Goal: Task Accomplishment & Management: Use online tool/utility

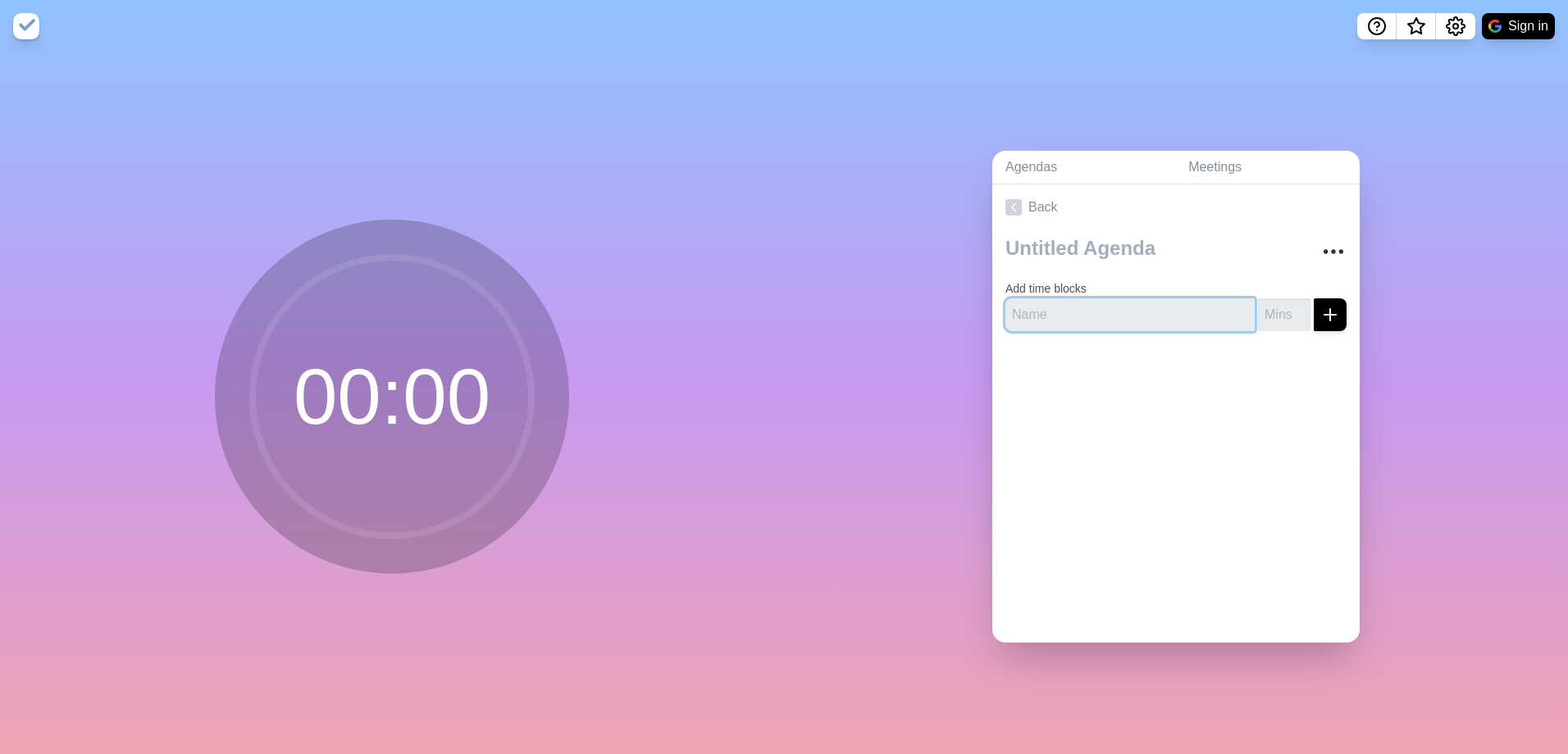
click at [1075, 310] on input "text" at bounding box center [1130, 314] width 249 height 33
type input "AGBs"
click at [1258, 307] on input "number" at bounding box center [1284, 314] width 52 height 33
type input "2"
click at [1320, 311] on icon "submit" at bounding box center [1329, 314] width 20 height 20
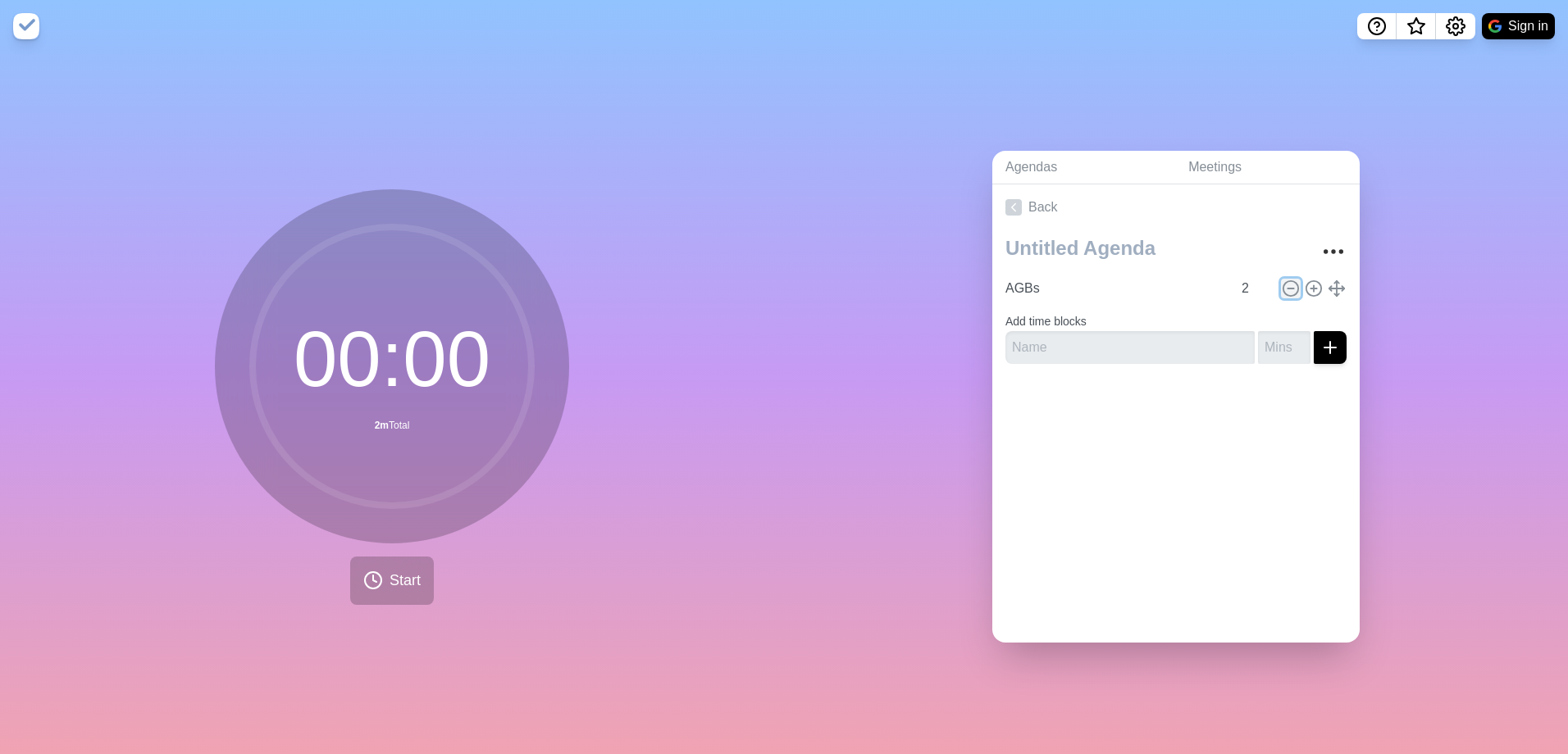
click at [1283, 281] on circle at bounding box center [1290, 288] width 15 height 15
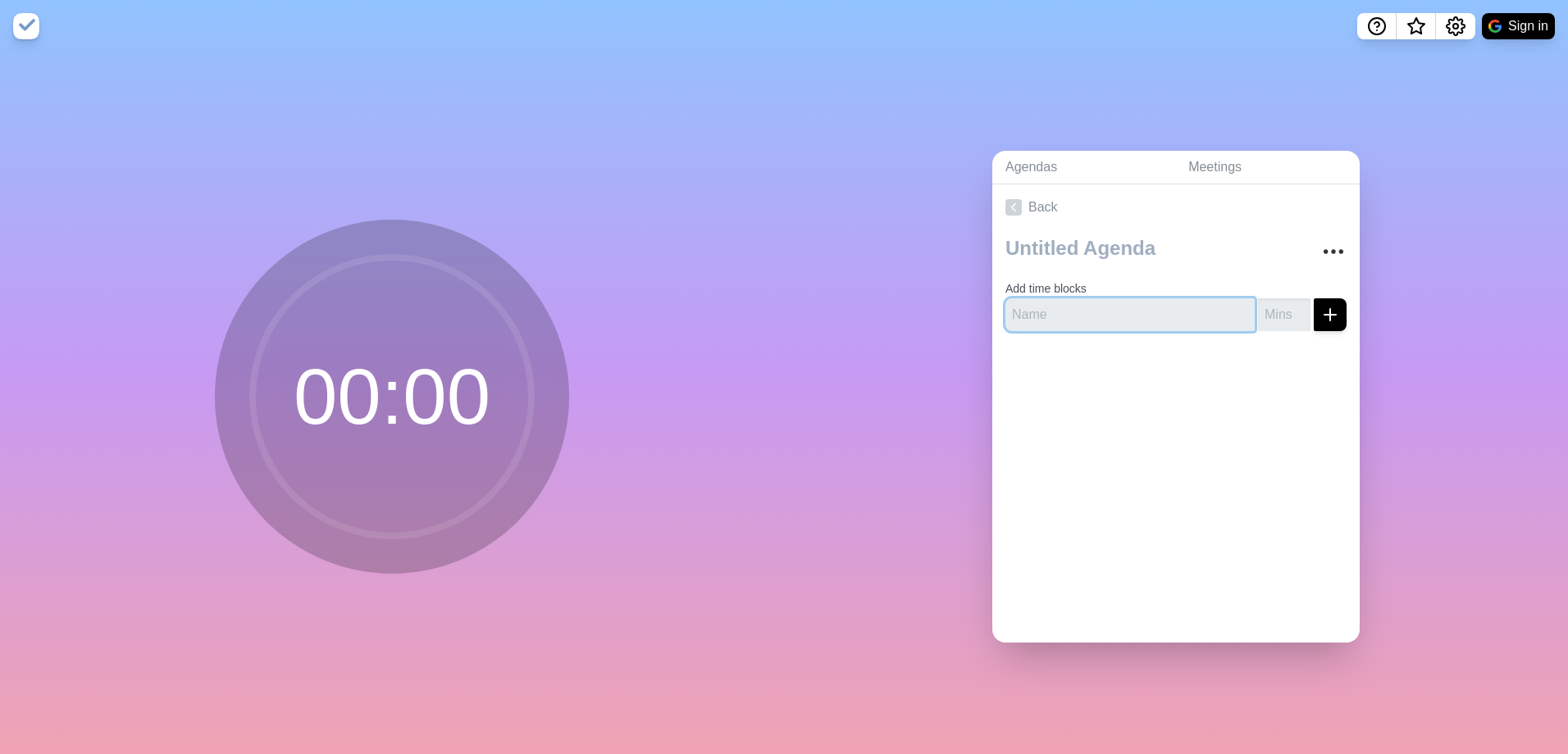
click at [1165, 314] on input "text" at bounding box center [1130, 314] width 249 height 33
type input "AGBs"
click at [1267, 306] on input "number" at bounding box center [1284, 314] width 52 height 33
type input "1"
click at [1324, 314] on line "submit" at bounding box center [1329, 314] width 11 height 0
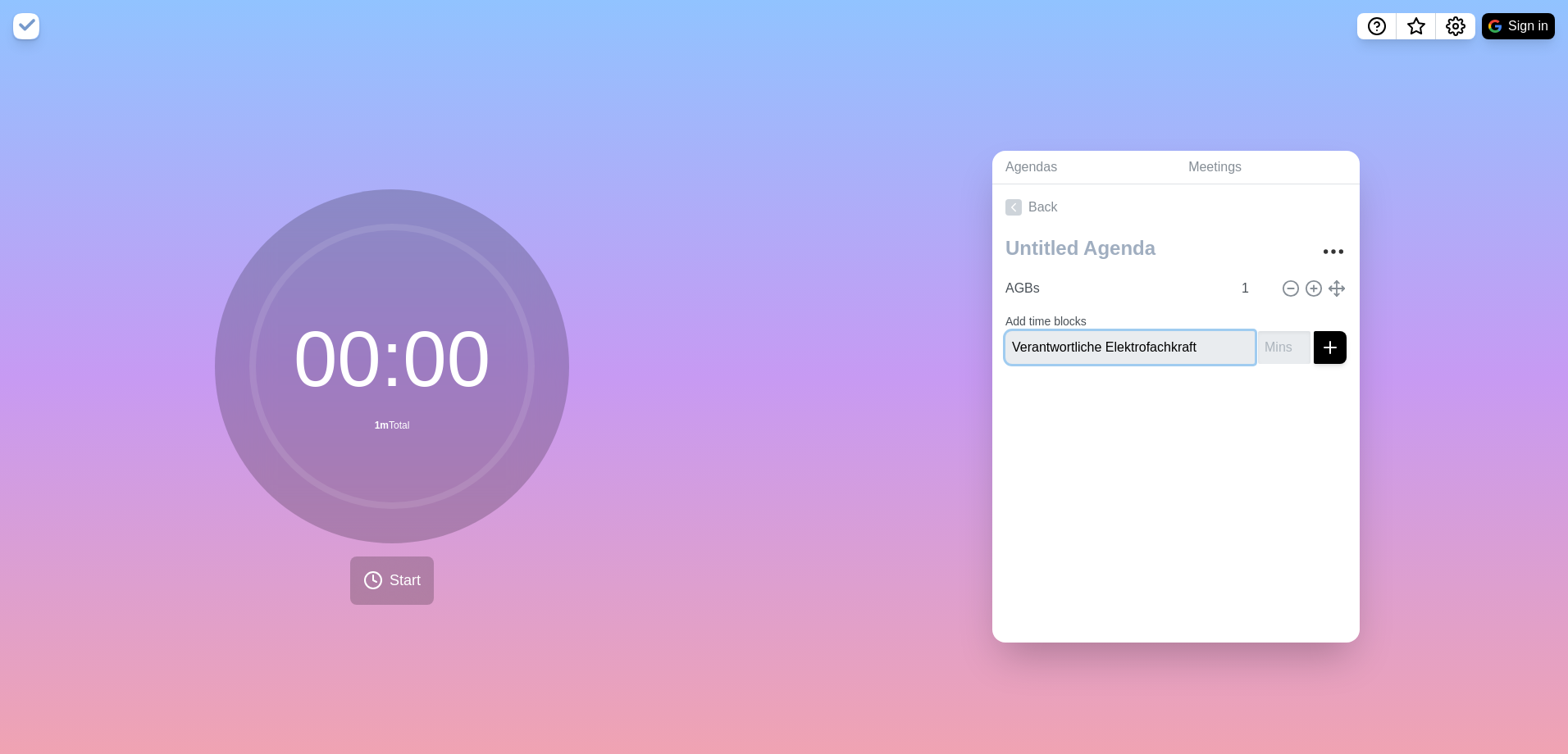
type input "Verantwortliche Elektrofachkraft"
click at [1261, 337] on input "number" at bounding box center [1284, 348] width 52 height 33
type input "2"
click at [1324, 348] on line "submit" at bounding box center [1329, 348] width 11 height 0
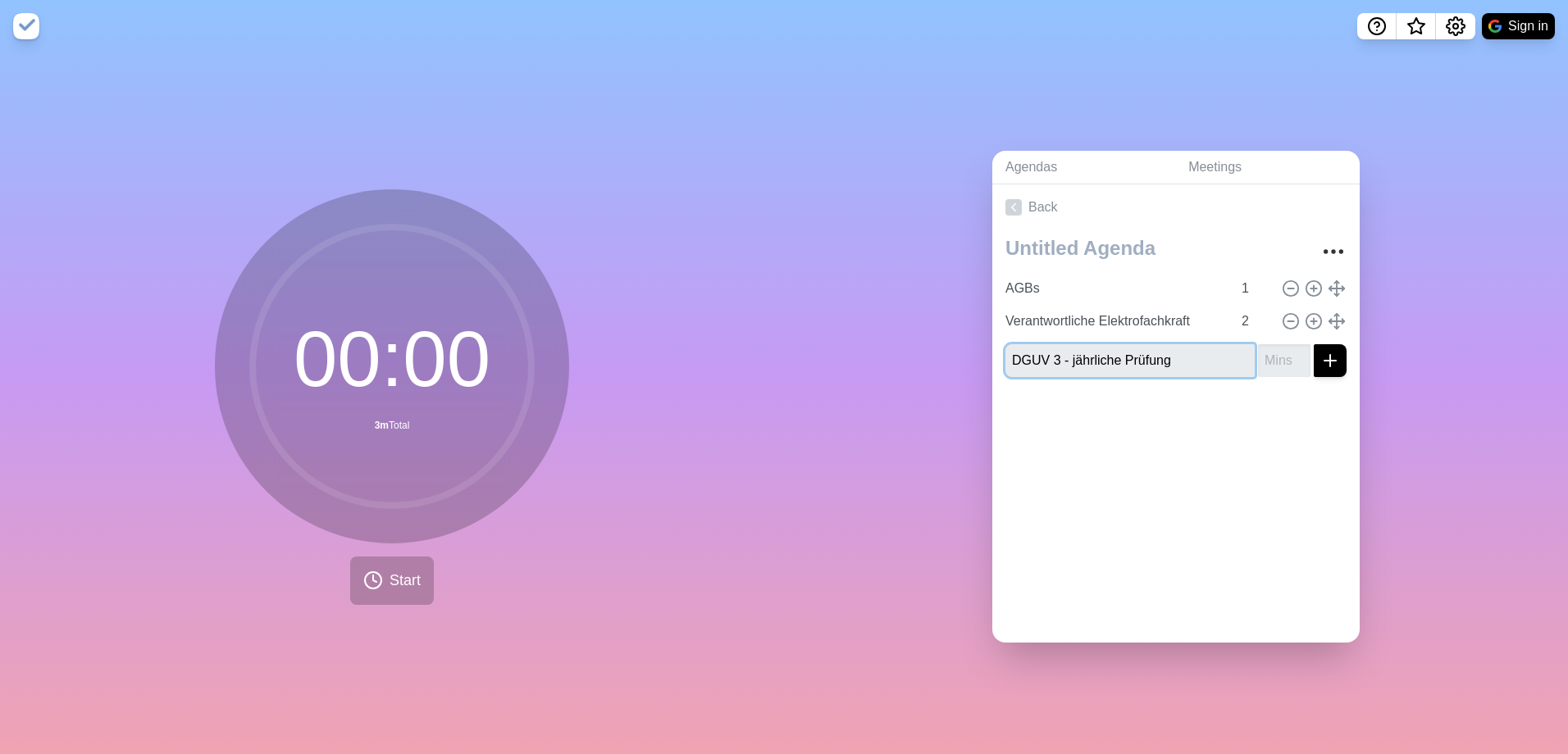
type input "DGUV 3 - jährliche Prüfung"
click at [1259, 362] on input "number" at bounding box center [1284, 361] width 52 height 33
type input "2"
click at [1320, 353] on icon "submit" at bounding box center [1329, 360] width 20 height 20
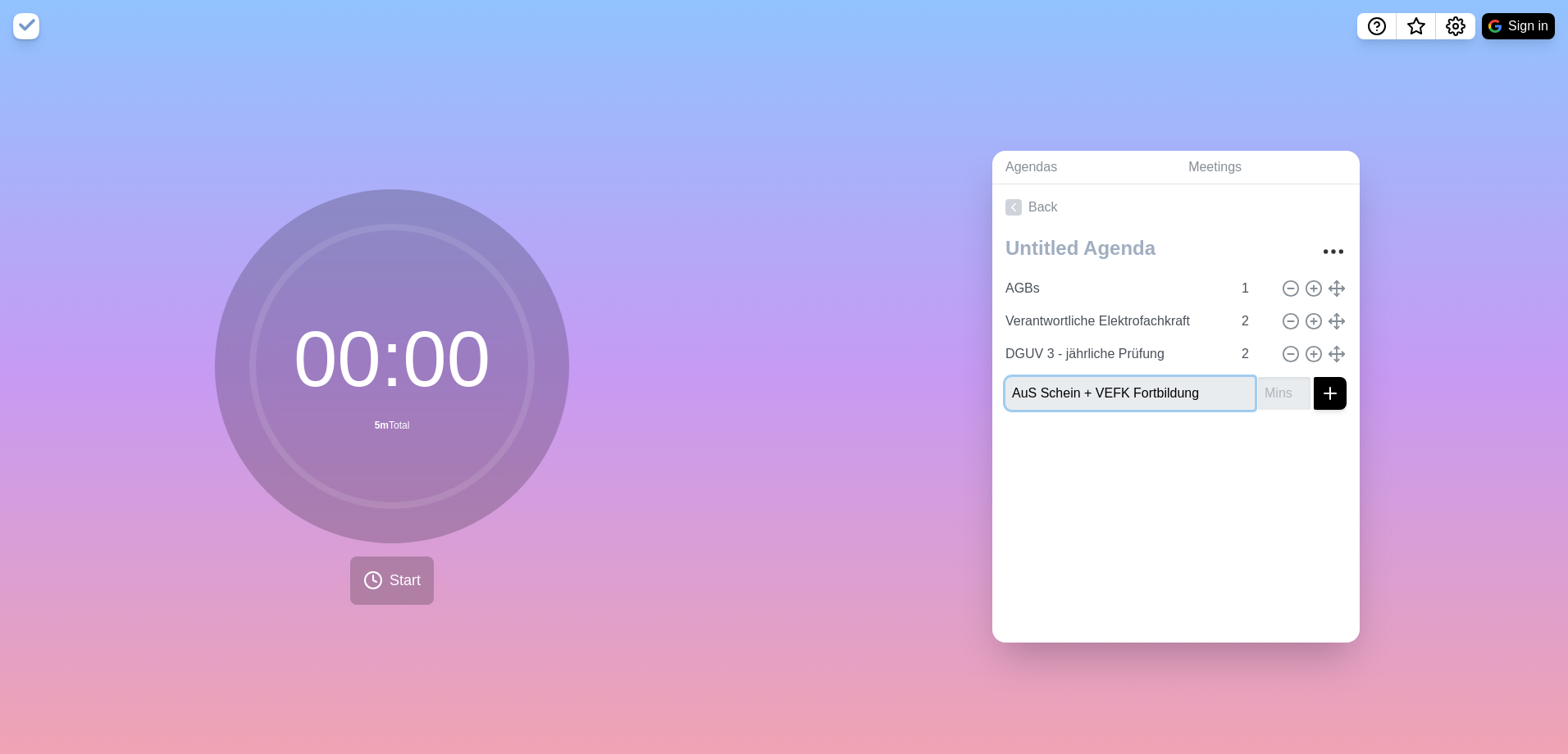
type input "AuS Schein + VEFK Fortbildung"
click at [1227, 443] on div at bounding box center [1175, 455] width 367 height 65
click at [1209, 386] on input "AuS Schein + VEFK Fortbildung" at bounding box center [1130, 393] width 249 height 33
click at [1258, 391] on input "number" at bounding box center [1284, 393] width 52 height 33
type input "5"
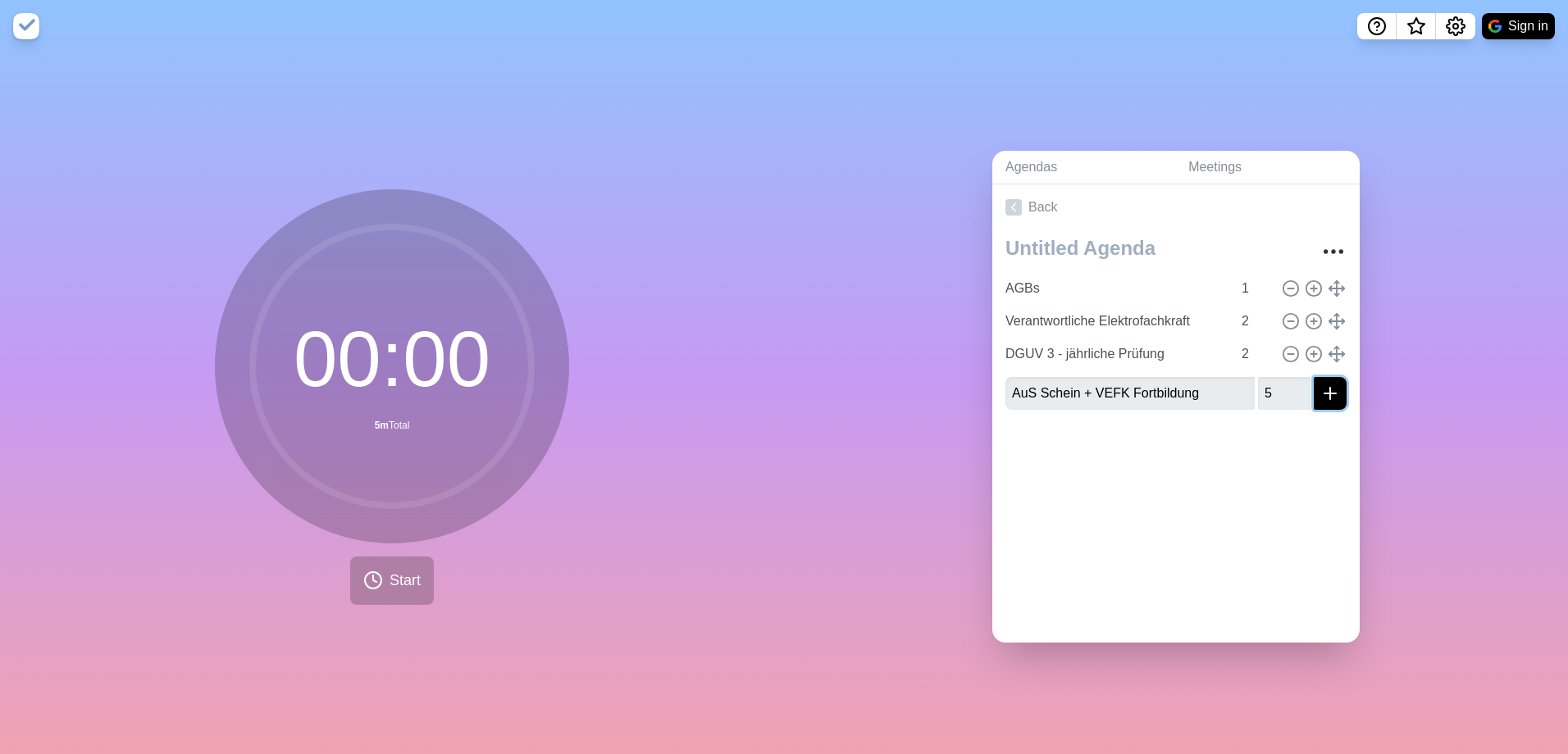
click at [1320, 385] on icon "submit" at bounding box center [1329, 393] width 20 height 20
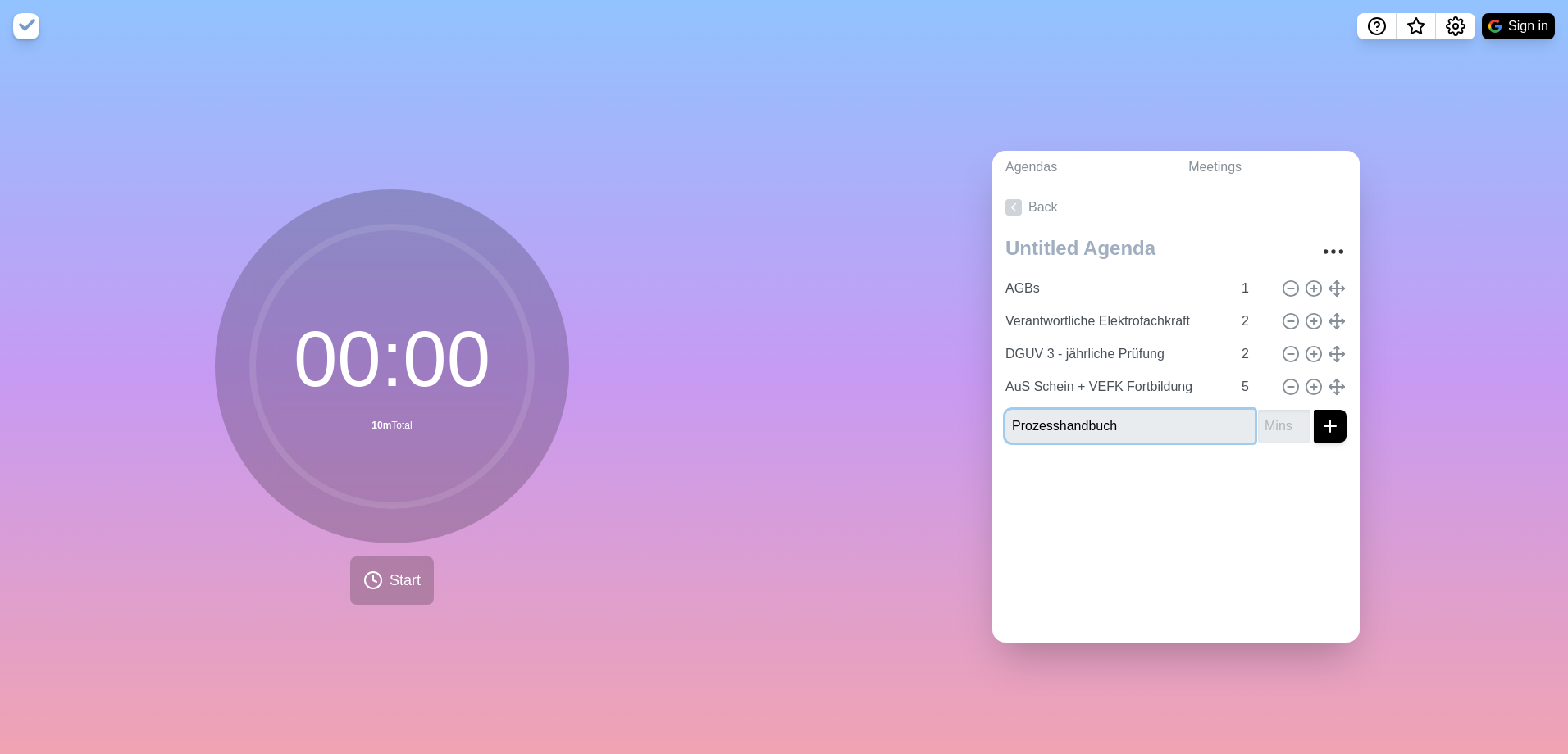
type input "Prozesshandbuch"
click at [1258, 421] on input "number" at bounding box center [1284, 426] width 52 height 33
type input "1"
click at [1320, 427] on icon "submit" at bounding box center [1329, 426] width 20 height 20
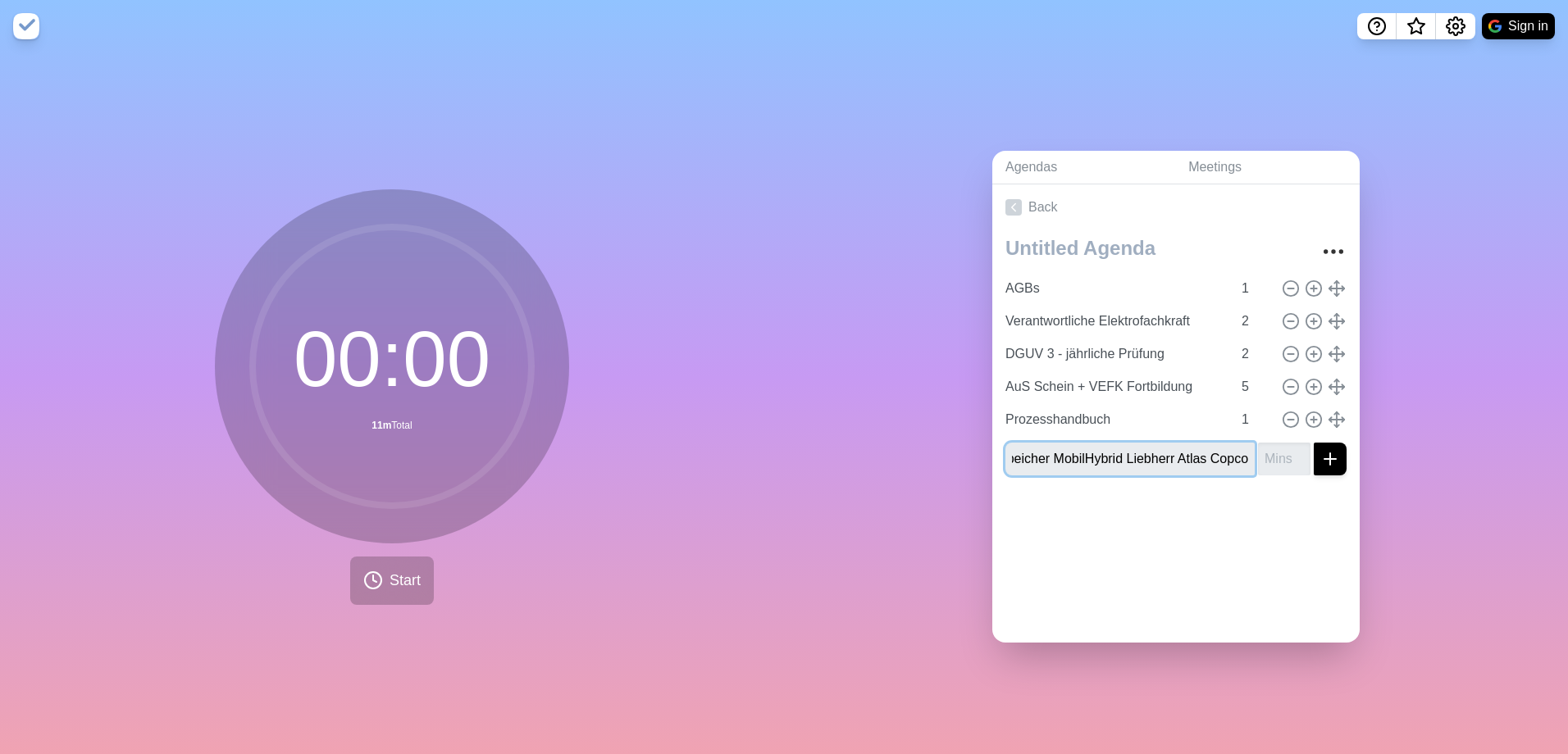
scroll to position [0, 26]
type input "Speicher MobilHybrid Liebherr Atlas Copco"
click at [1258, 463] on input "number" at bounding box center [1284, 459] width 52 height 33
type input "25"
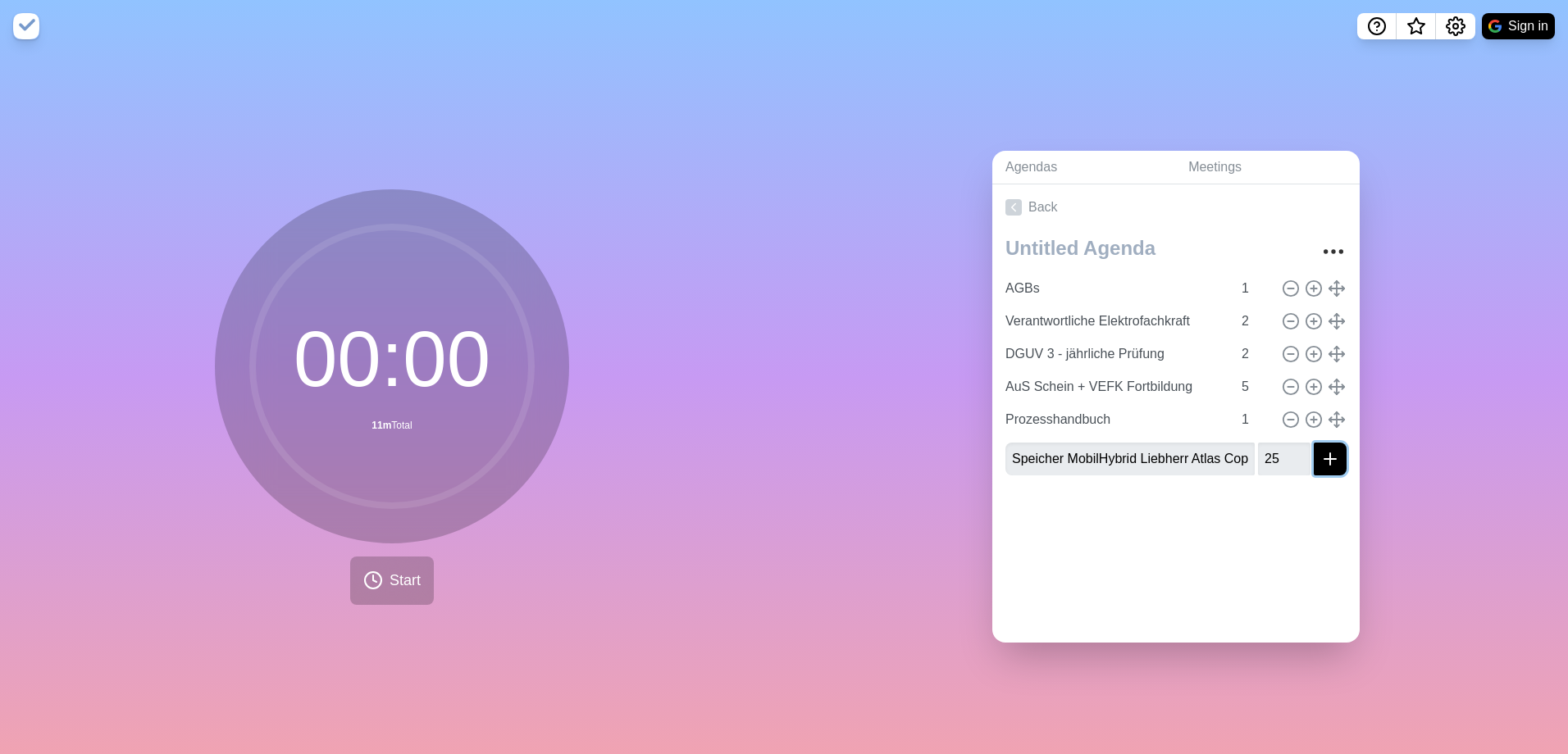
click at [1320, 449] on icon "submit" at bounding box center [1329, 459] width 20 height 20
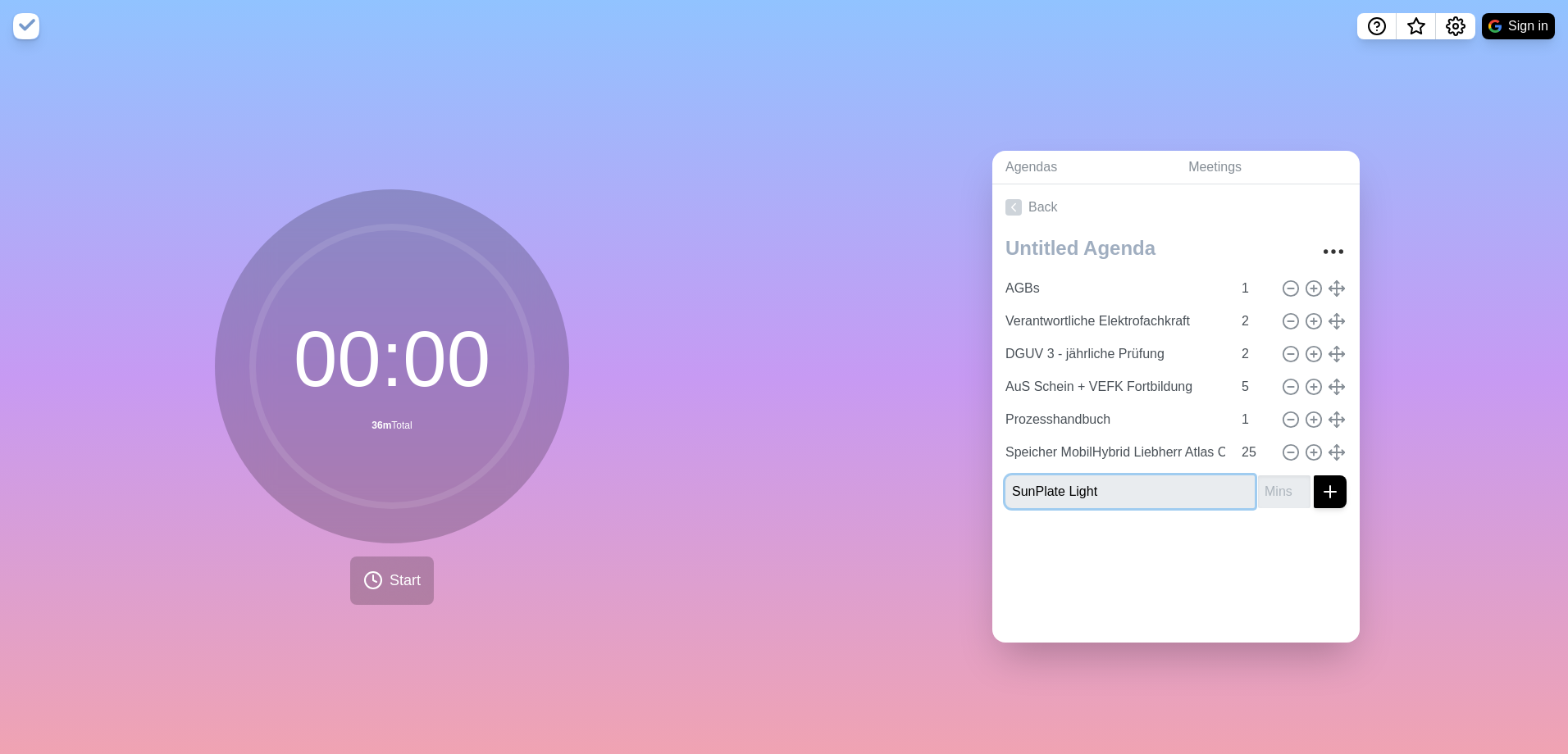
type input "SunPlate Light"
click at [1258, 498] on input "number" at bounding box center [1284, 491] width 52 height 33
type input "15"
click at [1320, 486] on icon "submit" at bounding box center [1329, 491] width 20 height 20
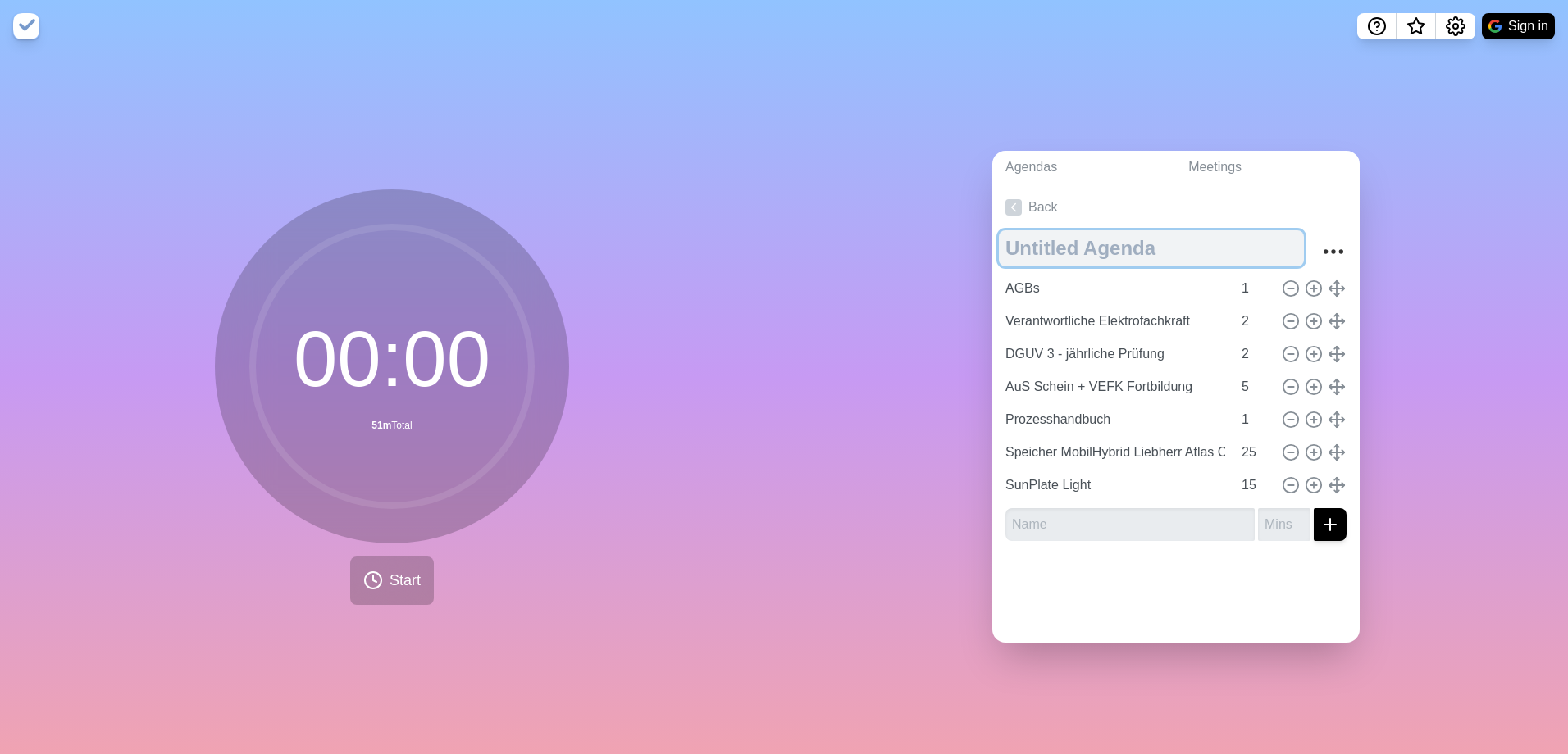
click at [1052, 247] on textarea at bounding box center [1150, 248] width 305 height 36
type textarea "JF"
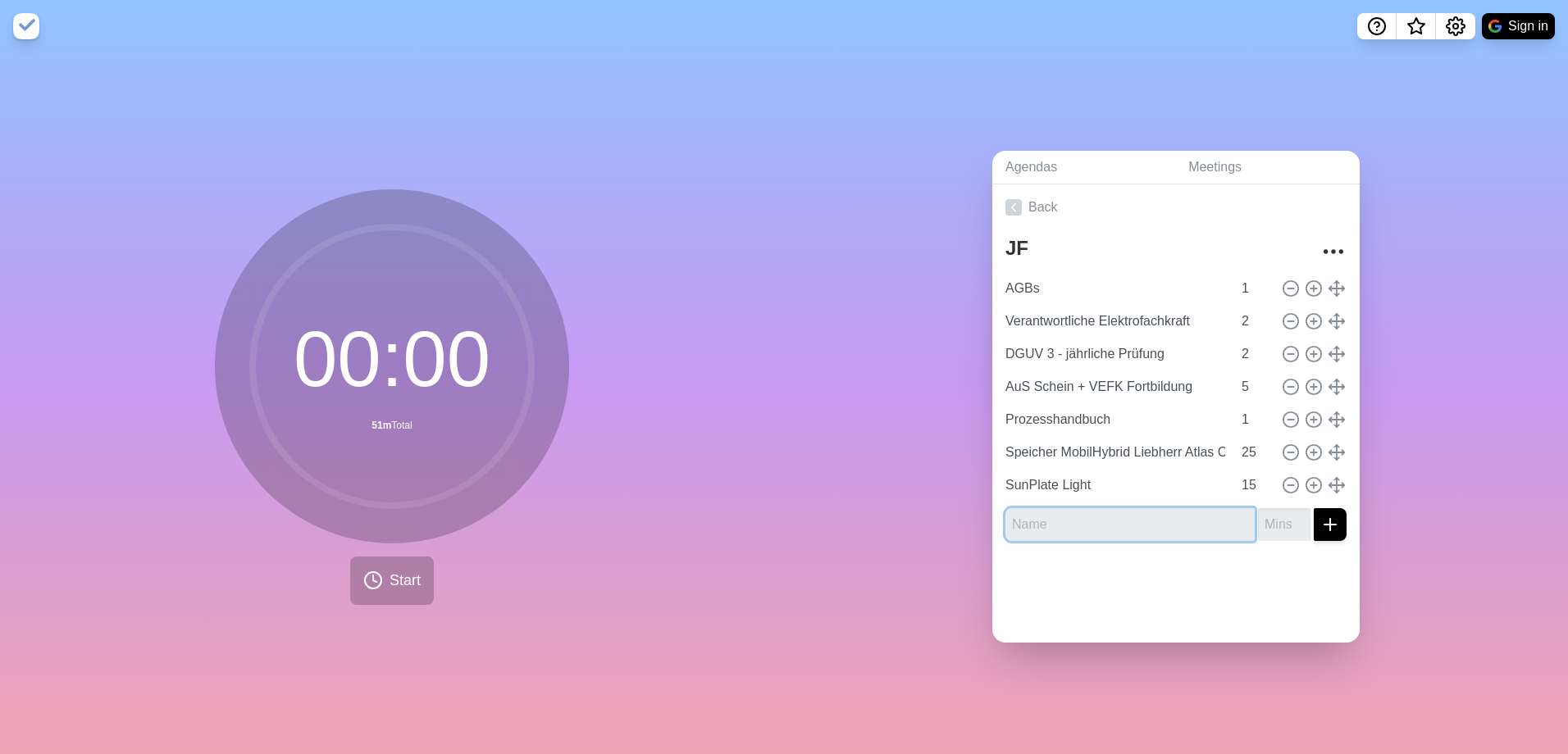
click at [1086, 511] on input "text" at bounding box center [1130, 525] width 249 height 33
type input "Webseite"
click at [1263, 525] on input "number" at bounding box center [1284, 525] width 52 height 33
type input "3"
click at [1320, 515] on icon "submit" at bounding box center [1329, 524] width 20 height 20
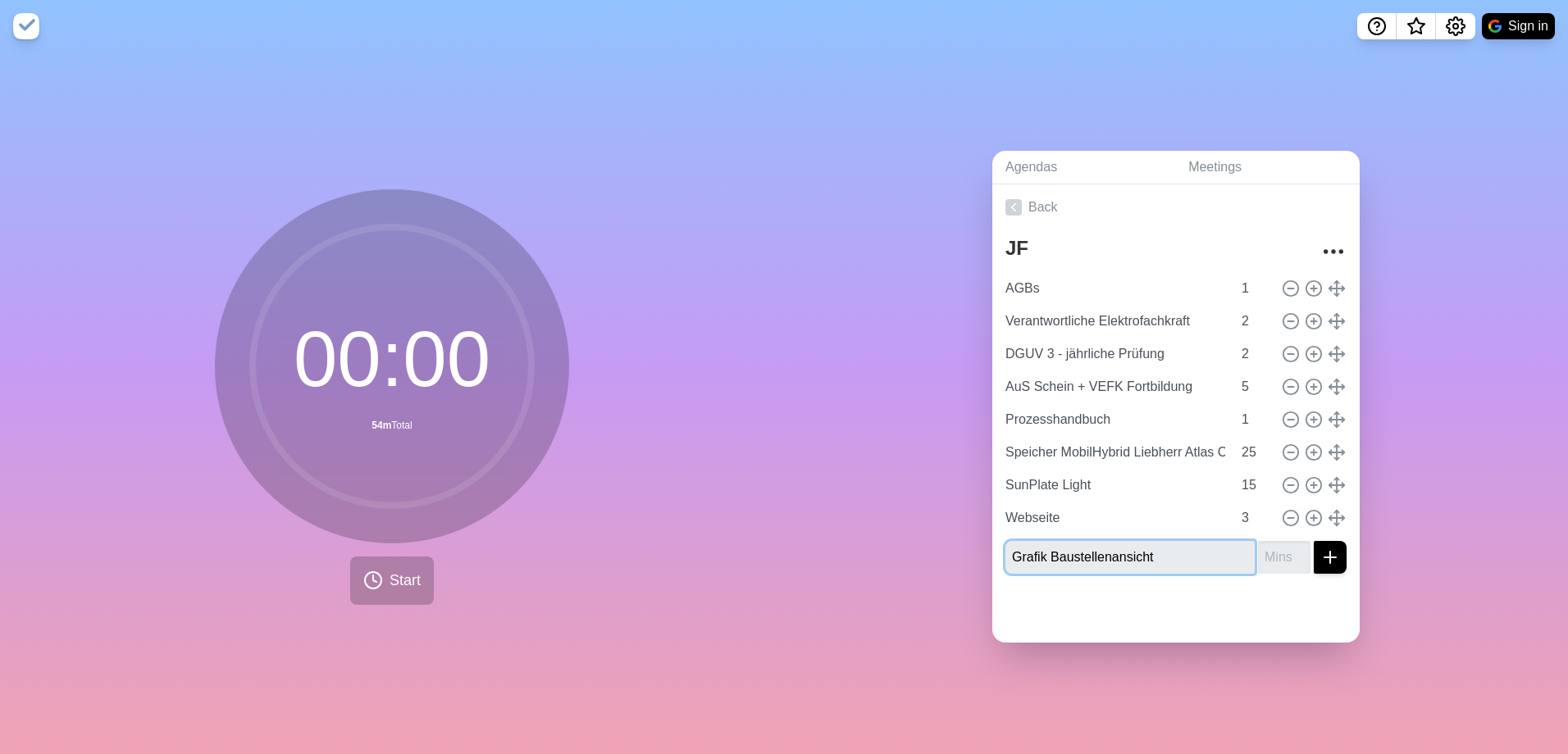
type input "Grafik Baustellenansicht"
click at [1269, 550] on input "number" at bounding box center [1284, 557] width 52 height 33
type input "1"
click at [1320, 553] on icon "submit" at bounding box center [1329, 556] width 20 height 20
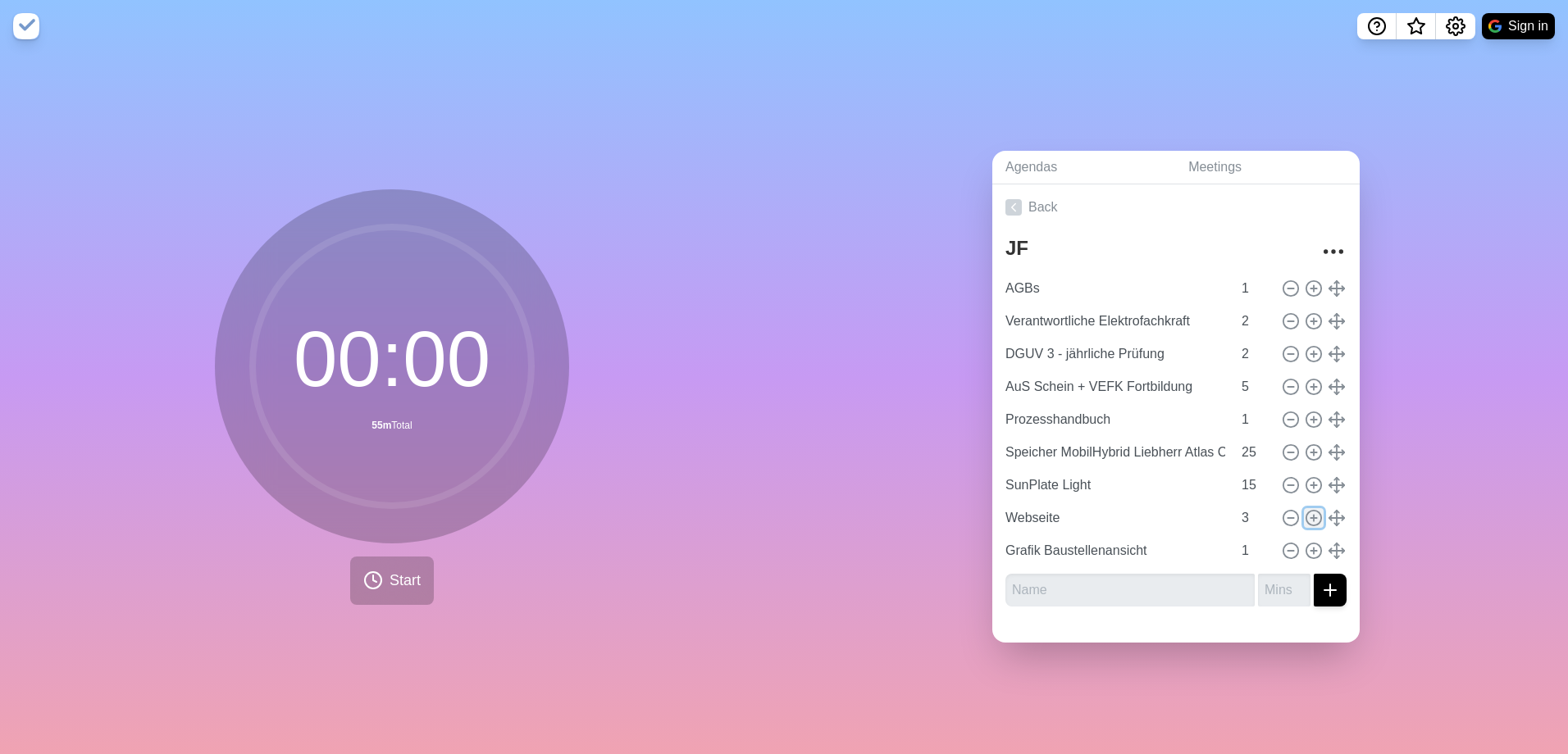
click at [1304, 512] on icon at bounding box center [1313, 518] width 18 height 18
type input "Webseite"
type input "3"
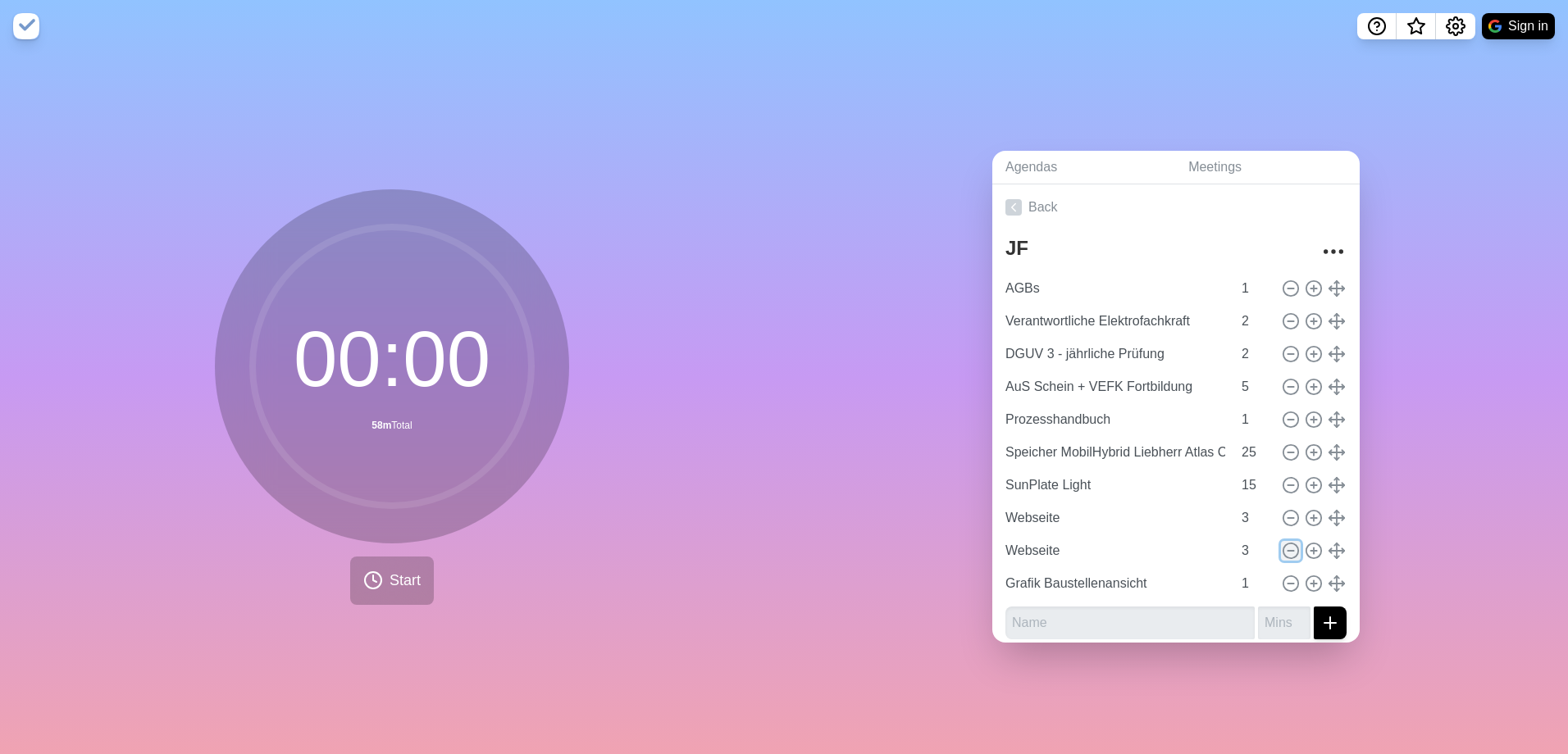
click at [1281, 547] on icon at bounding box center [1290, 550] width 18 height 18
type input "Grafik Baustellenansicht"
type input "1"
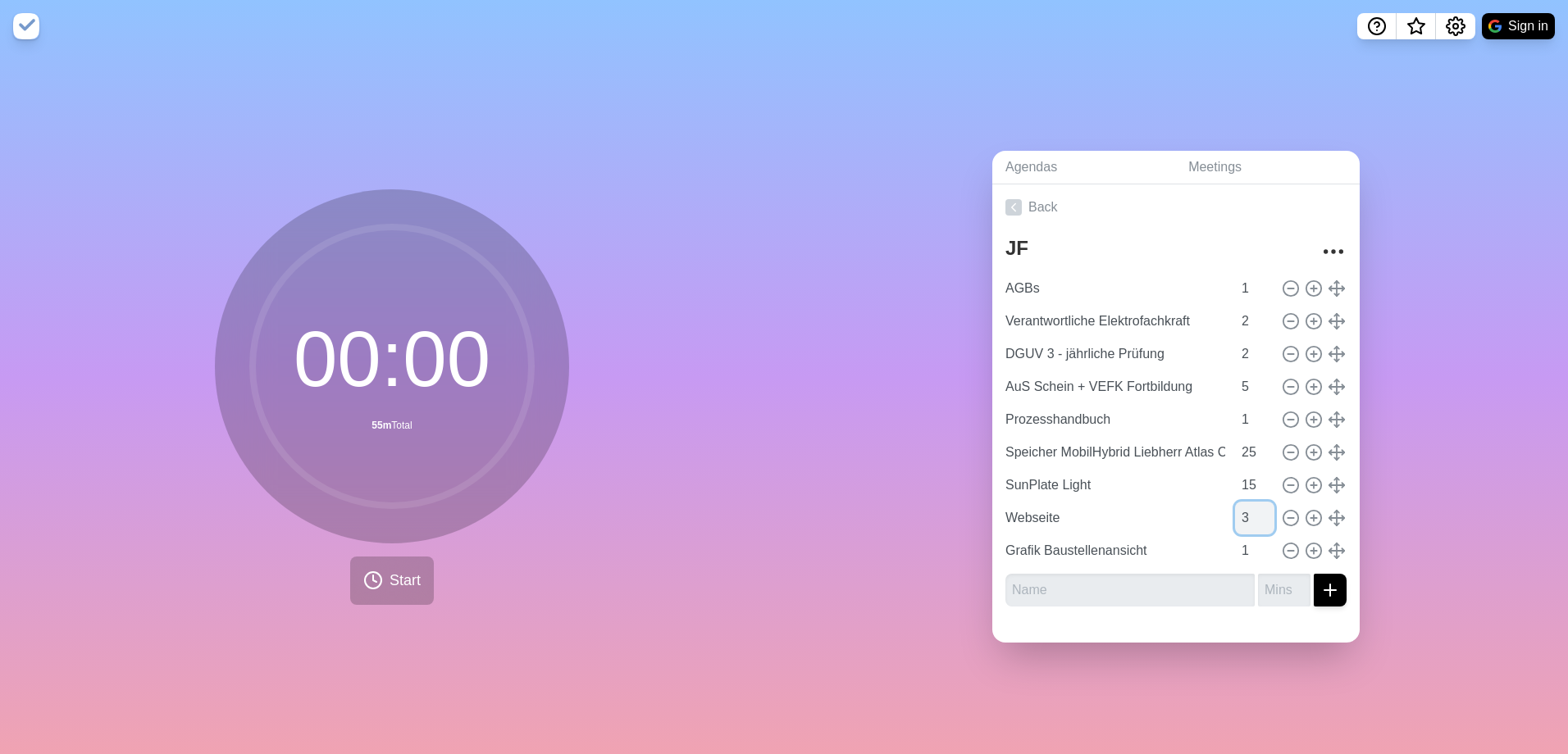
click at [1235, 515] on input "3" at bounding box center [1254, 518] width 40 height 33
click at [1248, 509] on input "4" at bounding box center [1254, 518] width 40 height 33
type input "5"
click at [1248, 508] on input "5" at bounding box center [1254, 518] width 40 height 33
click at [1175, 586] on input "text" at bounding box center [1130, 590] width 249 height 33
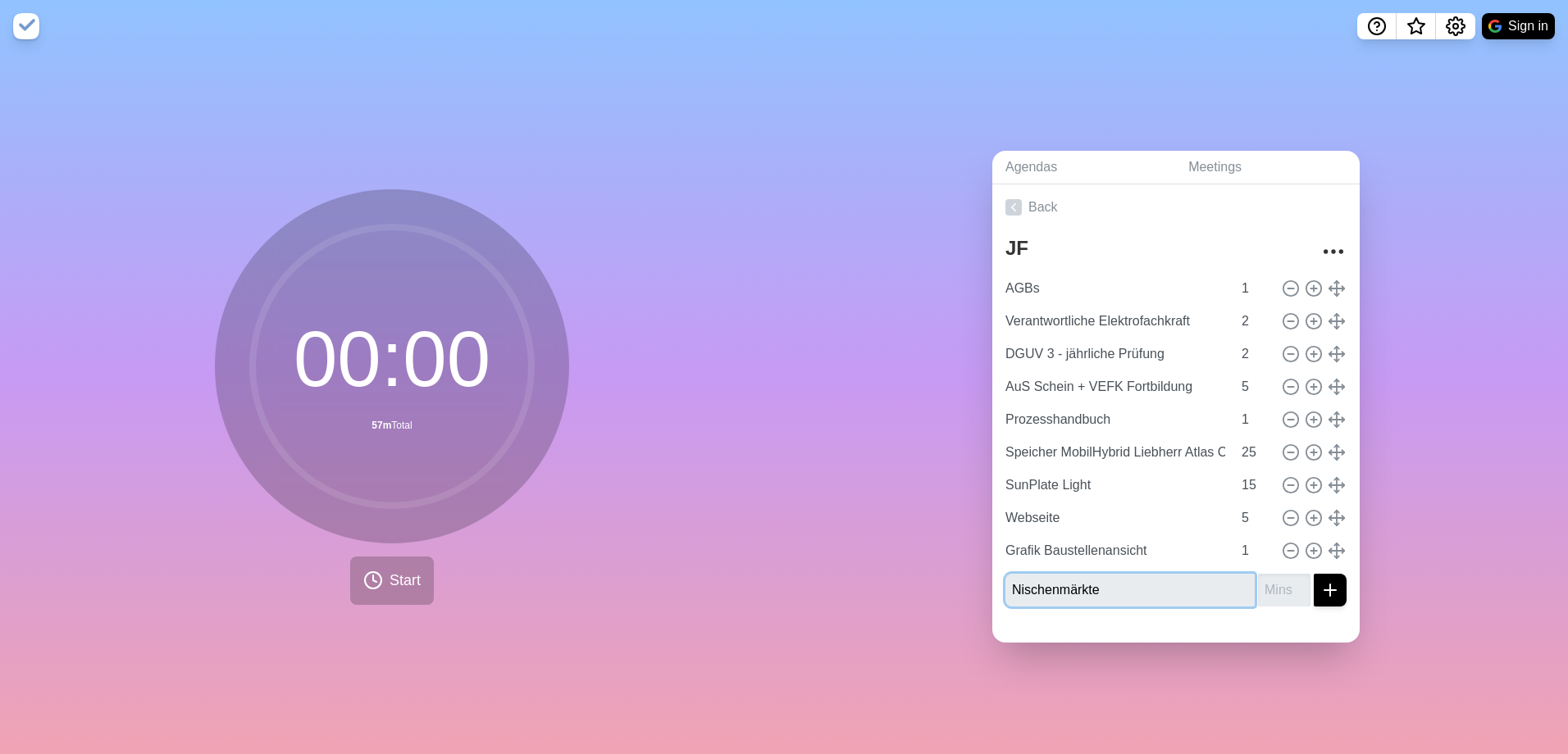
type input "Nischenmärkte"
click at [1261, 582] on input "number" at bounding box center [1284, 590] width 52 height 33
type input "5"
click at [1320, 581] on icon "submit" at bounding box center [1329, 590] width 20 height 20
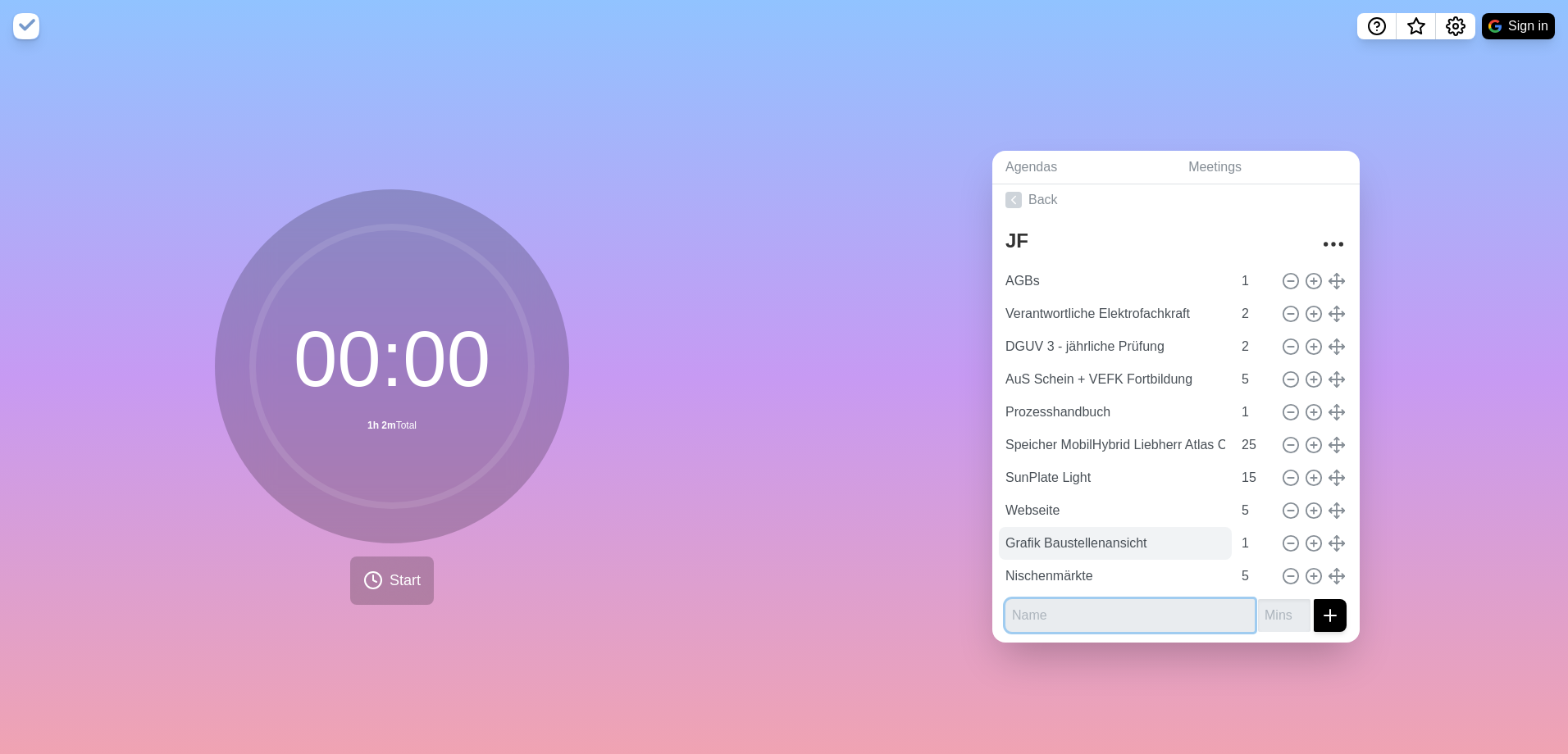
scroll to position [9, 0]
type input "Vertiebspartner"
click at [1272, 617] on input "number" at bounding box center [1284, 614] width 52 height 33
type input "5"
type input "25"
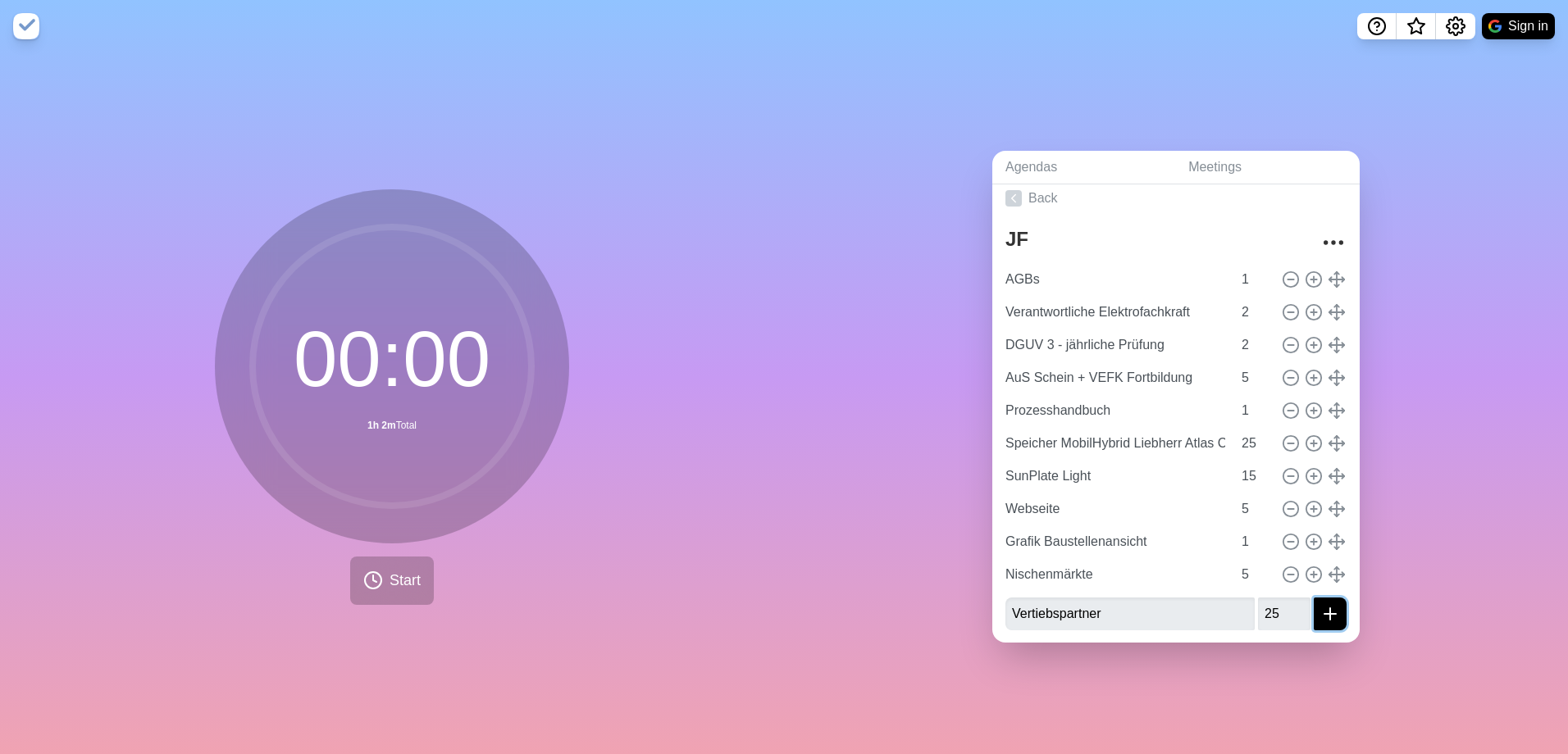
click at [1320, 609] on icon "submit" at bounding box center [1329, 613] width 20 height 20
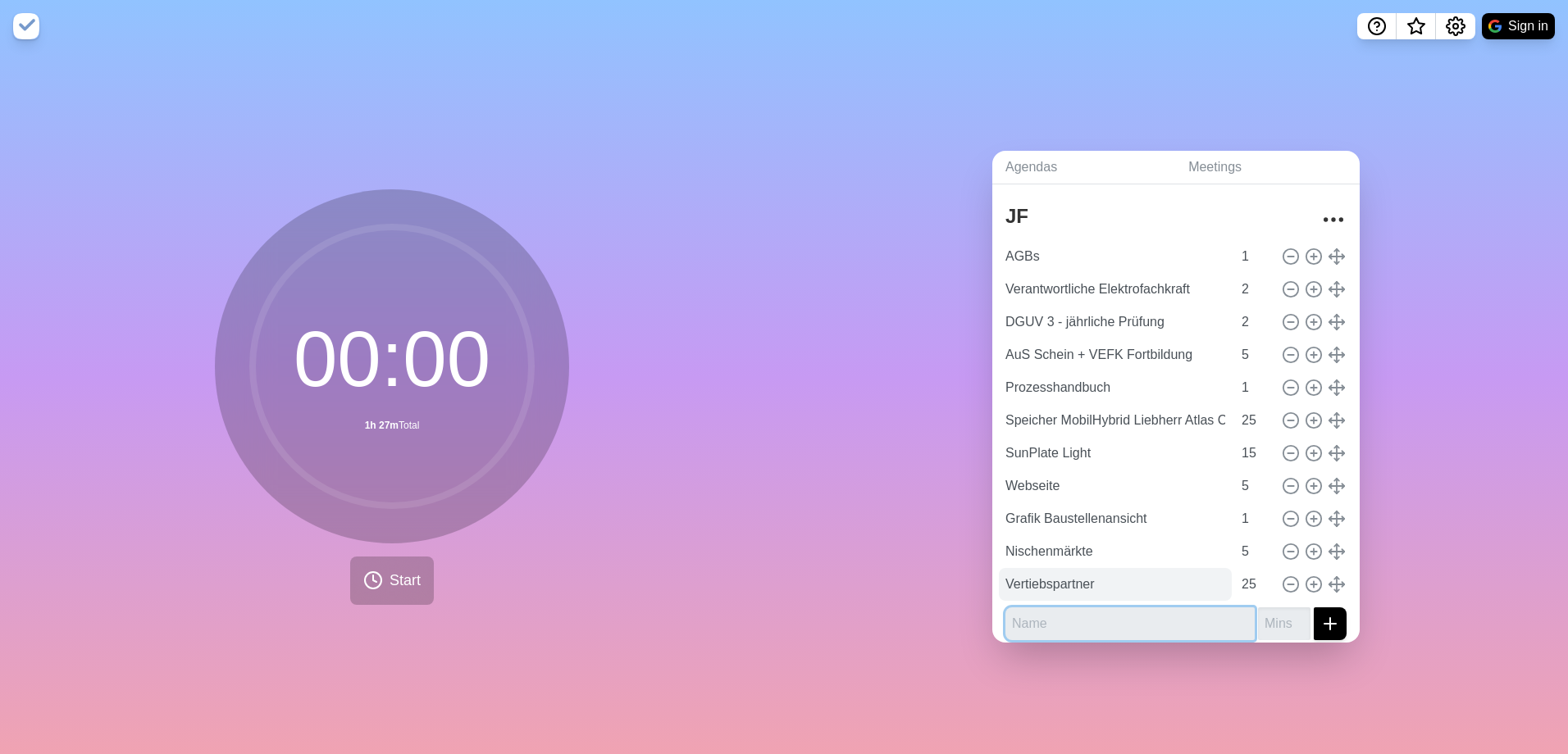
scroll to position [42, 0]
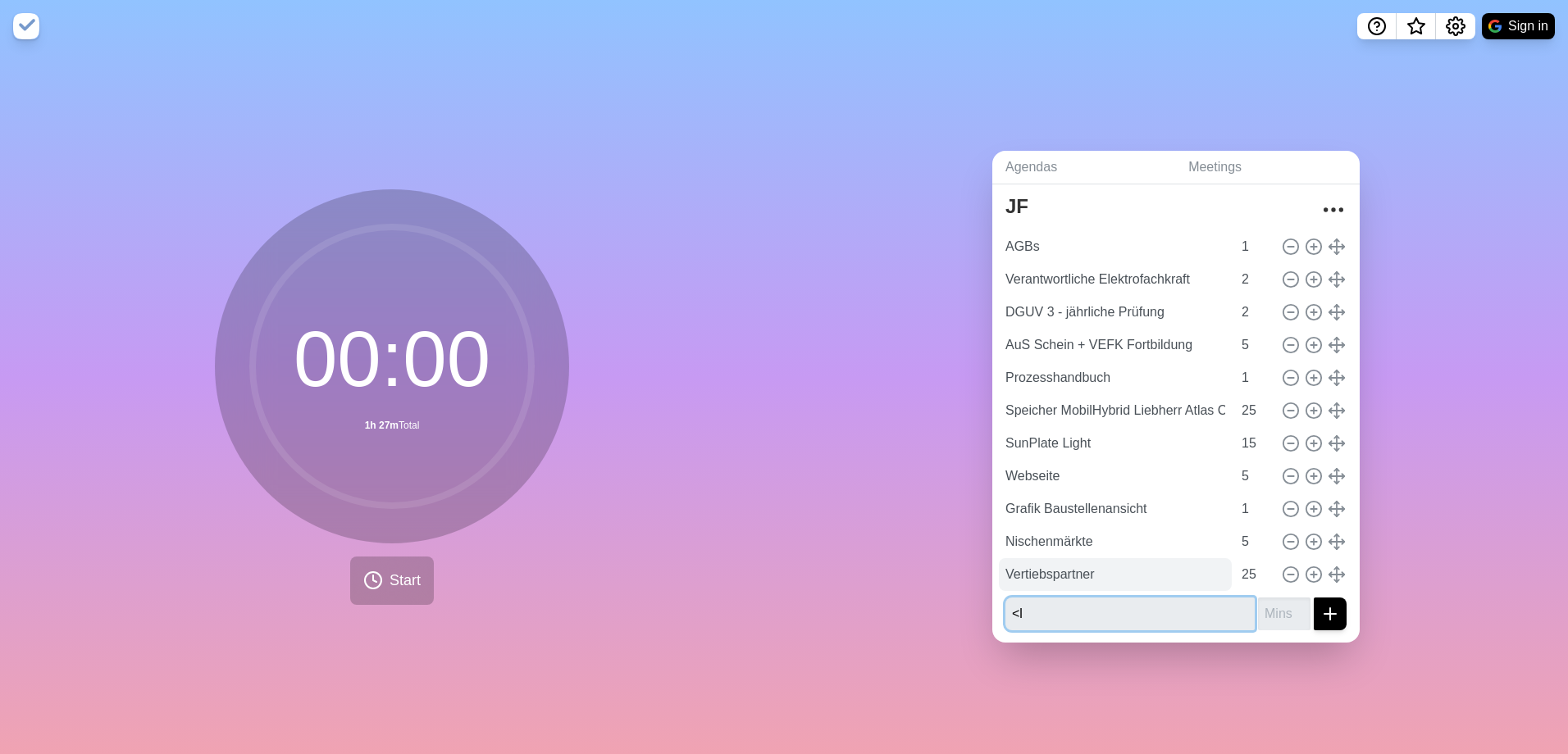
type input "<"
type input "LinkedIn"
click at [1266, 600] on input "number" at bounding box center [1284, 614] width 52 height 33
type input "5"
click at [1320, 615] on icon "submit" at bounding box center [1329, 613] width 20 height 20
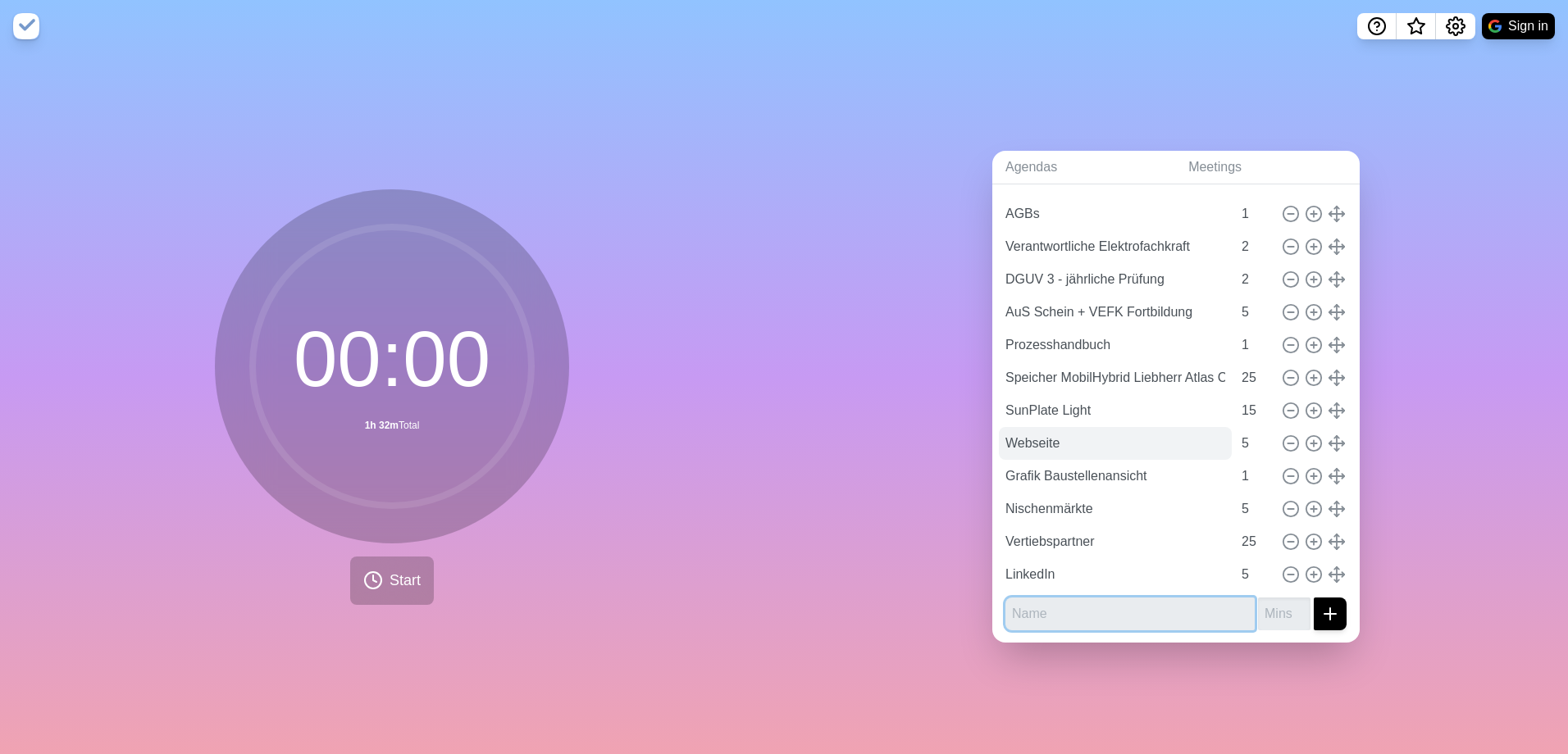
scroll to position [0, 0]
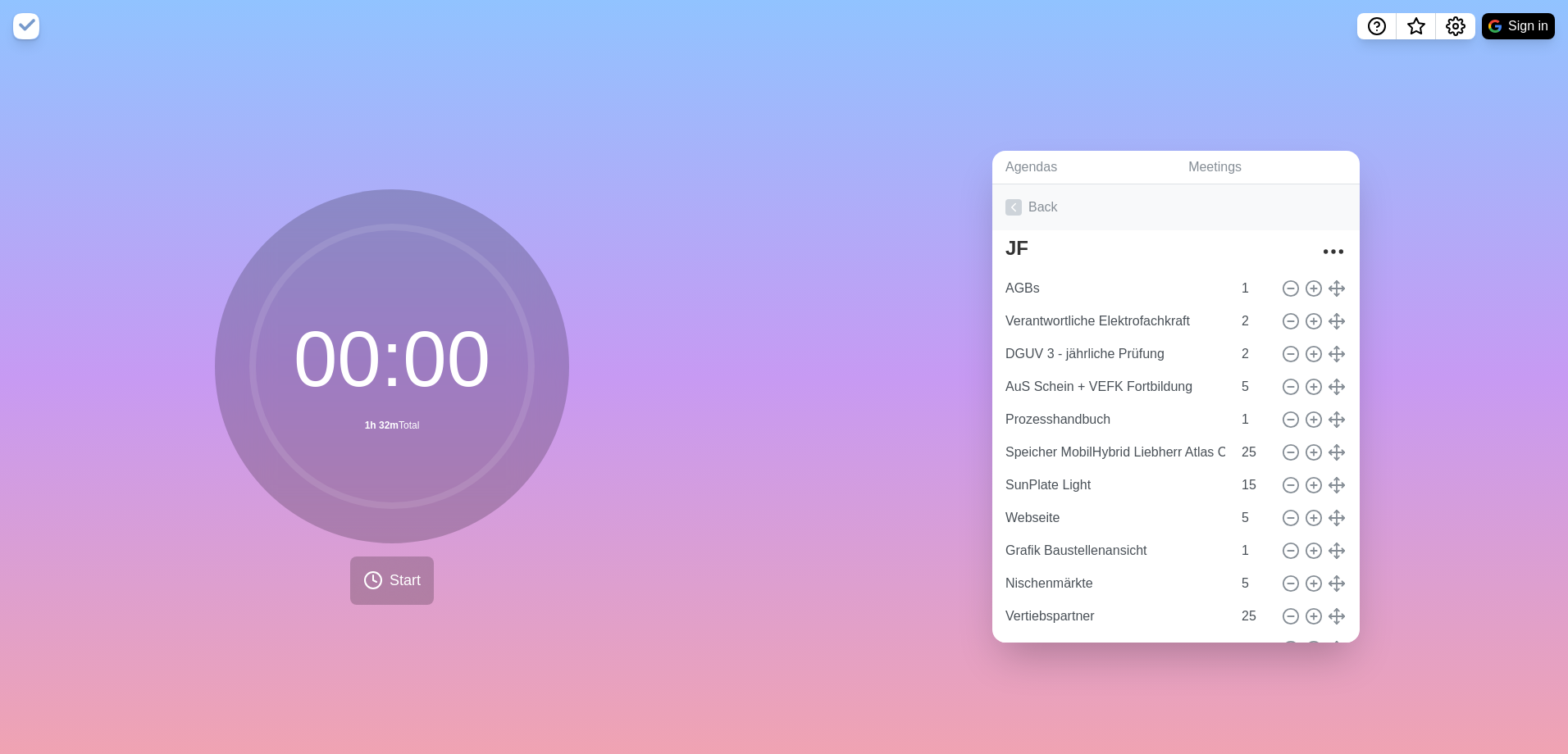
click at [1017, 196] on link "Back" at bounding box center [1175, 207] width 367 height 46
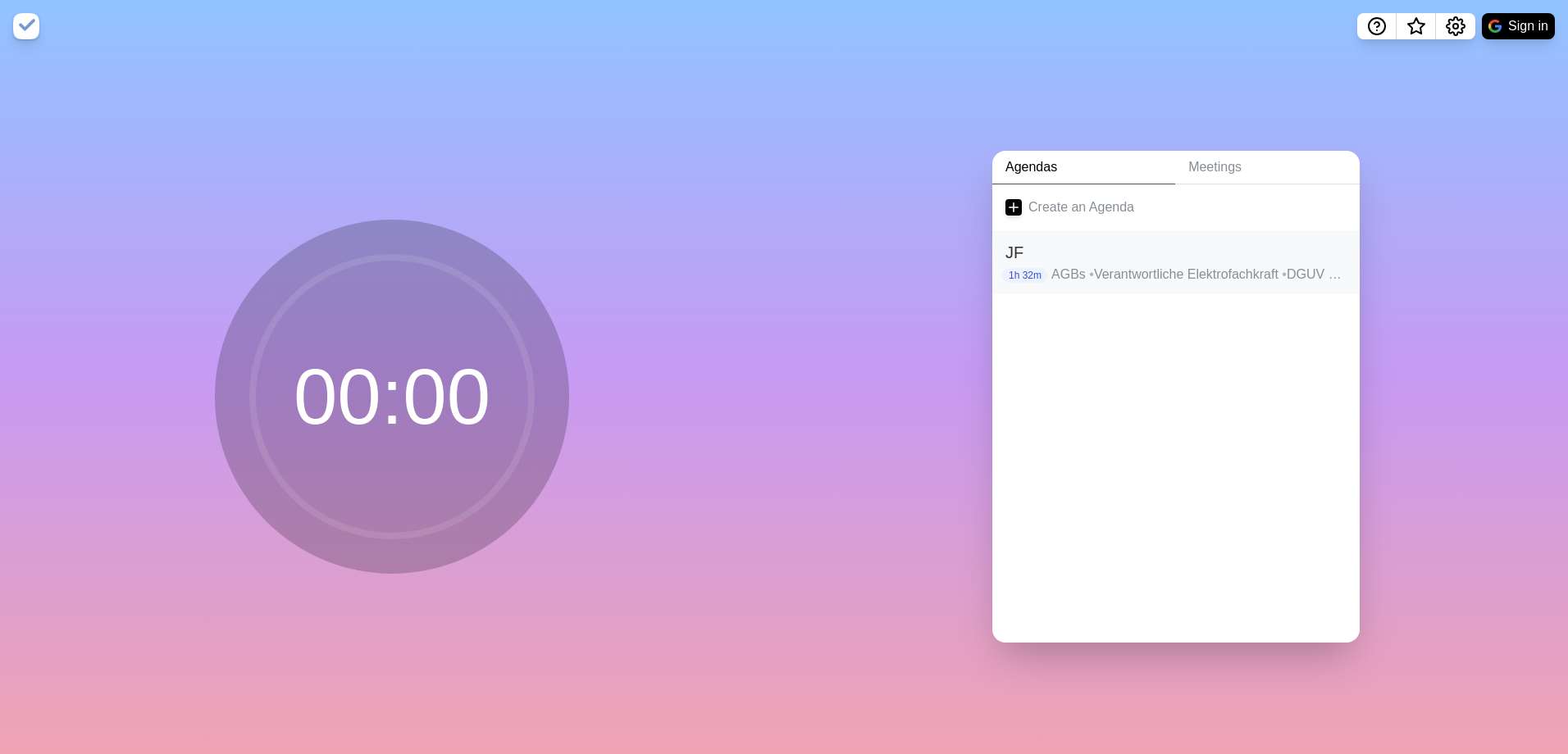
click at [1076, 255] on h2 "JF" at bounding box center [1175, 252] width 341 height 25
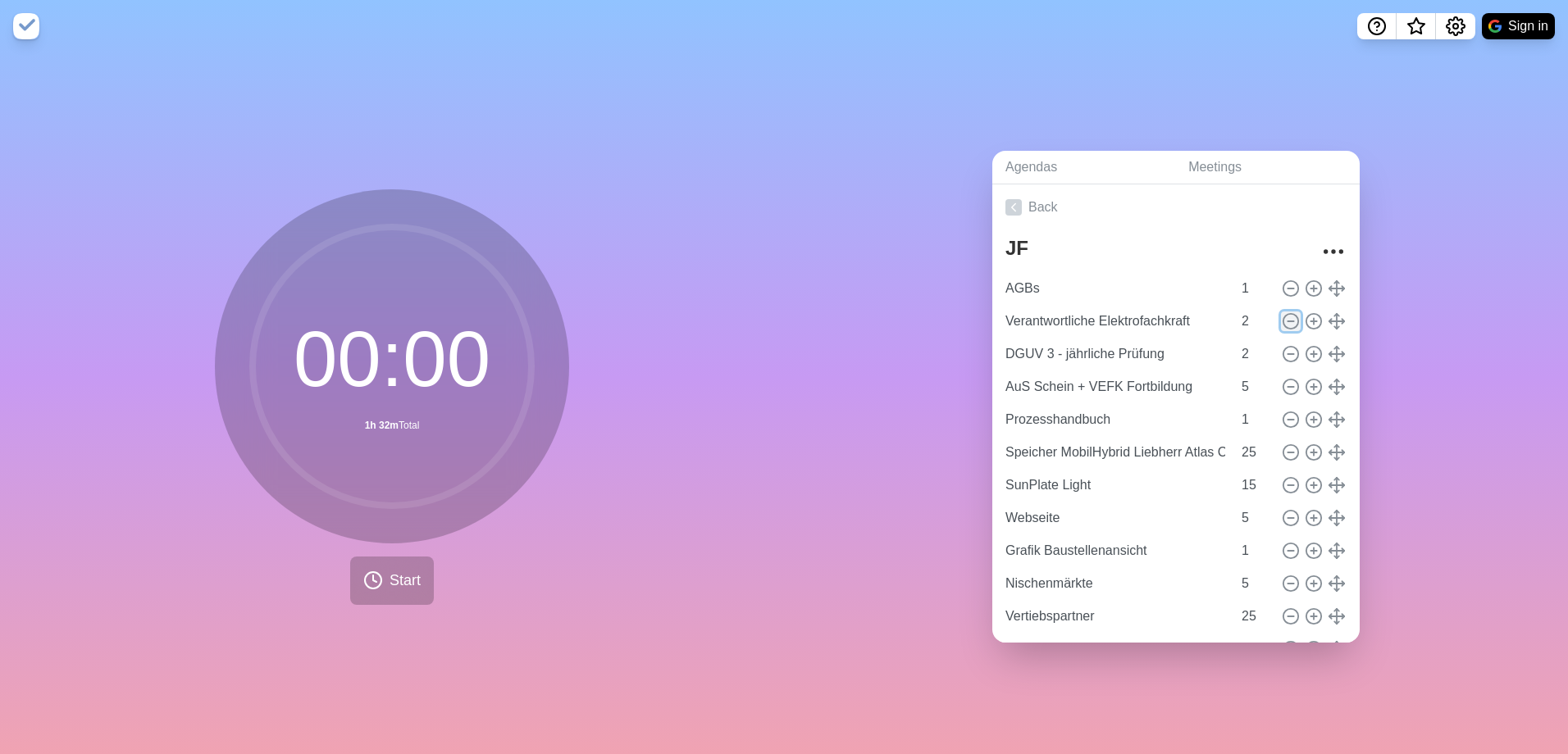
click at [1281, 315] on icon at bounding box center [1290, 321] width 18 height 18
type input "DGUV 3 - jährliche Prüfung"
type input "AuS Schein + VEFK Fortbildung"
type input "5"
type input "Prozesshandbuch"
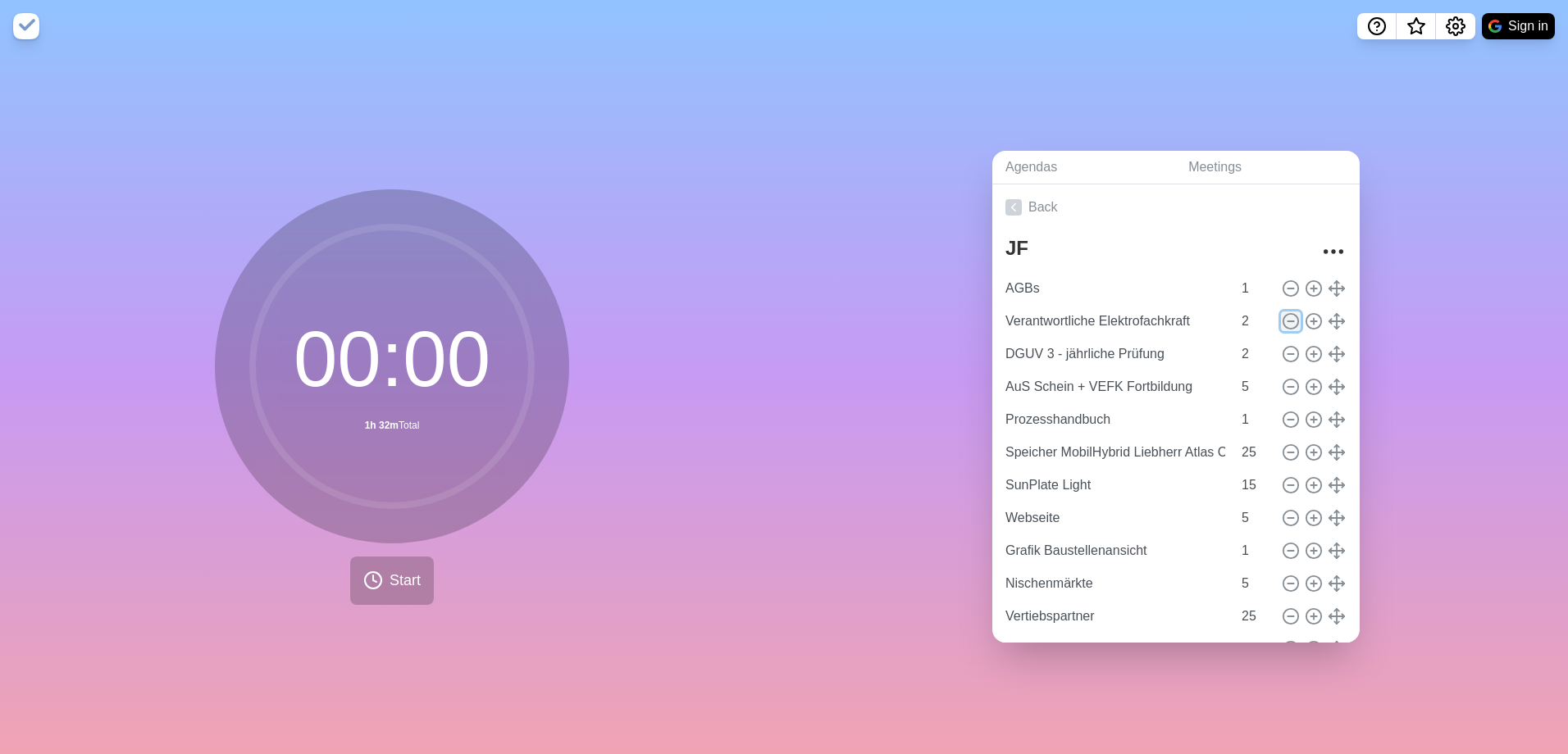
type input "1"
type input "Speicher MobilHybrid Liebherr Atlas Copco"
type input "25"
type input "SunPlate Light"
type input "15"
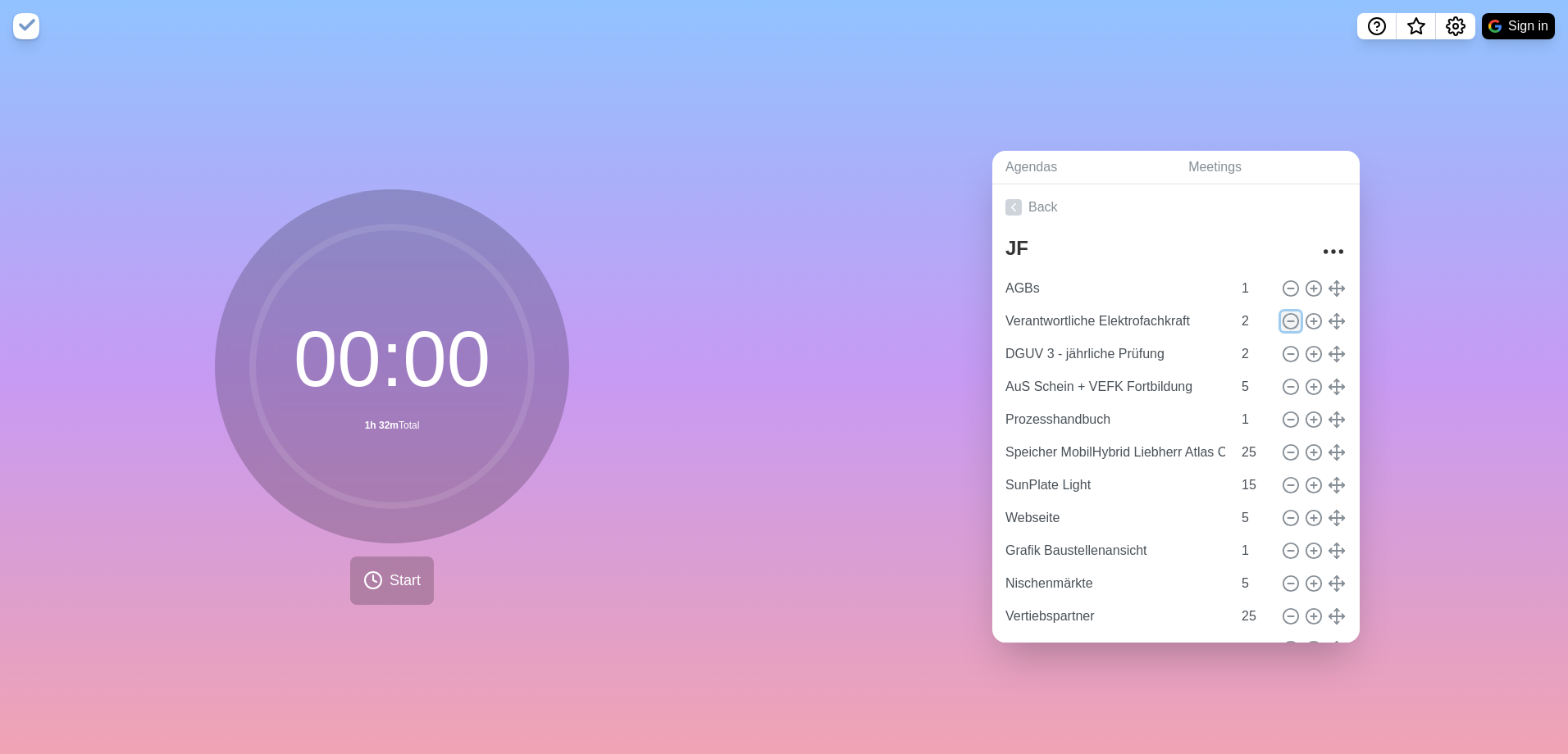
type input "Webseite"
type input "5"
type input "Grafik Baustellenansicht"
type input "1"
type input "Nischenmärkte"
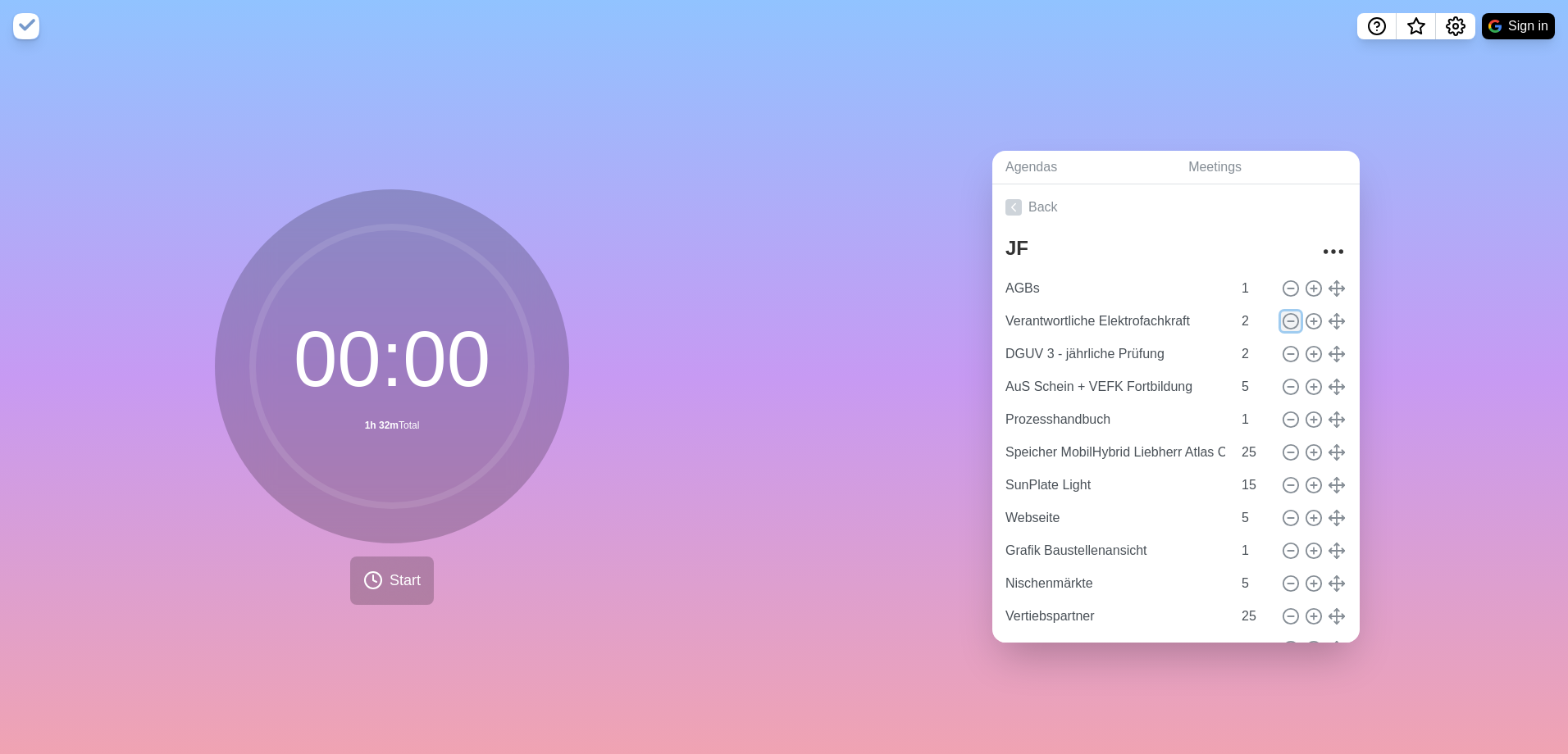
type input "5"
type input "Vertiebspartner"
type input "25"
type input "LinkedIn"
type input "5"
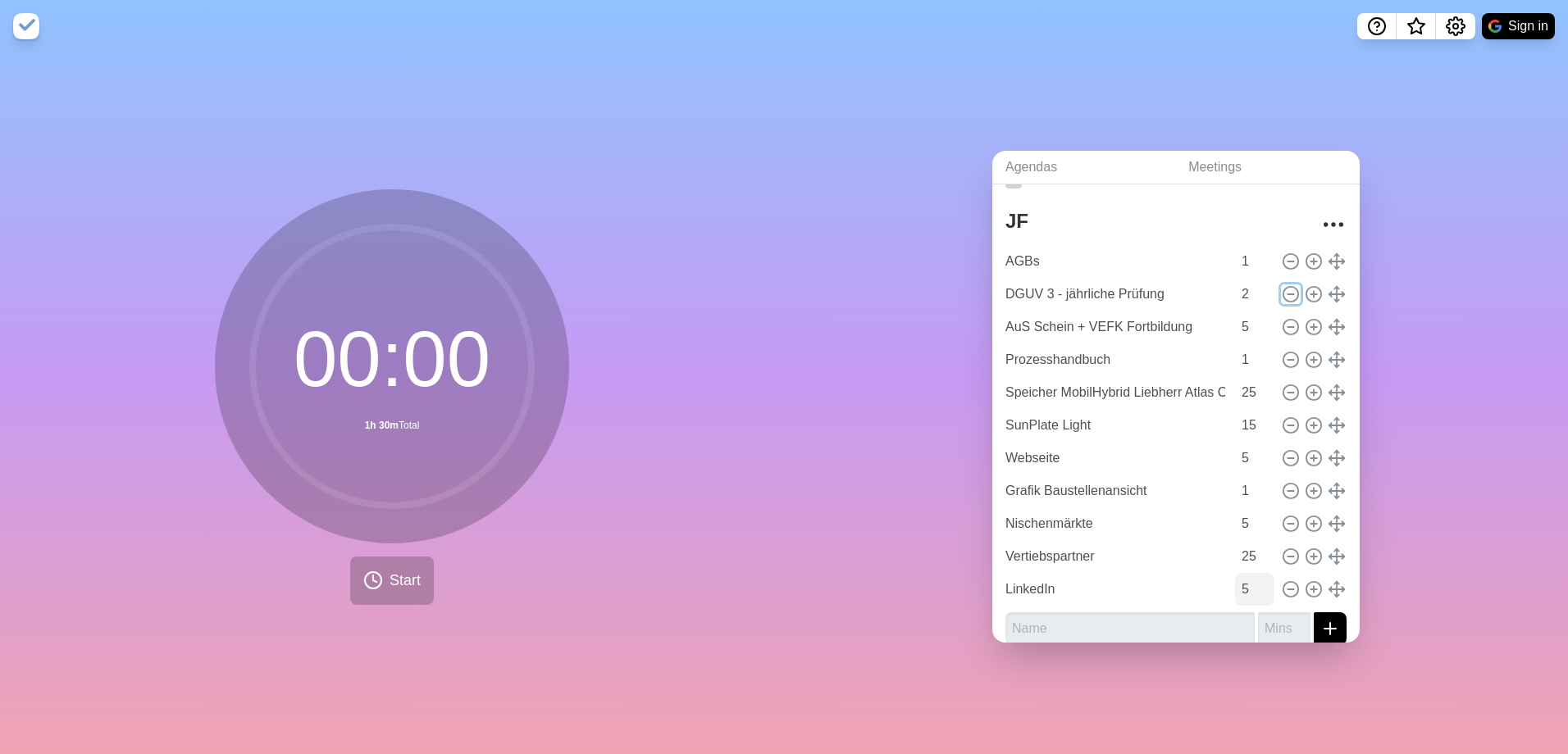
scroll to position [42, 0]
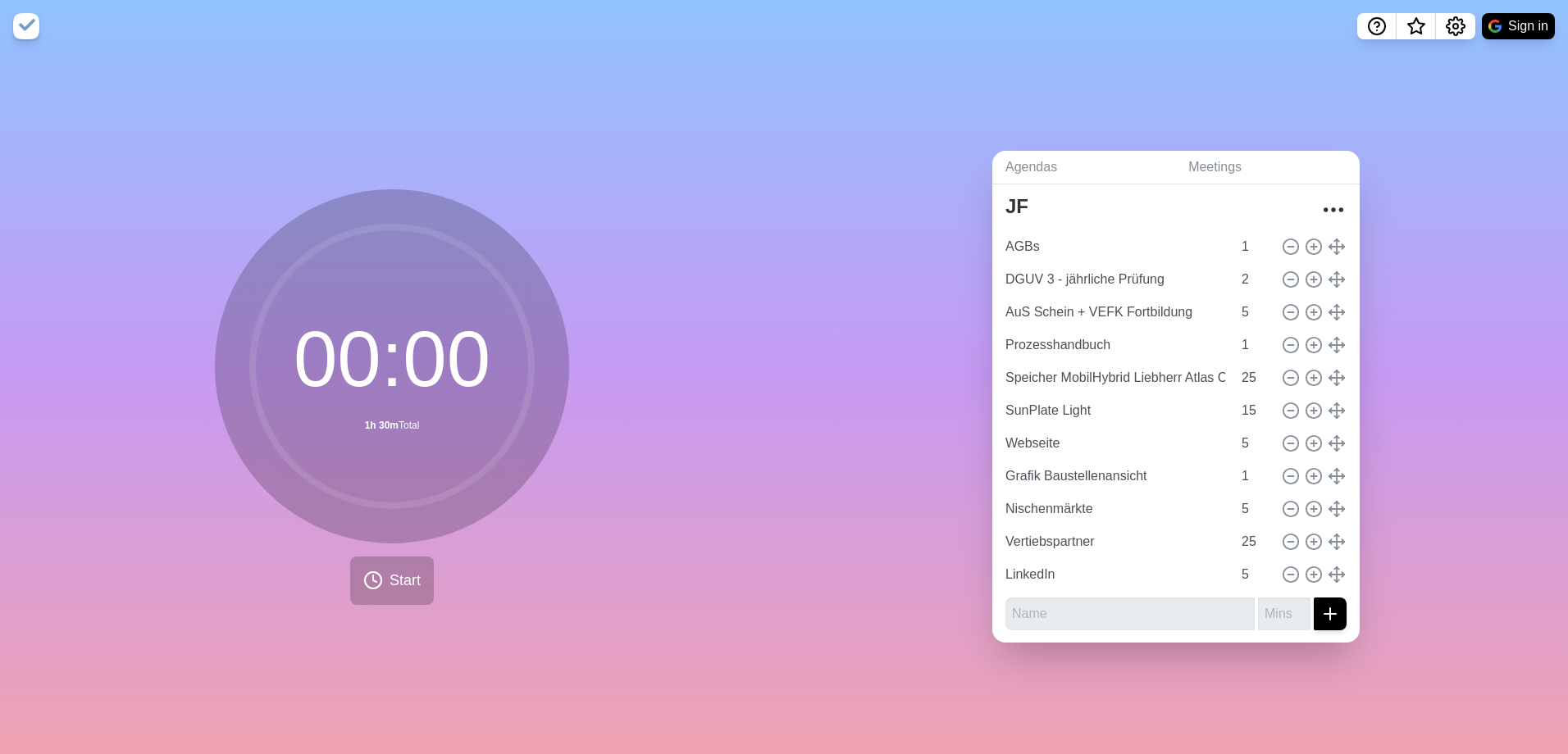
click at [1136, 628] on div "JF AGBs 1 DGUV 3 - jährliche Prüfung 2 AuS Schein + VEFK Fortbildung 5 Prozessh…" at bounding box center [1175, 416] width 367 height 455
click at [1070, 610] on input "text" at bounding box center [1130, 614] width 249 height 33
type input "verantwortliche Elektrofachkraft"
click at [1271, 605] on input "number" at bounding box center [1284, 614] width 52 height 33
type input "1"
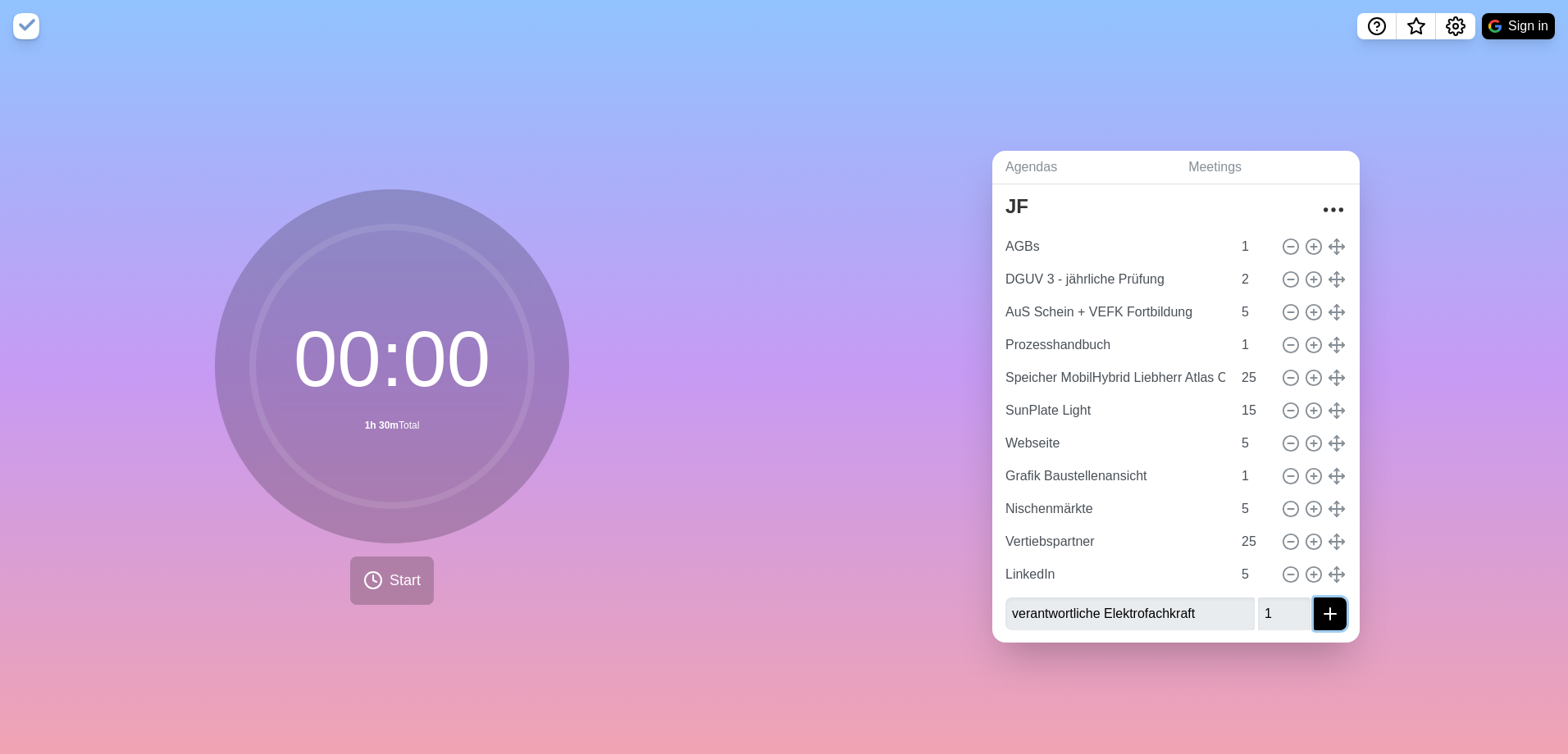
click at [1314, 606] on button "submit" at bounding box center [1330, 614] width 33 height 33
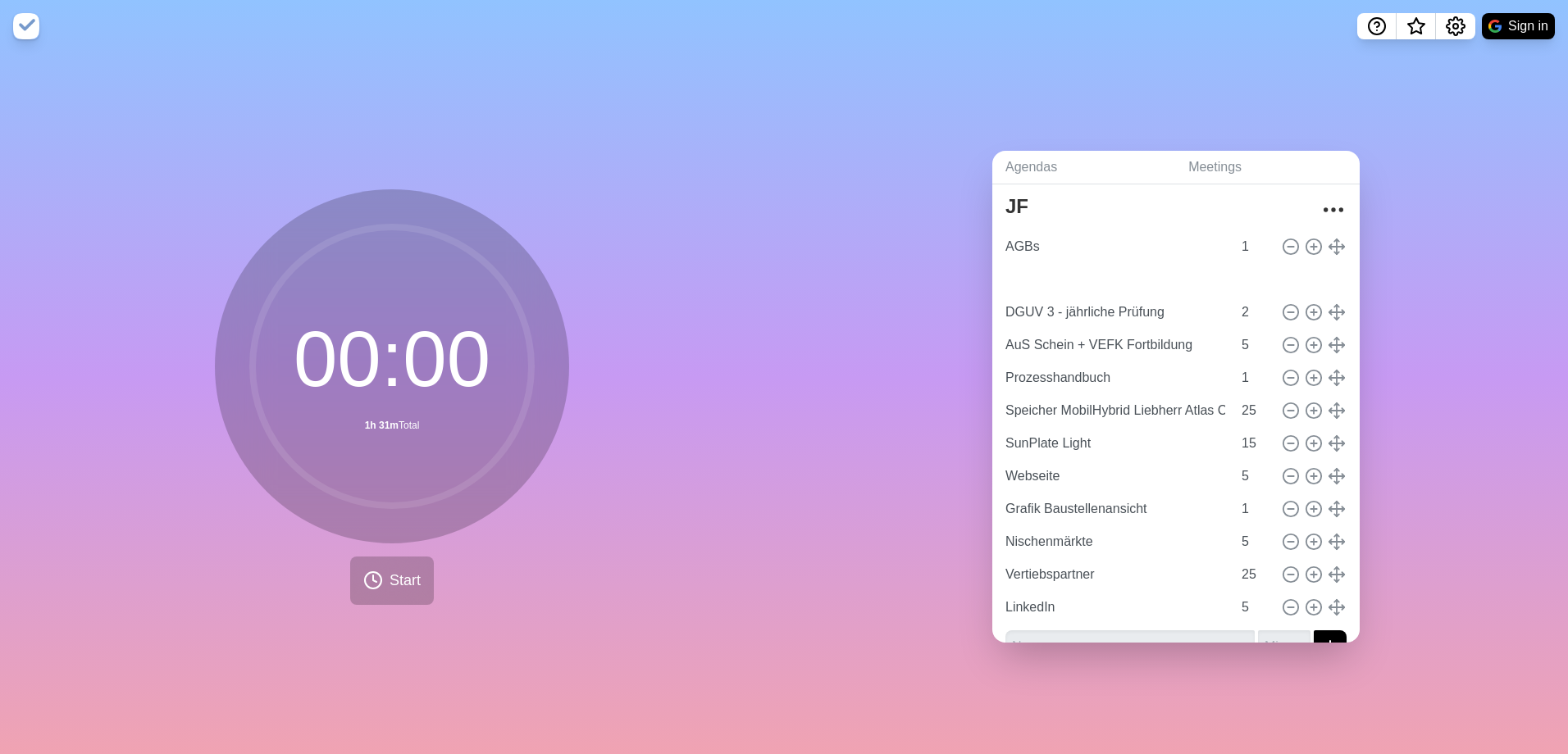
type input "verantwortliche Elektrofachkraft"
type input "1"
type input "DGUV 3 - jährliche Prüfung"
type input "2"
type input "AuS Schein + VEFK Fortbildung"
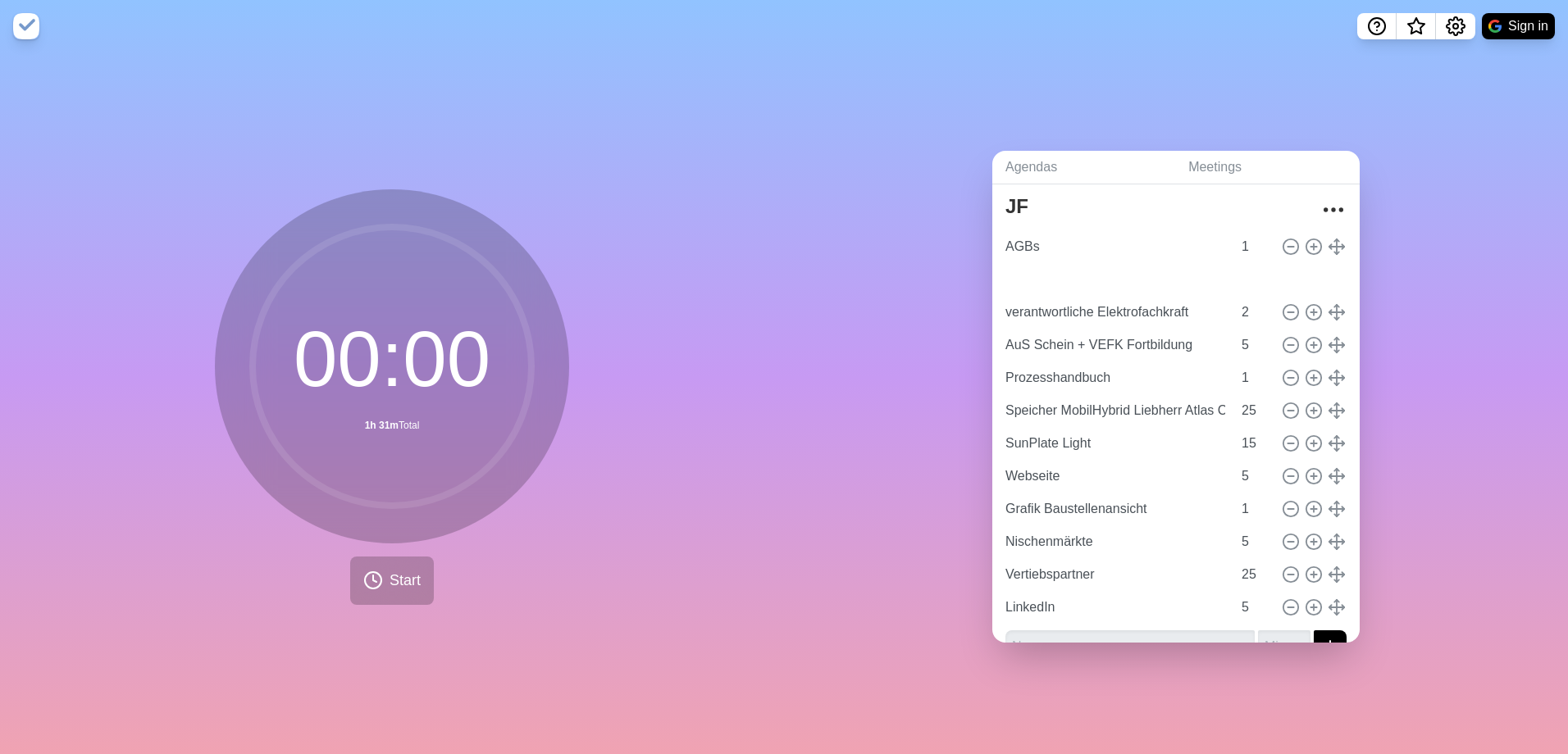
type input "5"
type input "Prozesshandbuch"
type input "1"
type input "Speicher MobilHybrid Liebherr Atlas Copco"
type input "25"
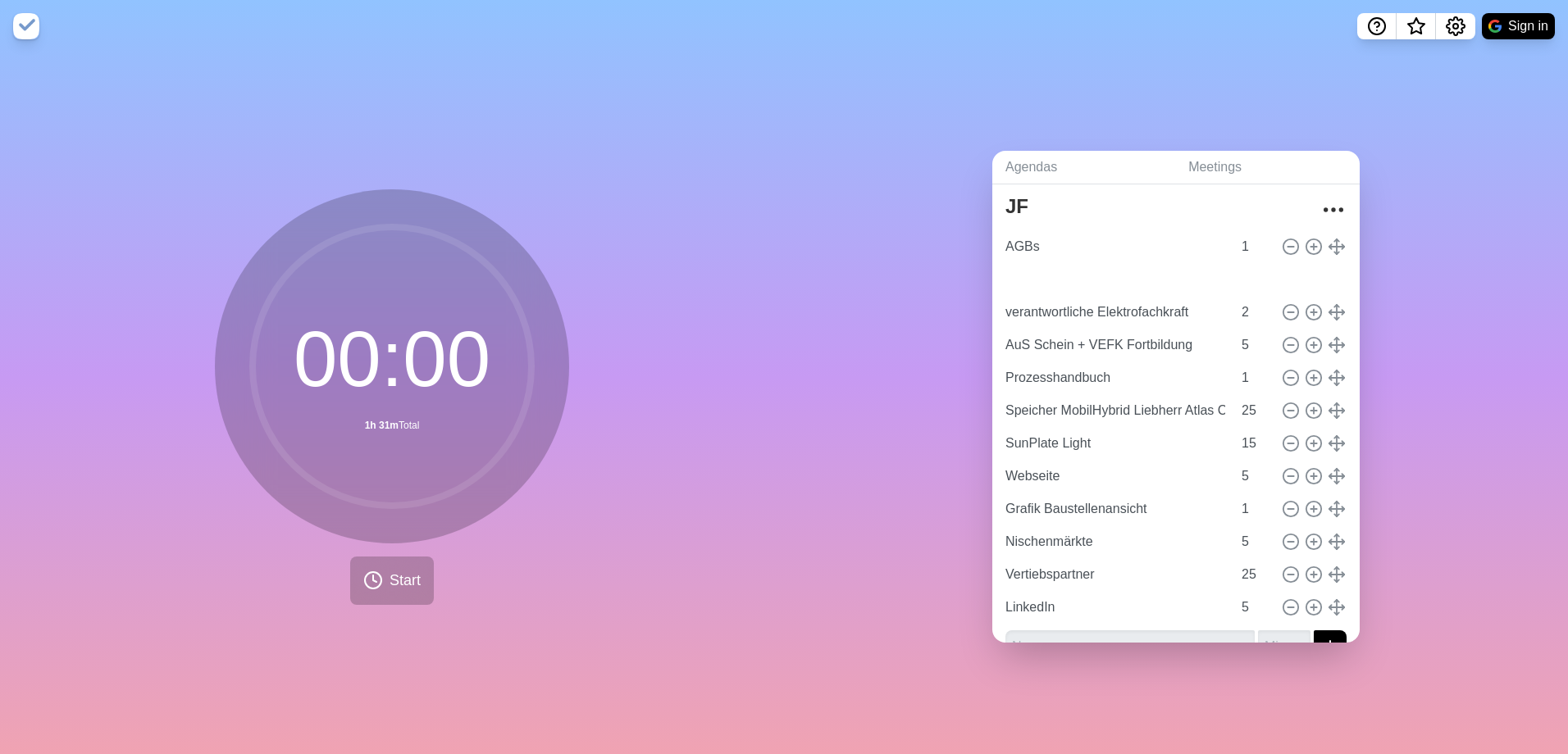
type input "SunPlate Light"
type input "15"
type input "Webseite"
type input "5"
type input "Grafik Baustellenansicht"
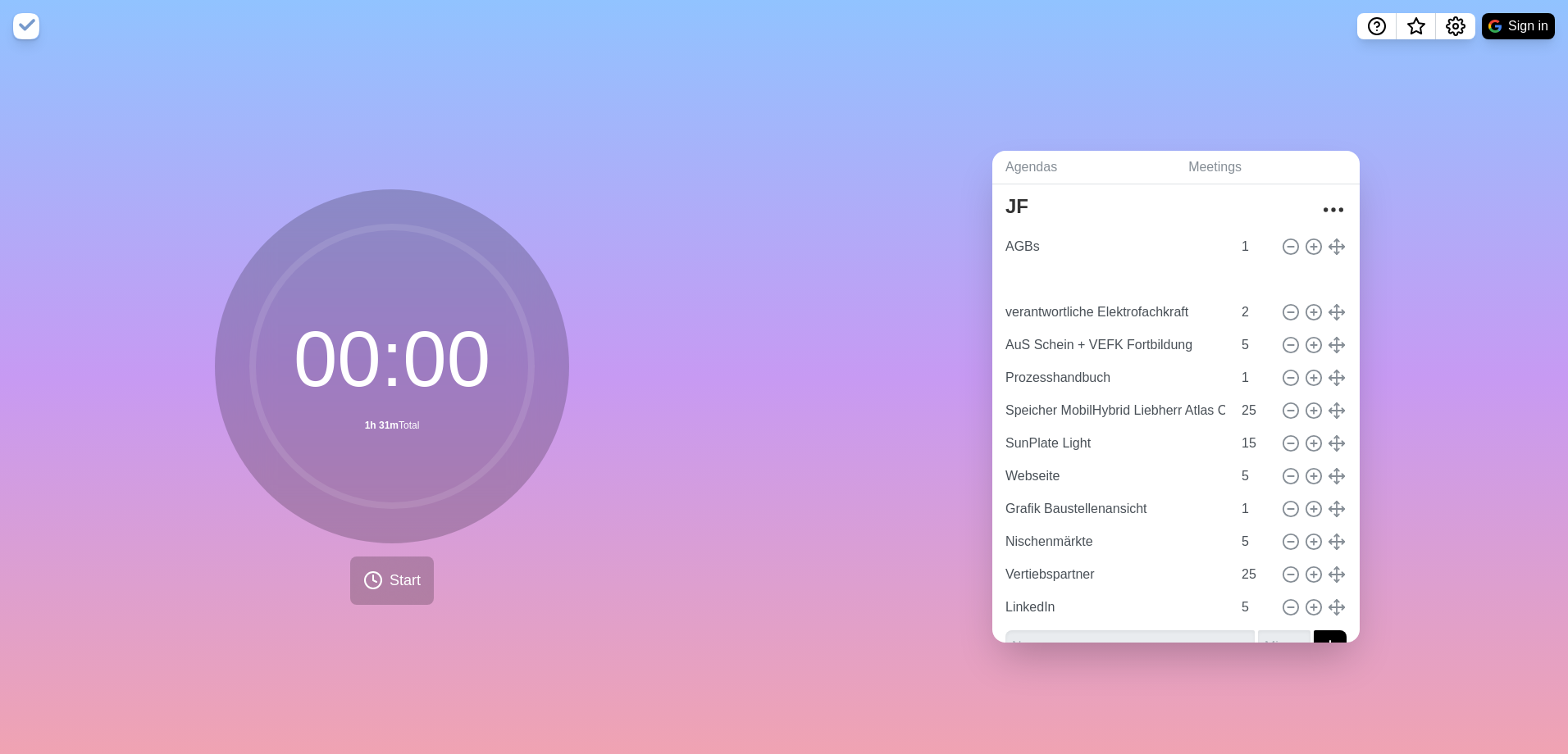
type input "1"
type input "Nischenmärkte"
type input "5"
type input "Vertiebspartner"
type input "25"
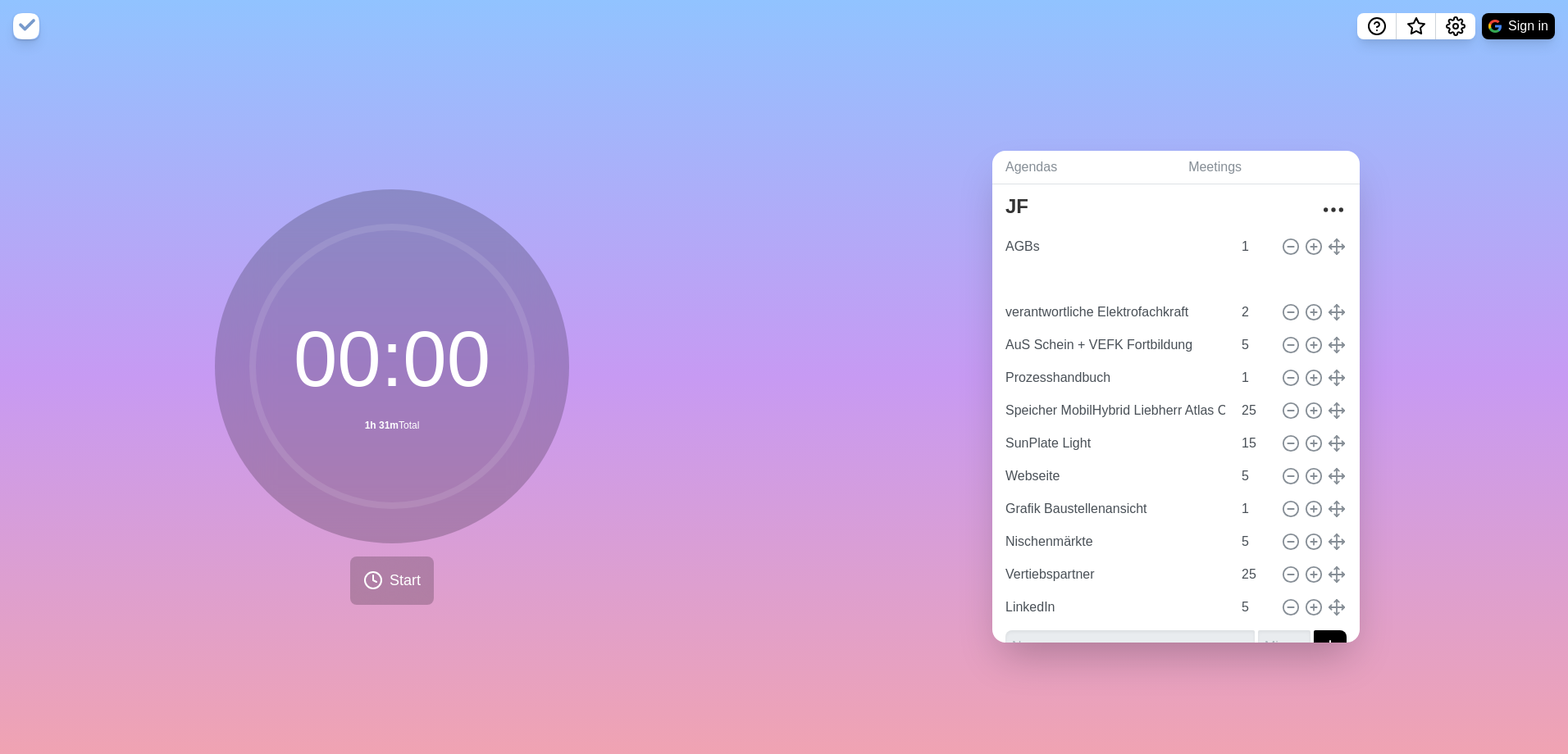
type input "LinkedIn"
type input "5"
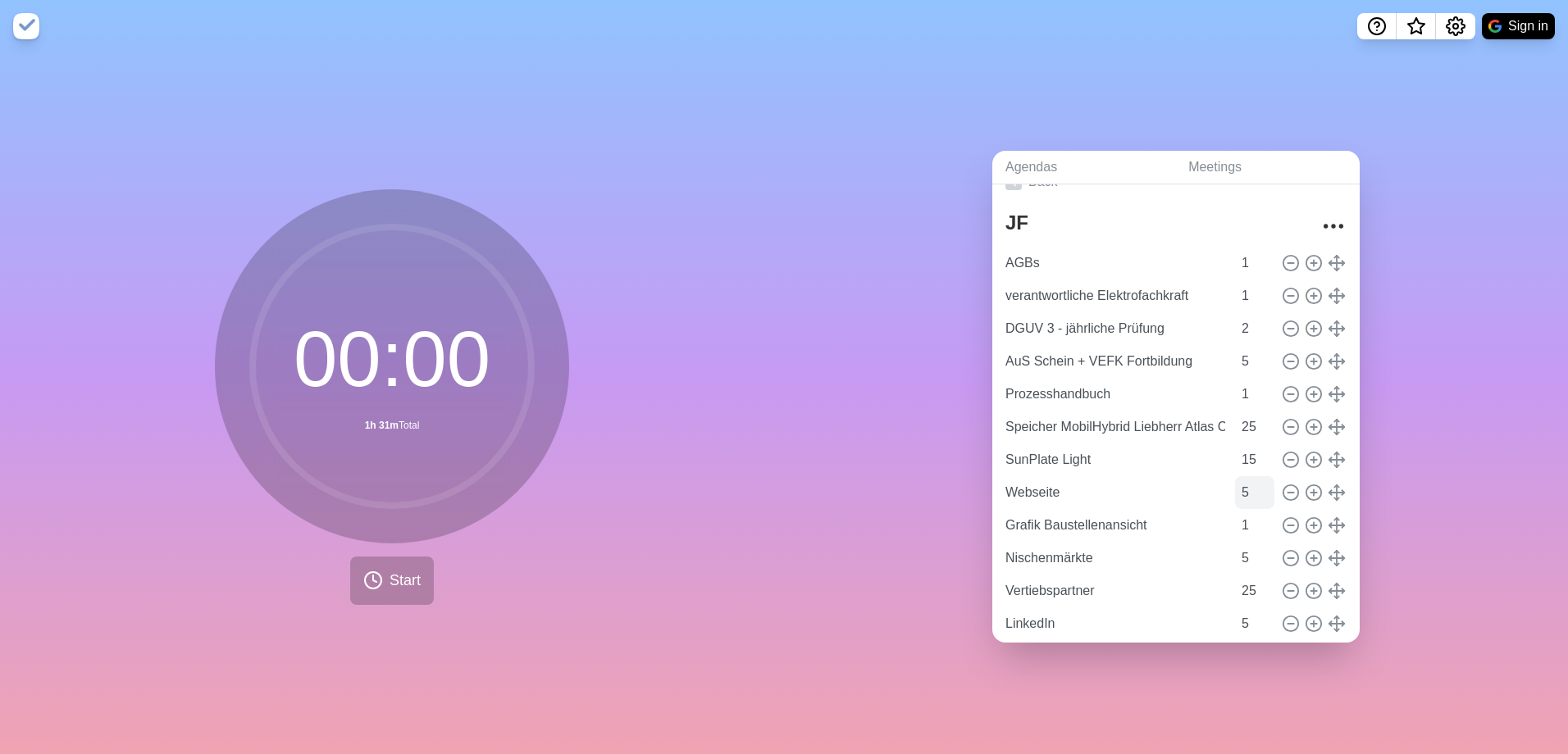
scroll to position [0, 0]
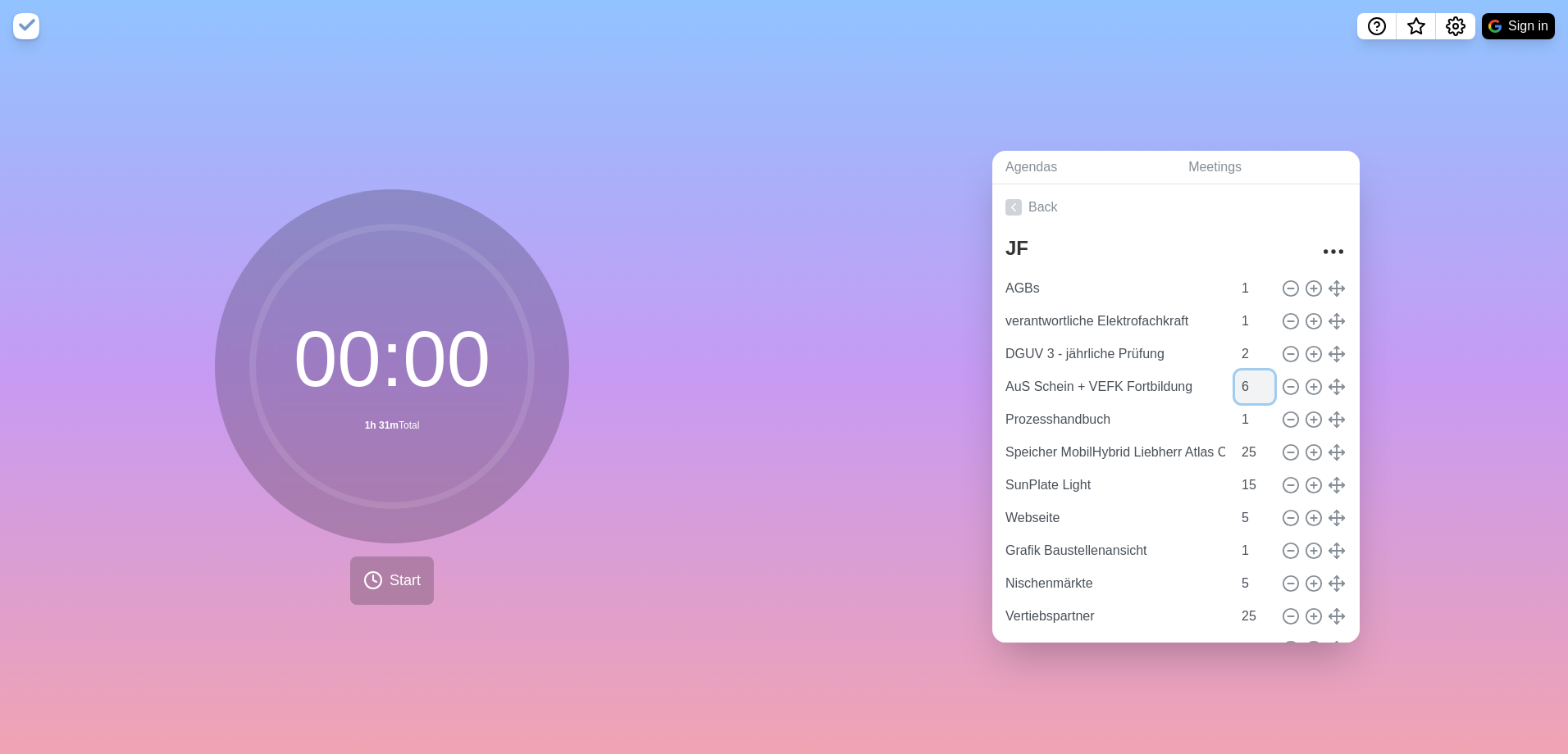
click at [1249, 375] on input "6" at bounding box center [1254, 386] width 40 height 33
click at [1249, 386] on input "5" at bounding box center [1254, 386] width 40 height 33
type input "4"
click at [1249, 386] on input "4" at bounding box center [1254, 386] width 40 height 33
click at [1015, 201] on icon at bounding box center [1013, 207] width 16 height 16
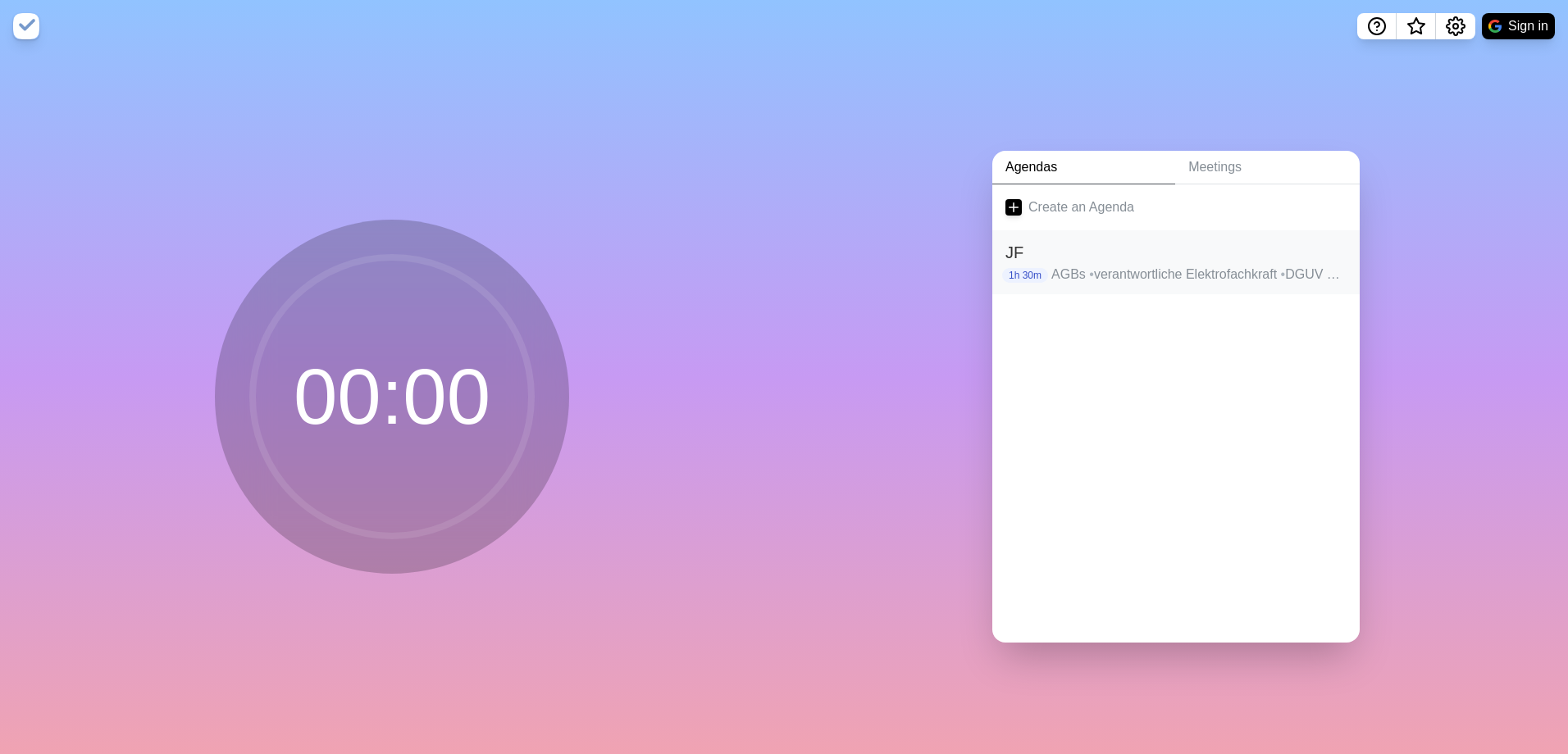
click at [1034, 253] on h2 "JF" at bounding box center [1175, 252] width 341 height 25
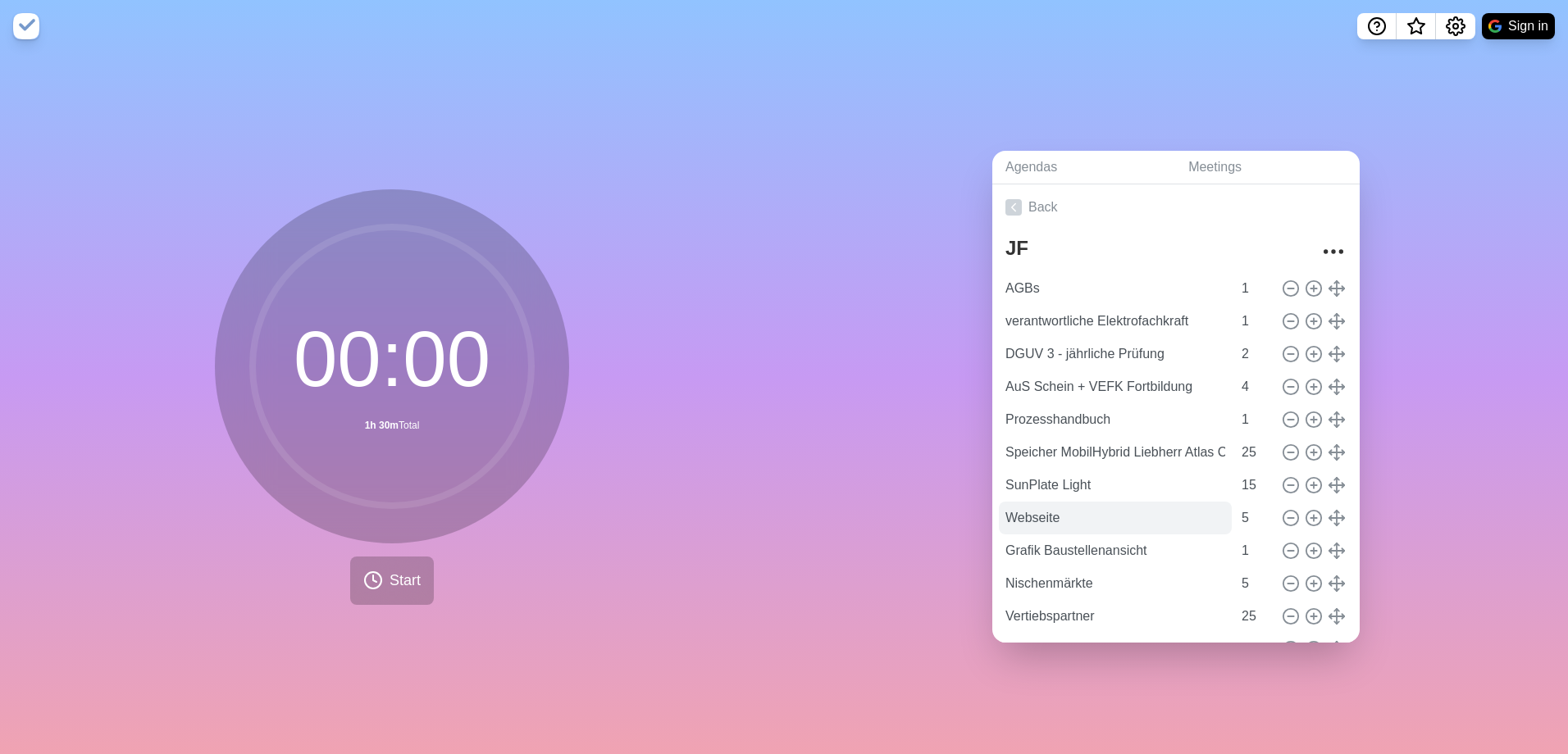
scroll to position [75, 0]
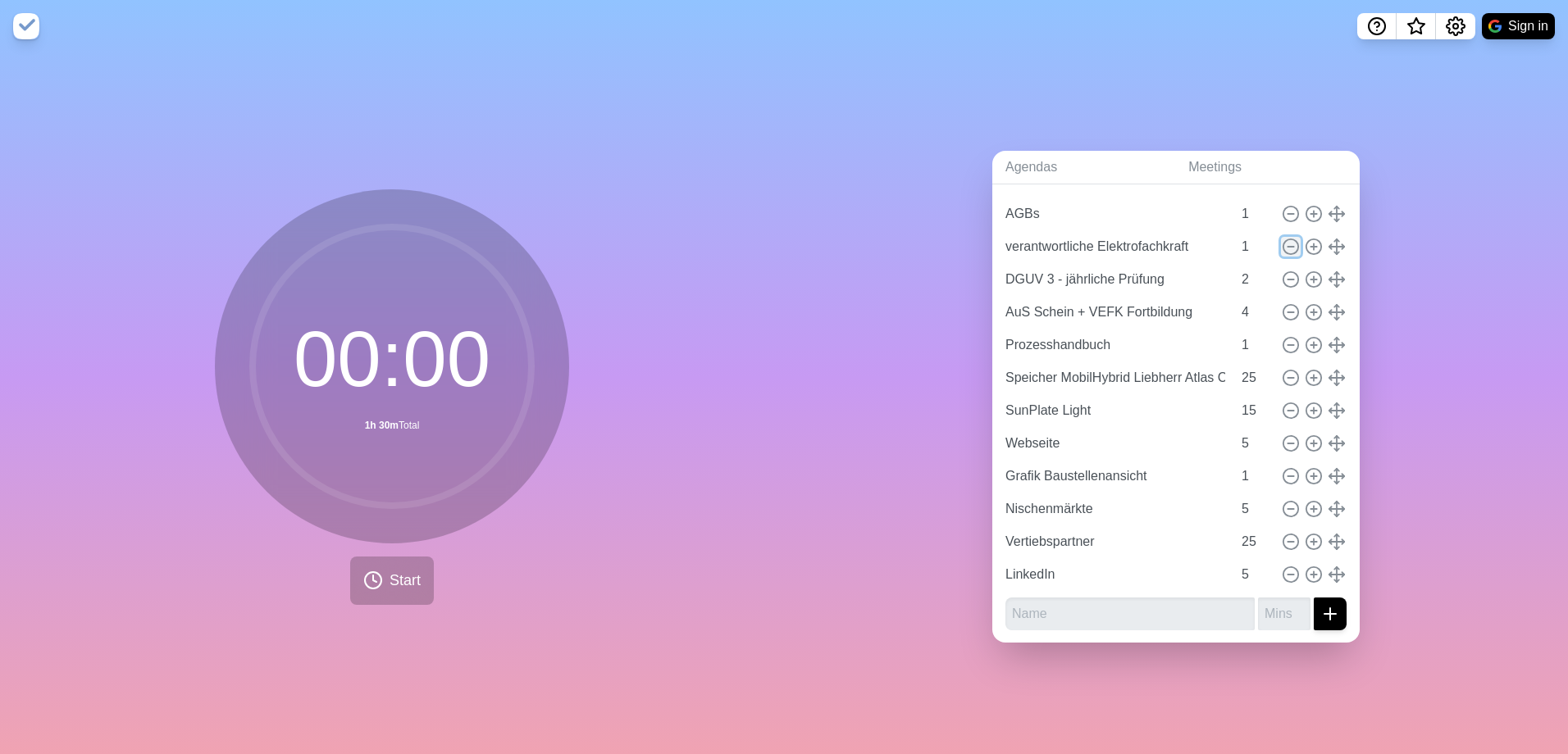
click at [1281, 239] on icon at bounding box center [1290, 246] width 18 height 18
type input "DGUV 3 - jährliche Prüfung"
type input "2"
type input "AuS Schein + VEFK Fortbildung"
type input "4"
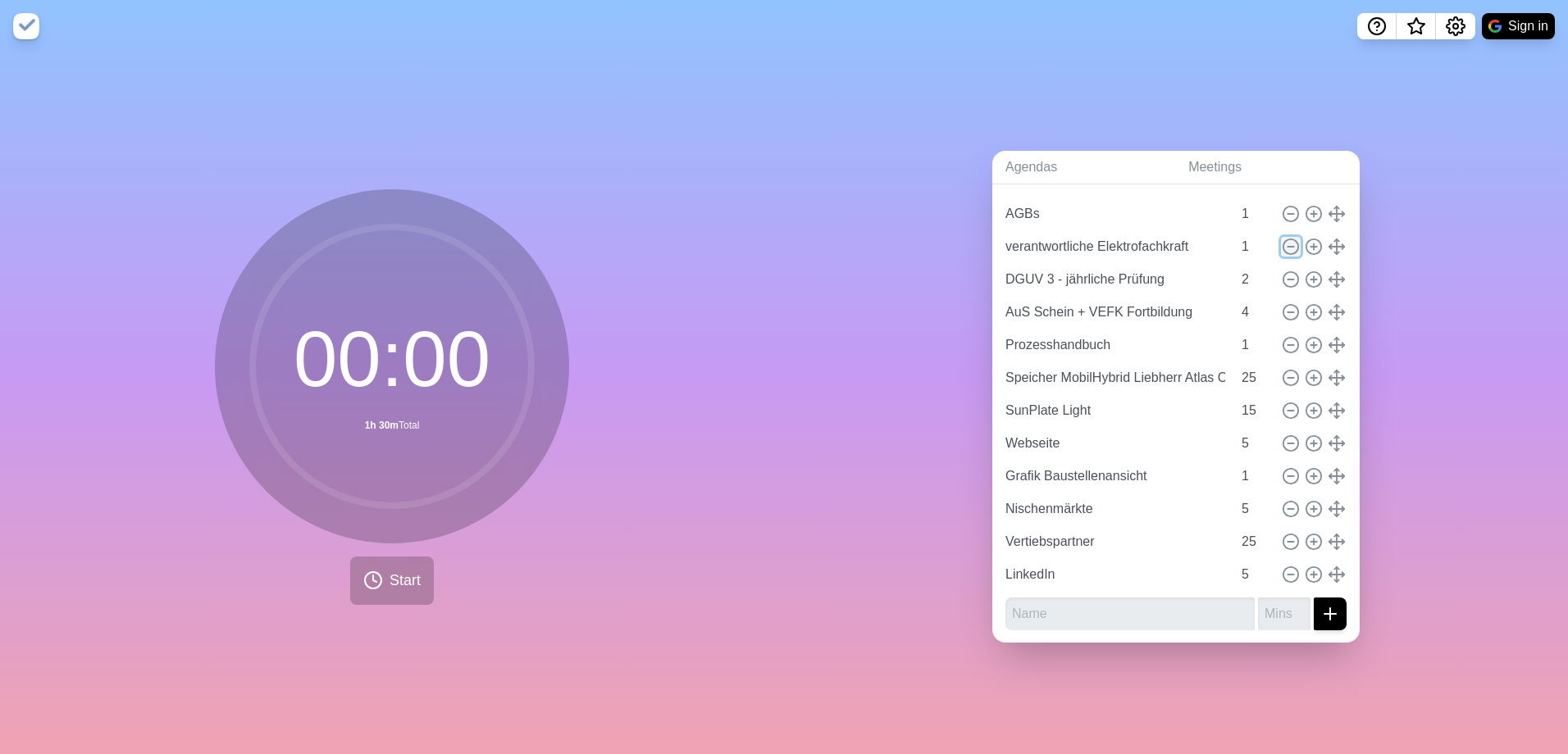
type input "Prozesshandbuch"
type input "1"
type input "Speicher MobilHybrid Liebherr Atlas Copco"
type input "25"
type input "SunPlate Light"
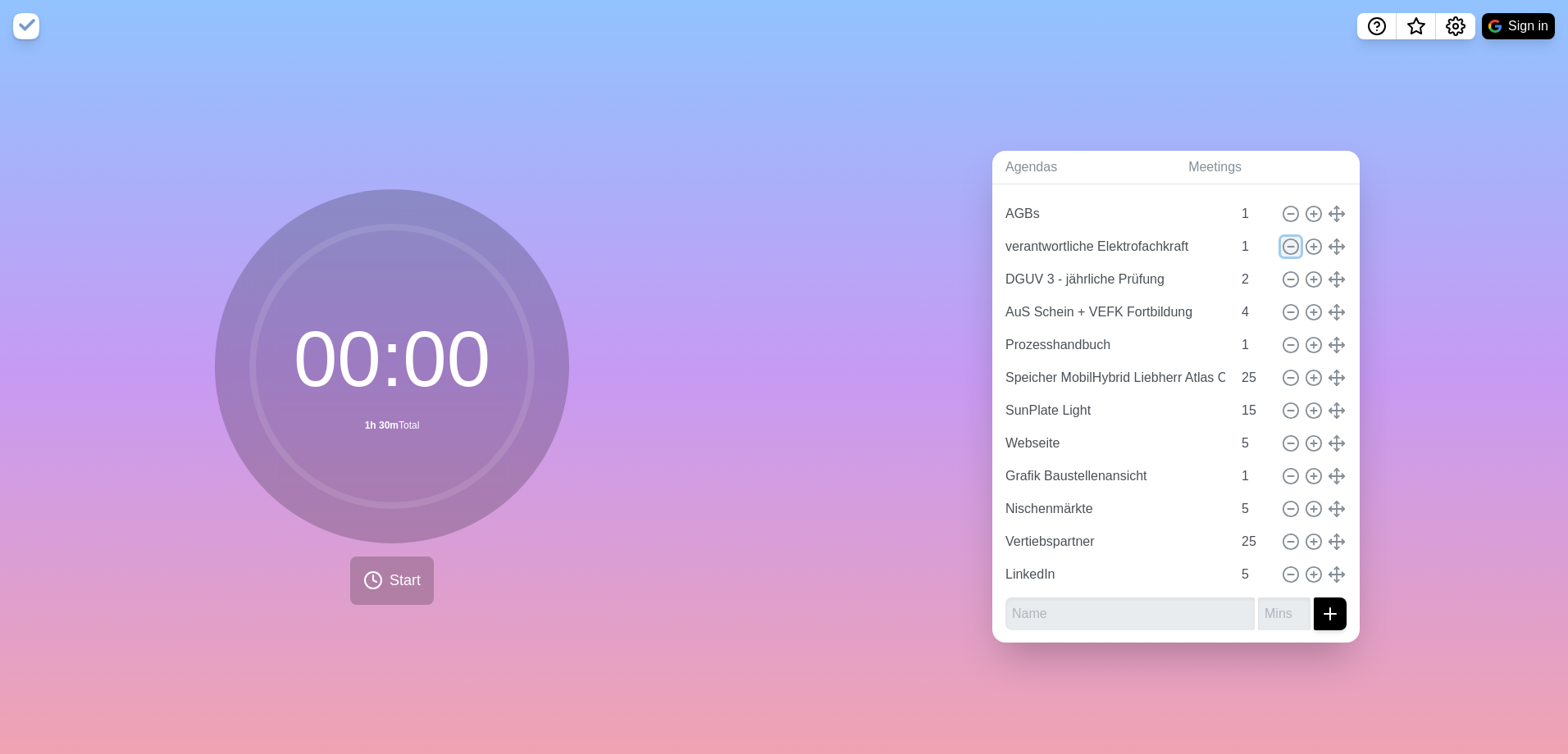
type input "15"
type input "Webseite"
type input "5"
type input "Grafik Baustellenansicht"
type input "1"
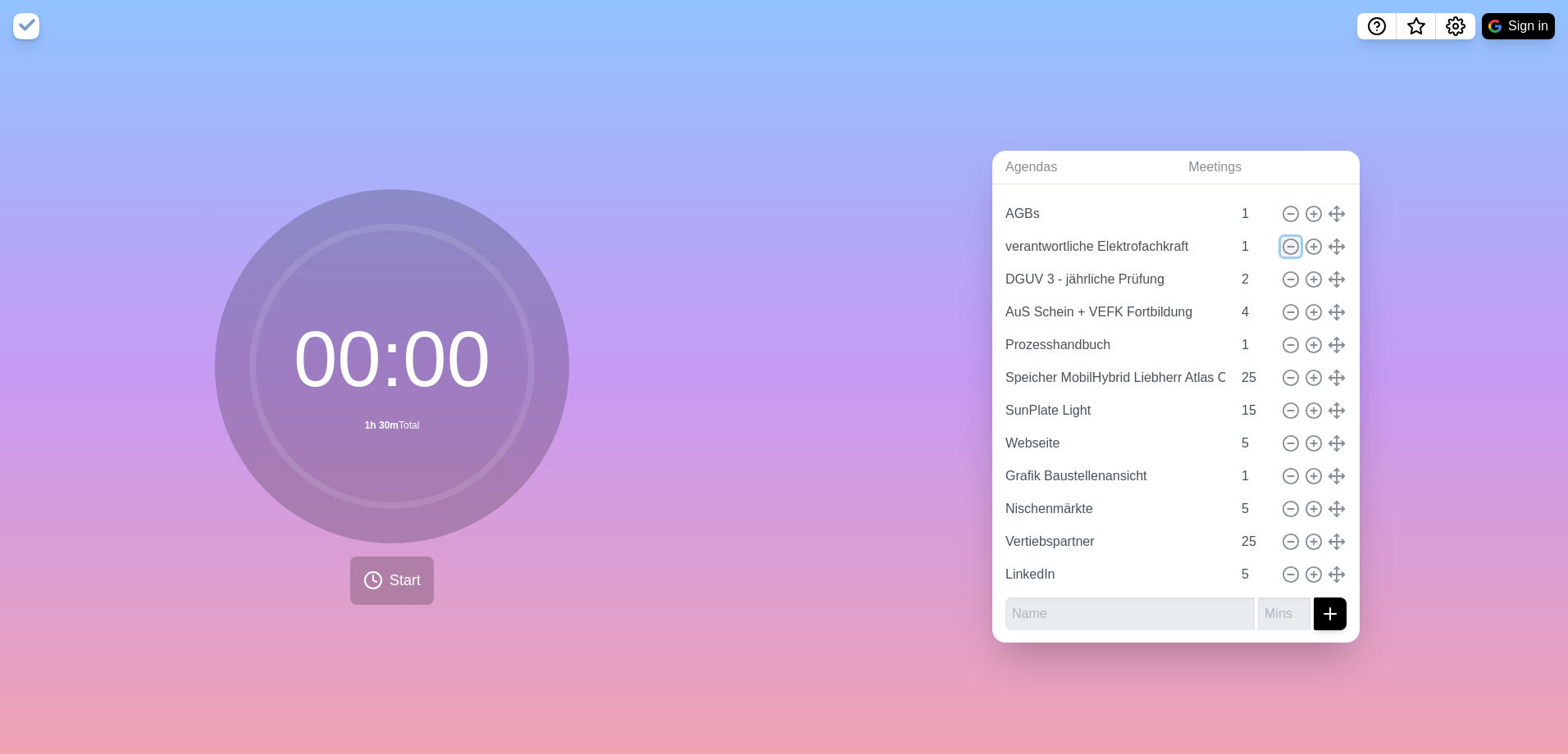
type input "Nischenmärkte"
type input "5"
type input "Vertiebspartner"
type input "25"
type input "LinkedIn"
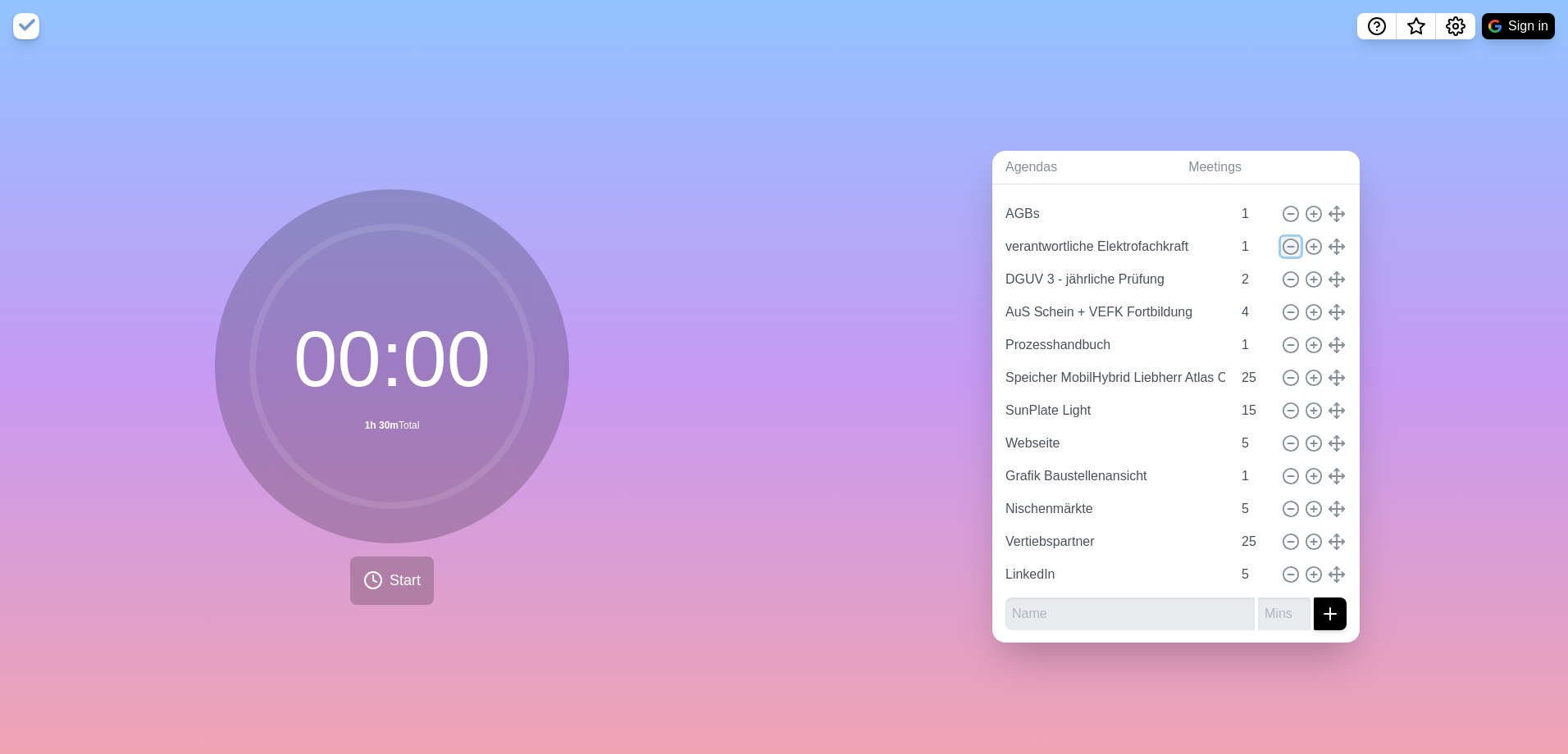
type input "5"
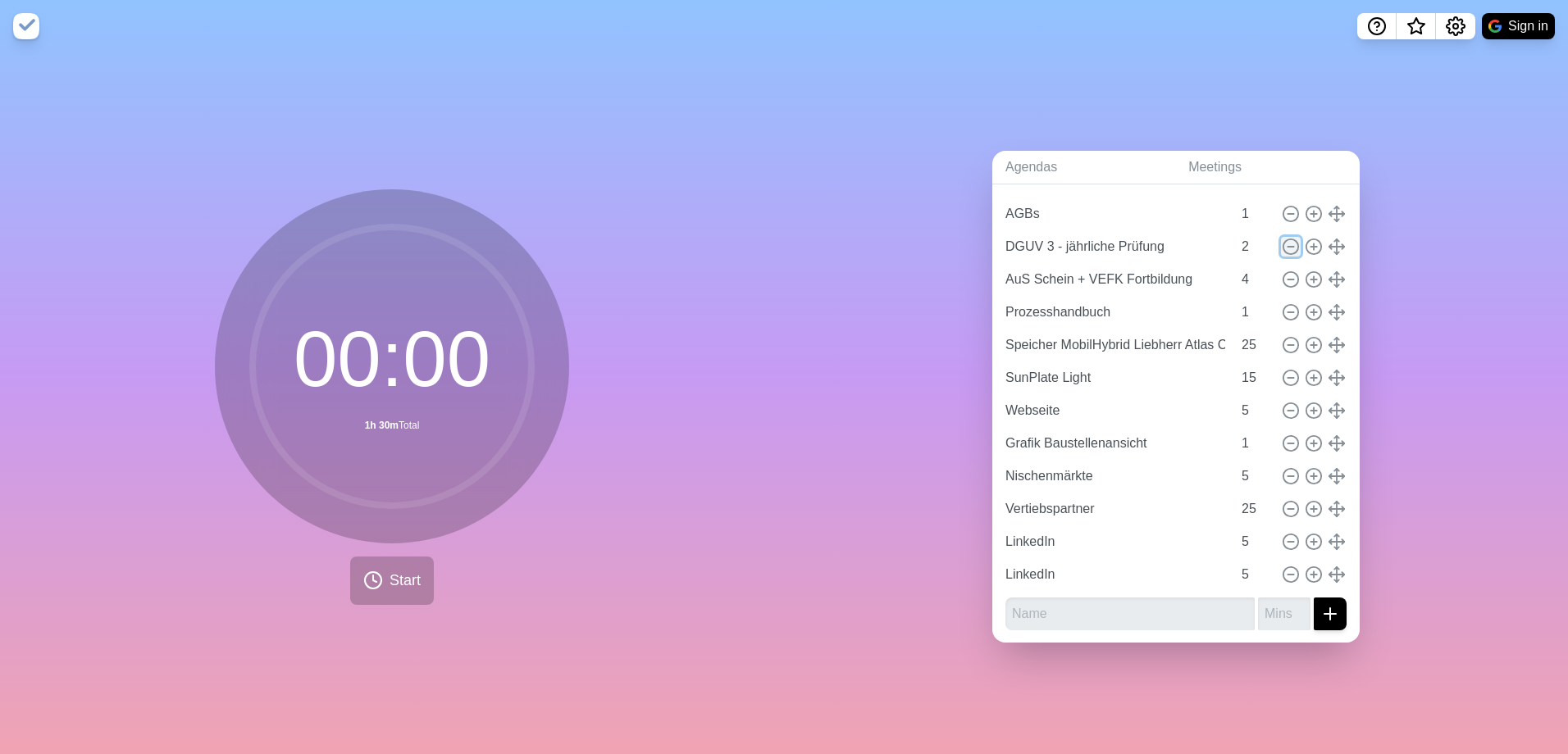
scroll to position [42, 0]
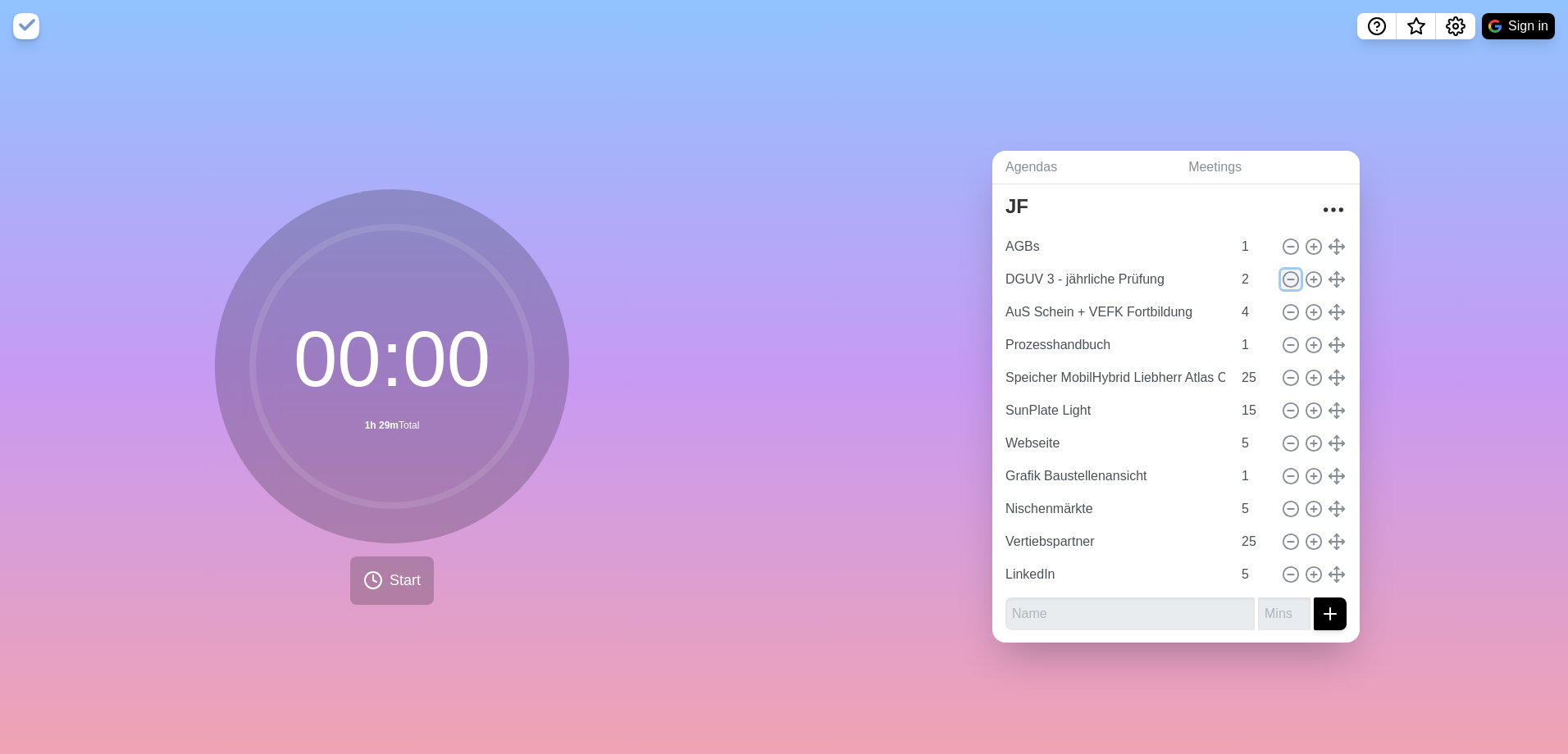
click at [1281, 271] on icon at bounding box center [1290, 279] width 18 height 18
type input "AuS Schein + VEFK Fortbildung"
type input "4"
type input "Prozesshandbuch"
type input "1"
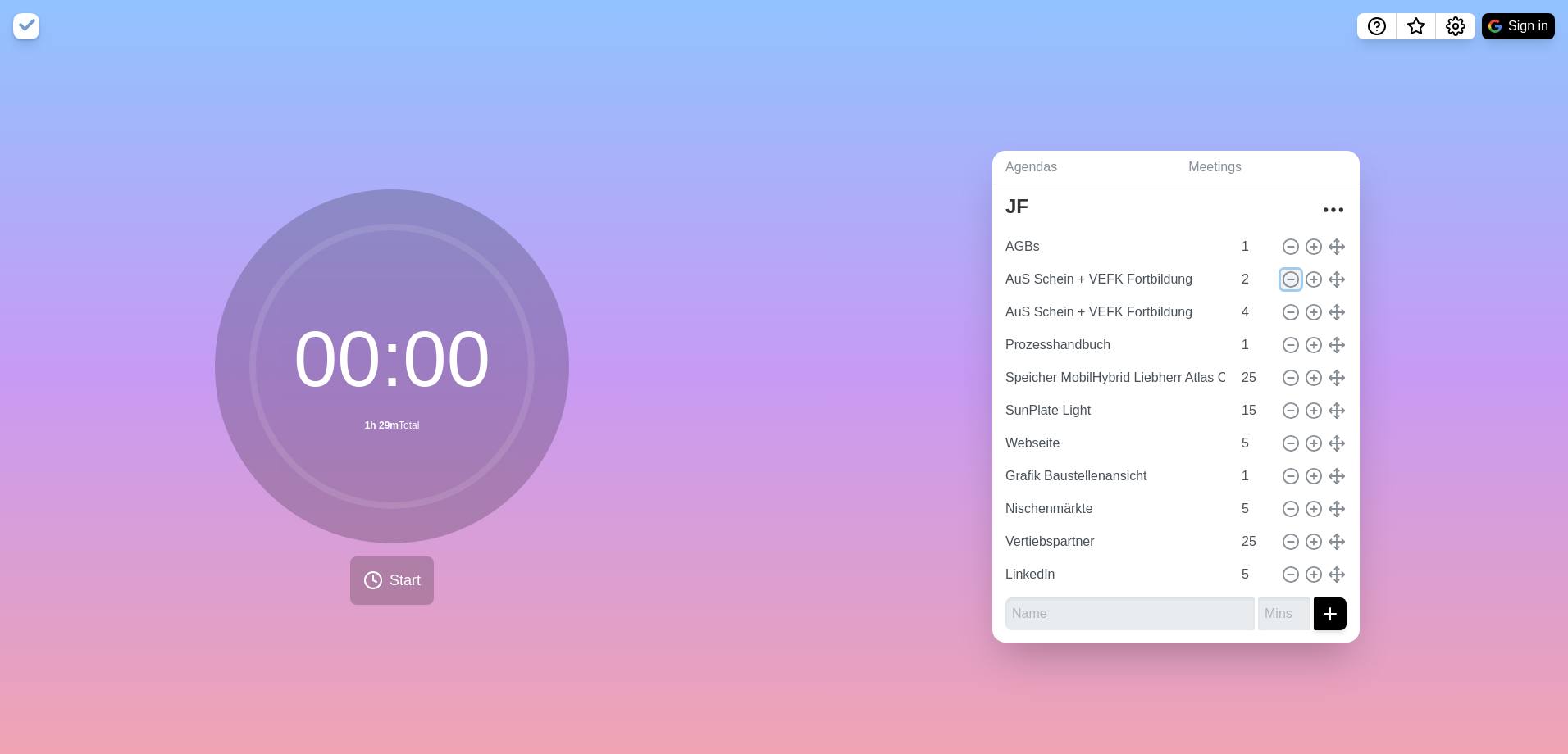
type input "Speicher MobilHybrid Liebherr Atlas Copco"
type input "25"
type input "SunPlate Light"
type input "15"
type input "Webseite"
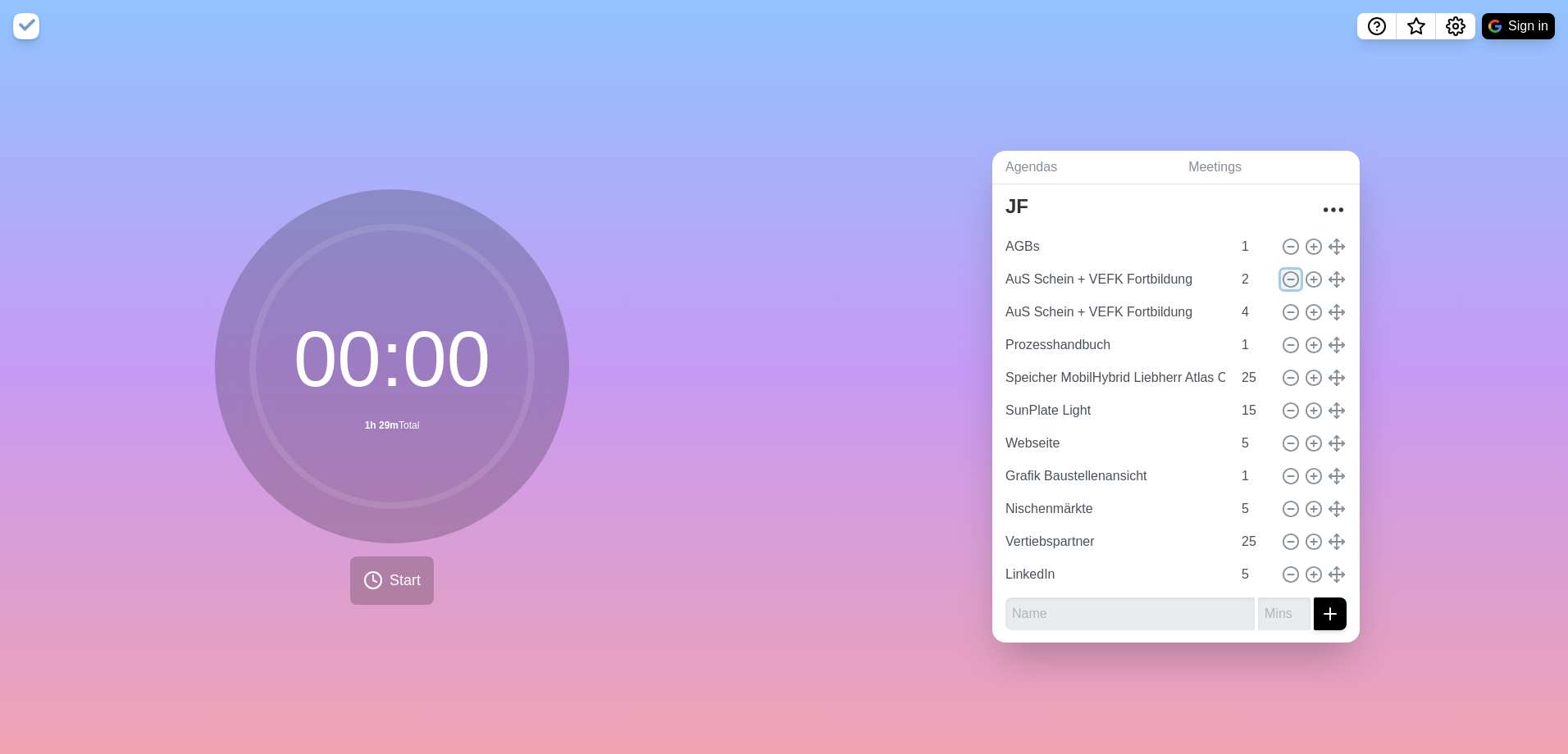
type input "5"
type input "Grafik Baustellenansicht"
type input "1"
type input "Nischenmärkte"
type input "5"
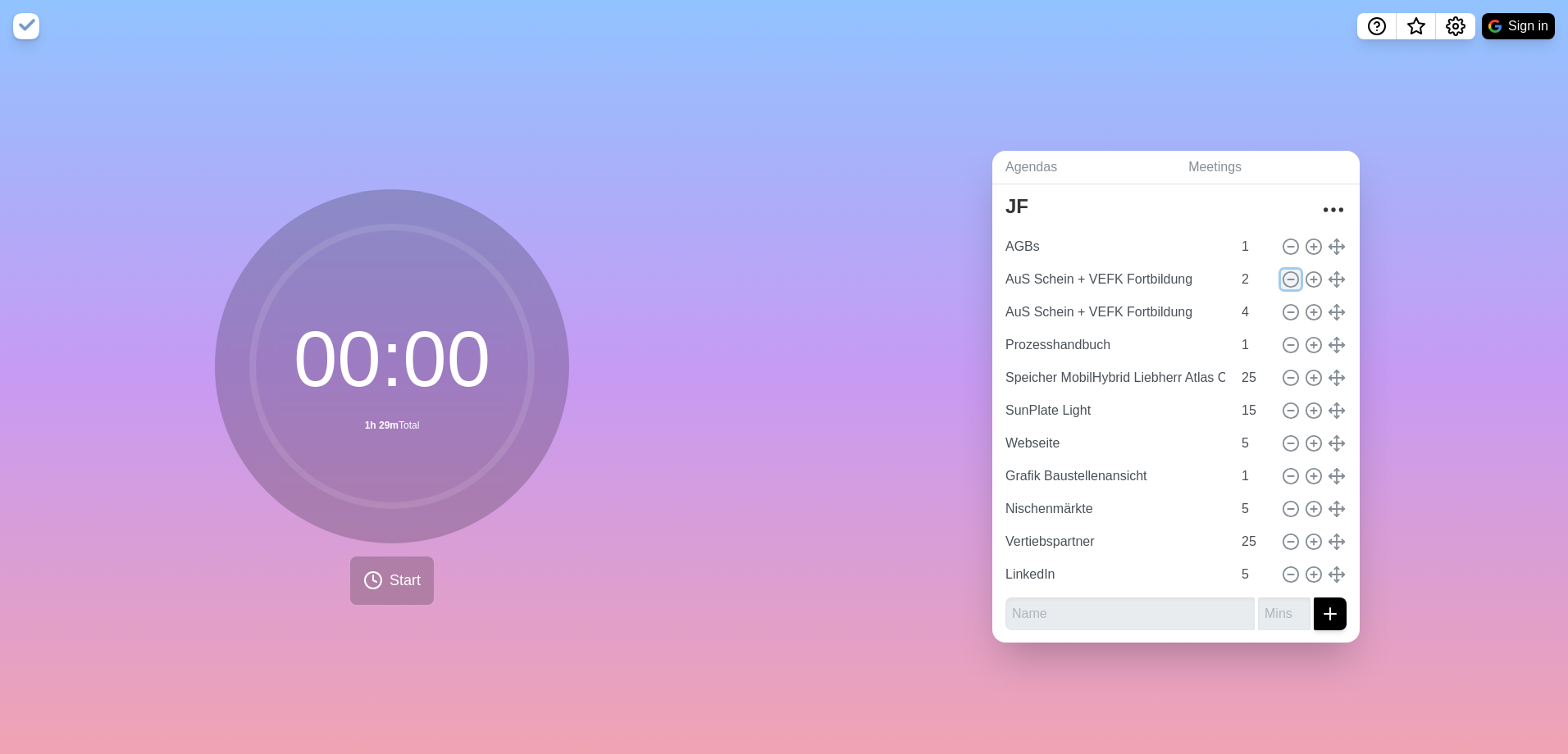
type input "Vertiebspartner"
type input "25"
type input "LinkedIn"
type input "5"
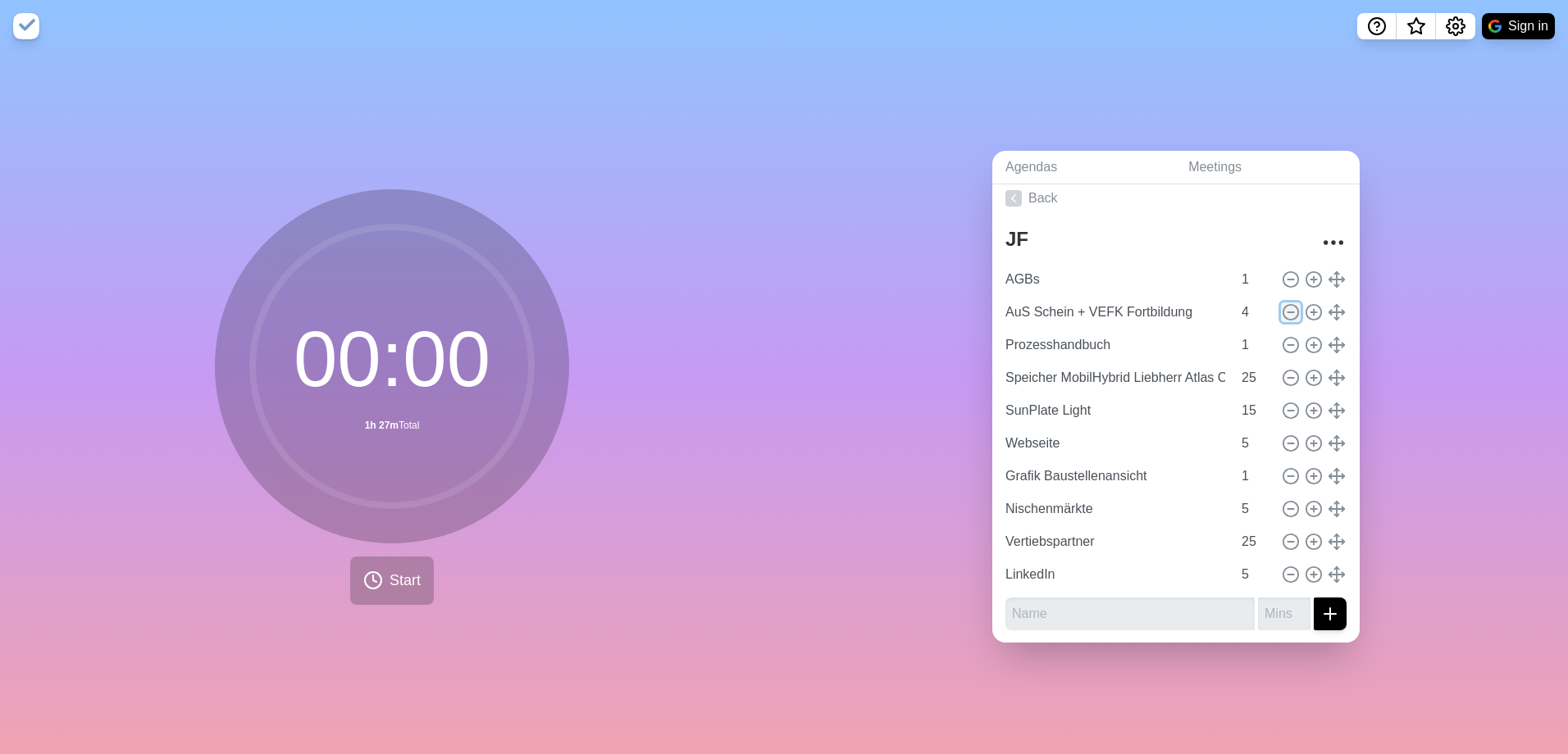
click at [1281, 306] on icon at bounding box center [1290, 312] width 18 height 18
type input "Prozesshandbuch"
type input "1"
type input "Speicher MobilHybrid Liebherr Atlas Copco"
type input "25"
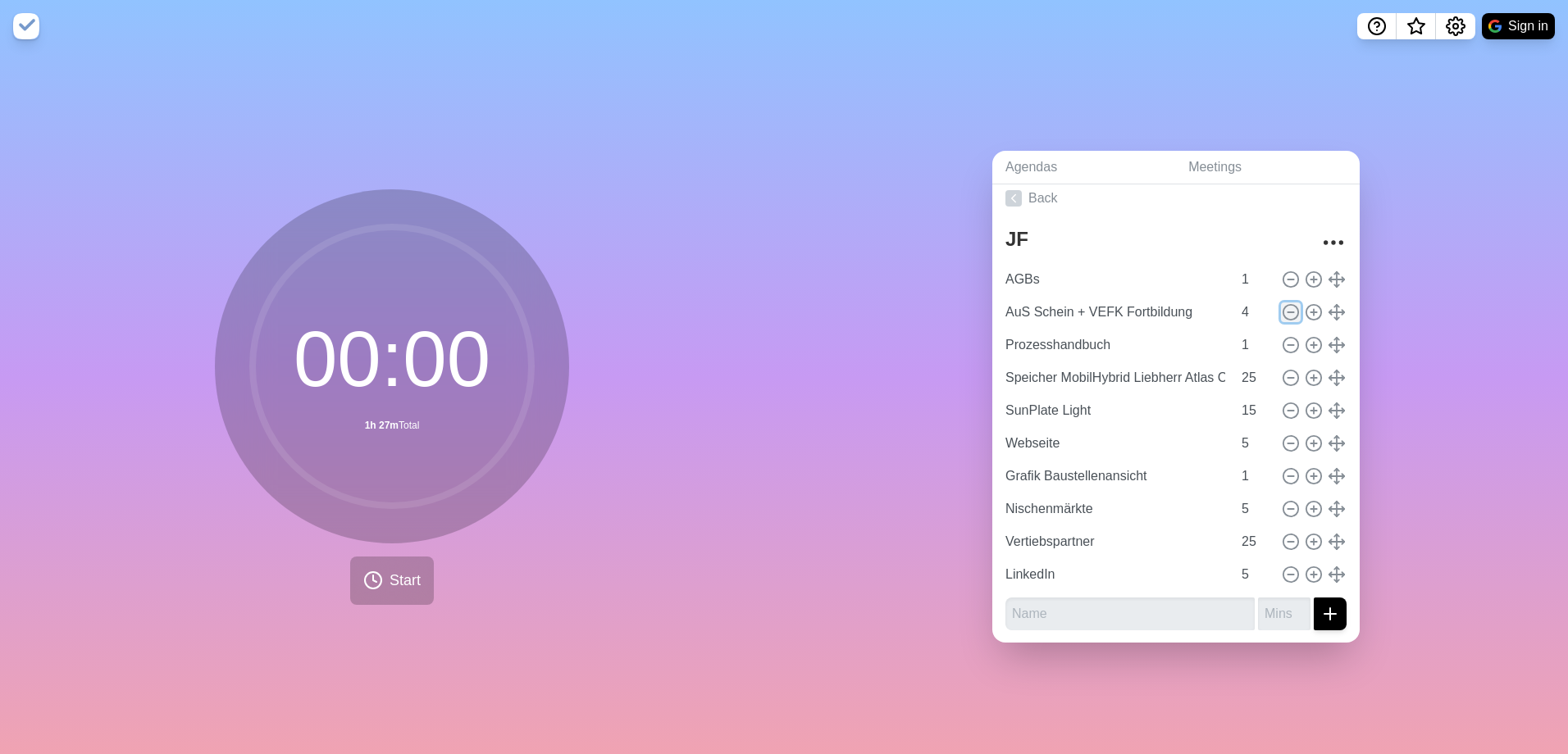
type input "SunPlate Light"
type input "15"
type input "Webseite"
type input "5"
type input "Grafik Baustellenansicht"
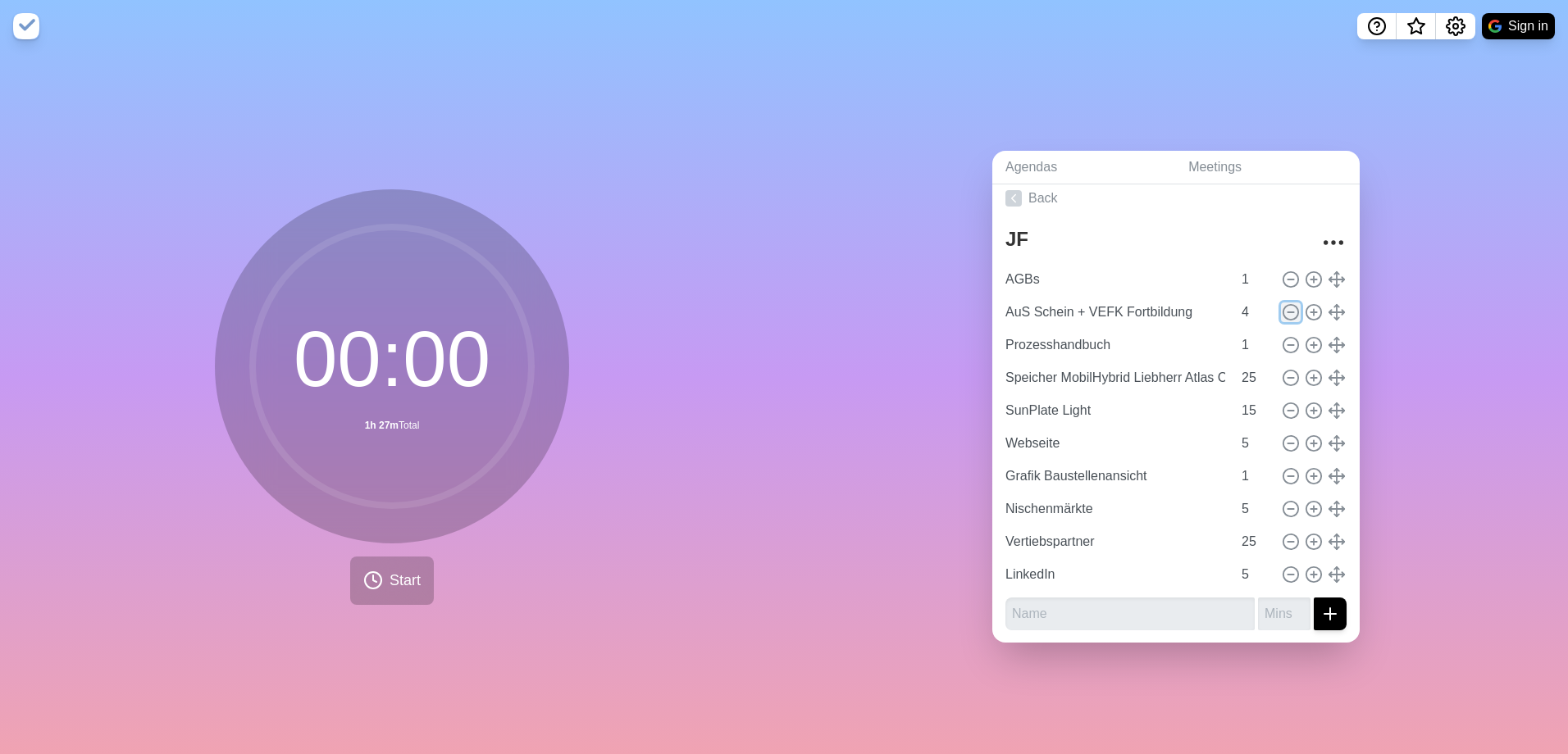
type input "1"
type input "Nischenmärkte"
type input "5"
type input "Vertiebspartner"
type input "25"
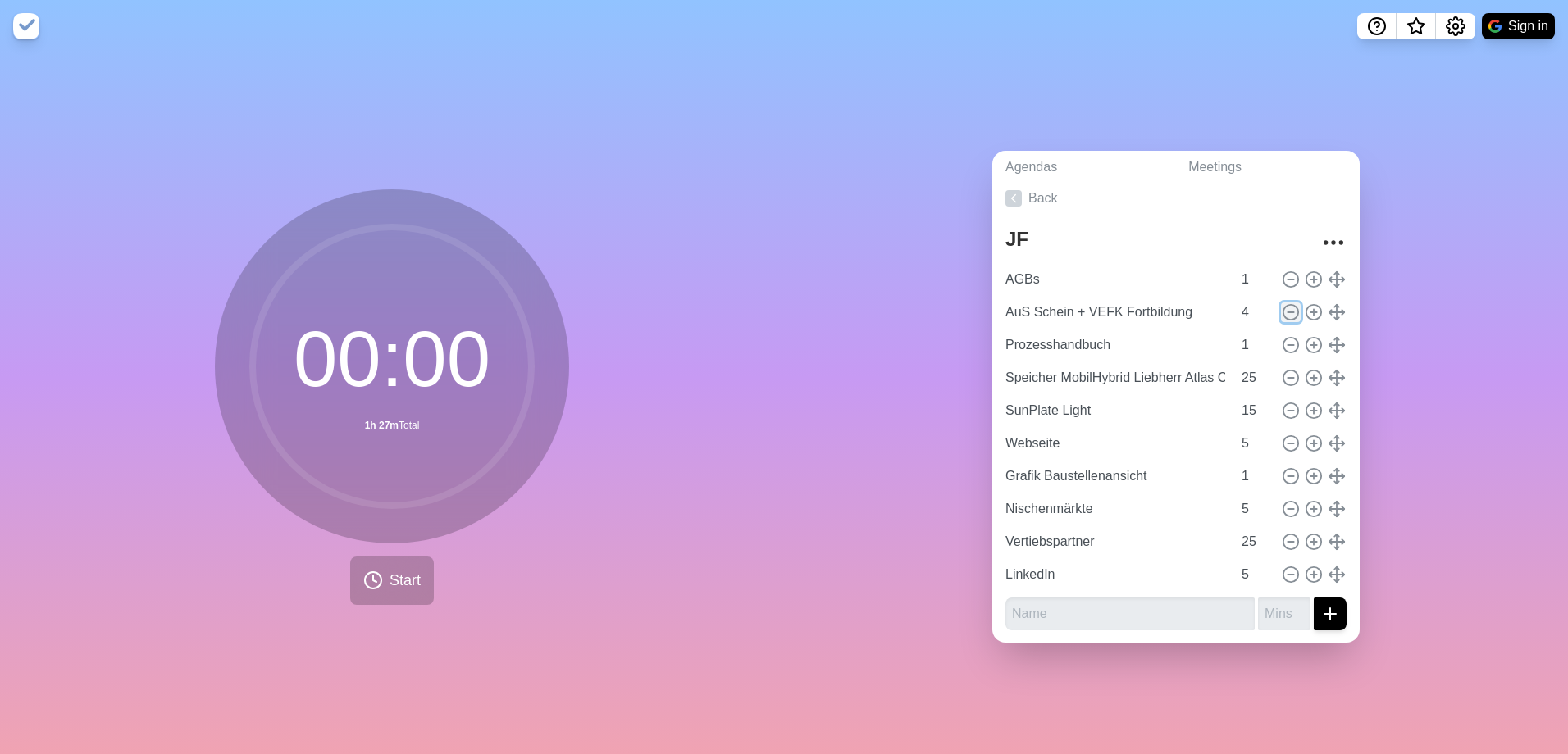
type input "LinkedIn"
type input "5"
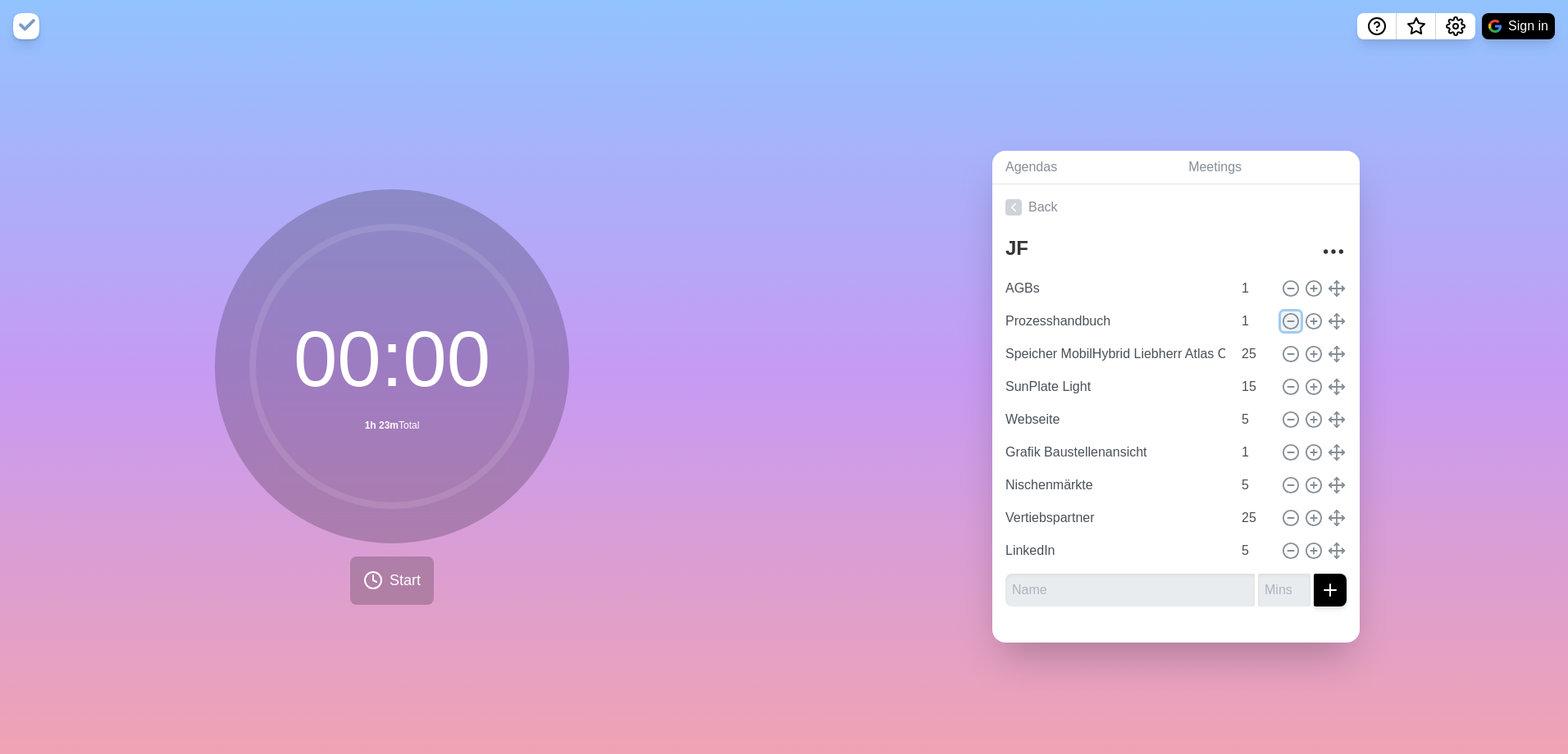
scroll to position [0, 0]
click at [1248, 387] on input "14" at bounding box center [1254, 386] width 40 height 33
click at [1248, 387] on input "13" at bounding box center [1254, 386] width 40 height 33
click at [1248, 387] on input "12" at bounding box center [1254, 386] width 40 height 33
click at [1248, 387] on input "11" at bounding box center [1254, 386] width 40 height 33
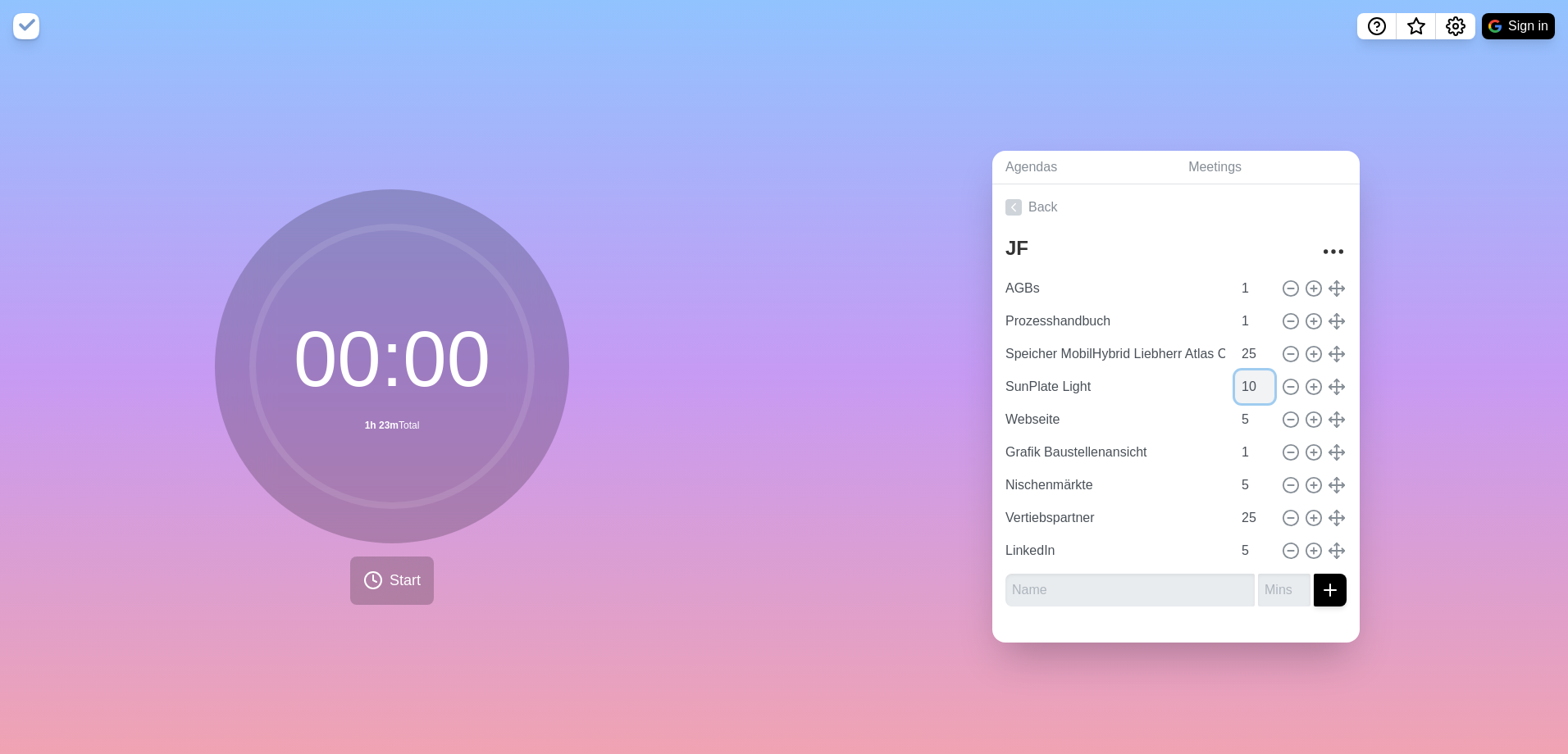
type input "10"
click at [1248, 387] on input "10" at bounding box center [1254, 386] width 40 height 33
type input "4"
click at [1248, 416] on input "4" at bounding box center [1254, 419] width 40 height 33
type input "4"
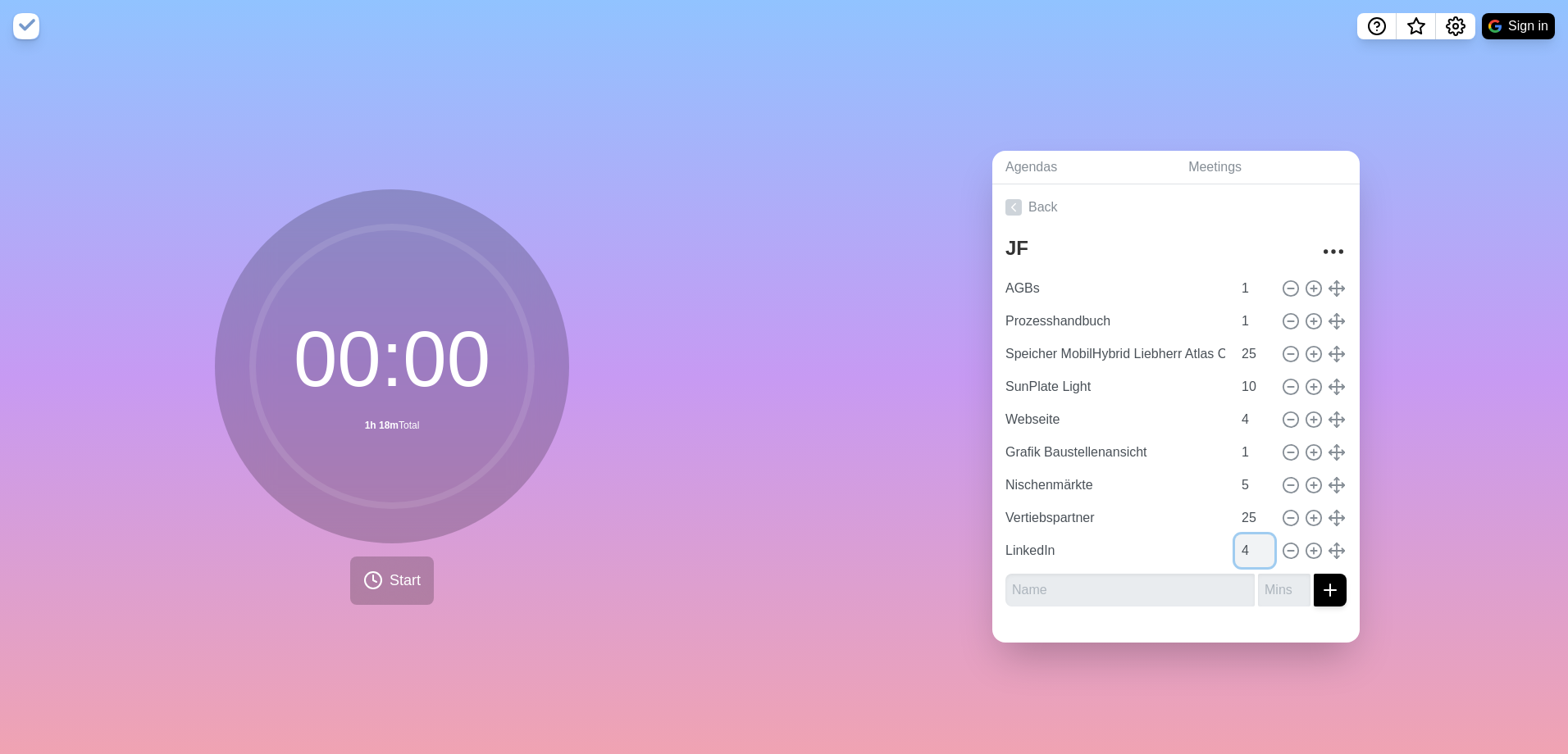
click at [1247, 548] on input "4" at bounding box center [1254, 550] width 40 height 33
click at [1029, 196] on link "Back" at bounding box center [1175, 207] width 367 height 46
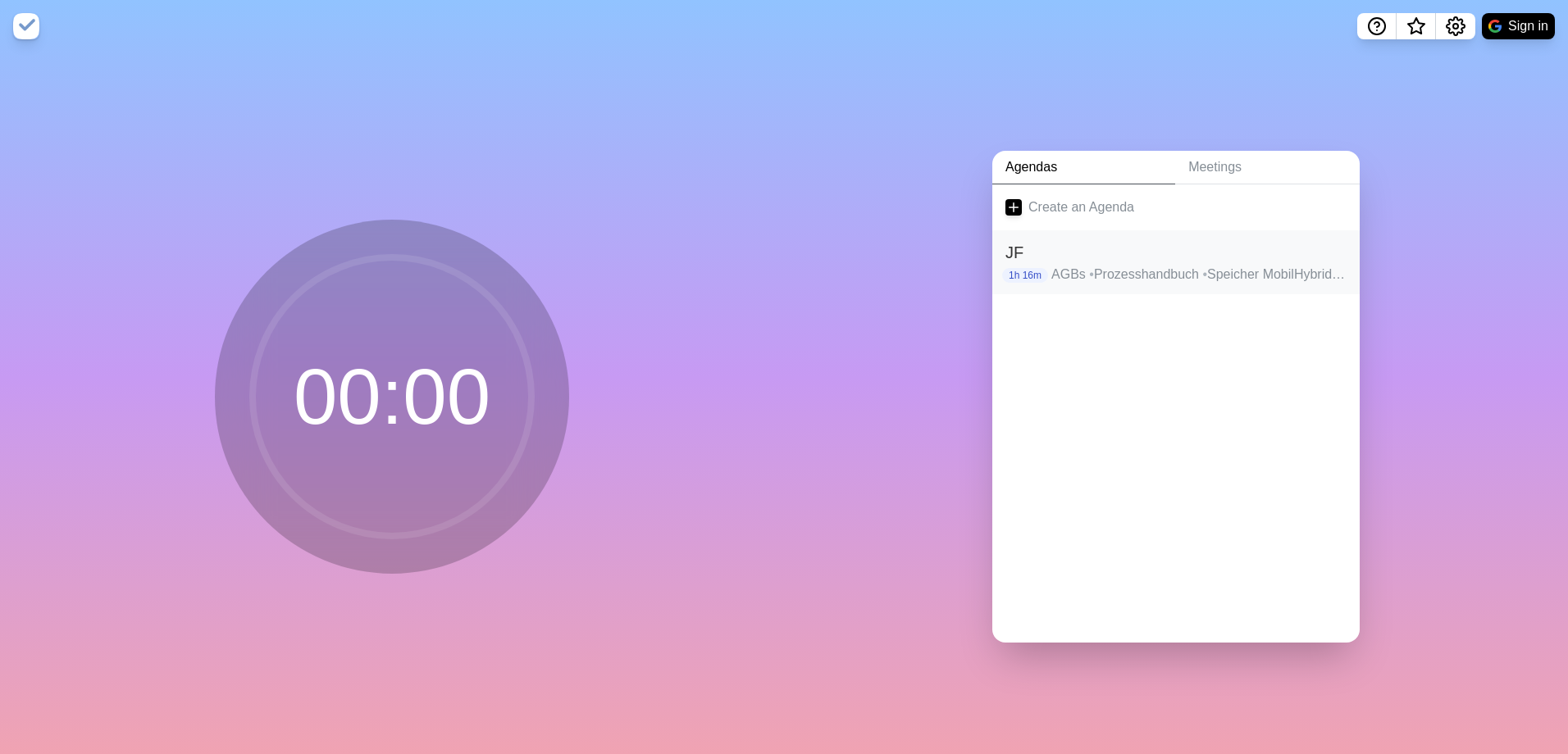
click at [1193, 265] on p "AGBs • Prozesshandbuch • Speicher MobilHybrid Liebherr Atlas Copco • SunPlate L…" at bounding box center [1199, 274] width 296 height 20
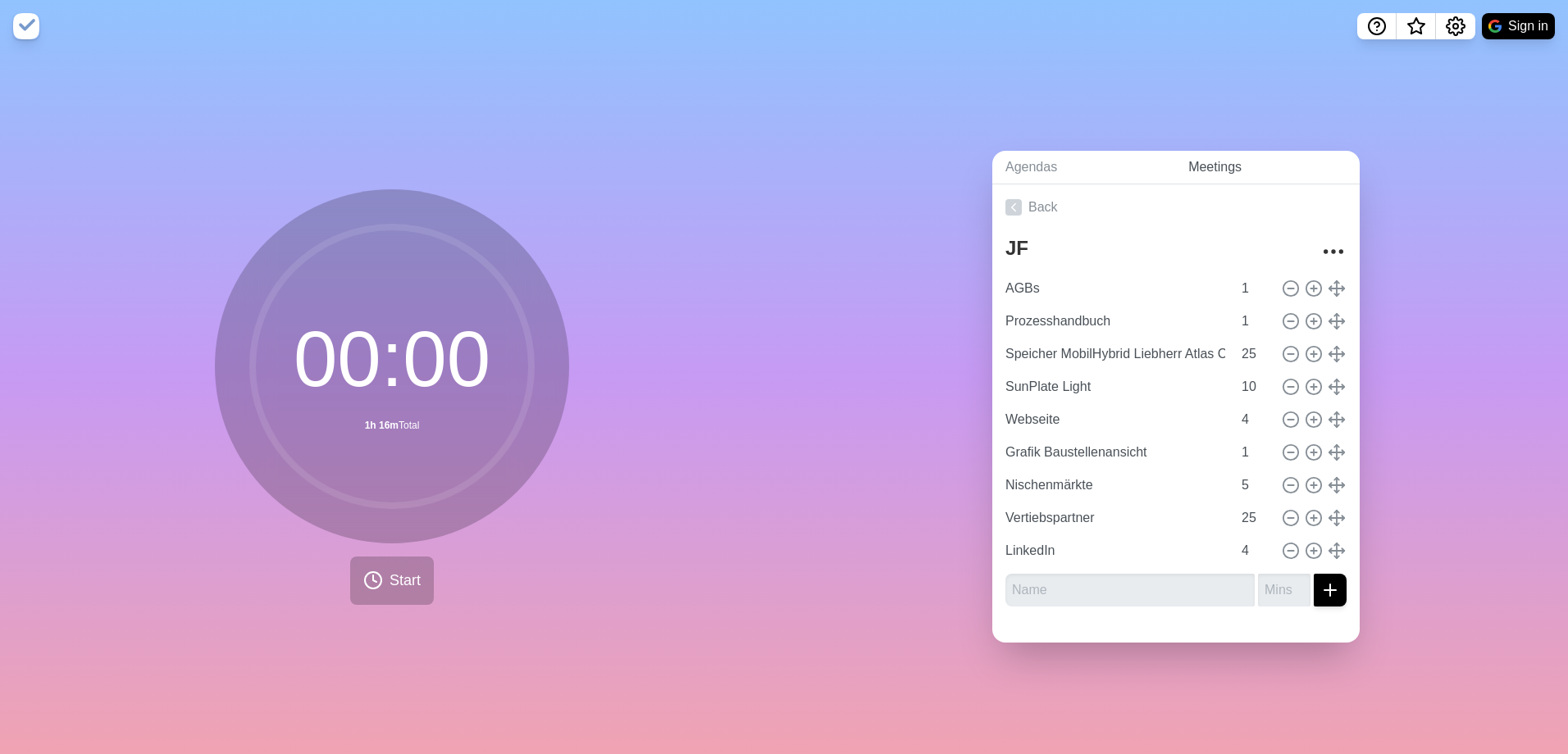
click at [1195, 164] on link "Meetings" at bounding box center [1266, 167] width 185 height 33
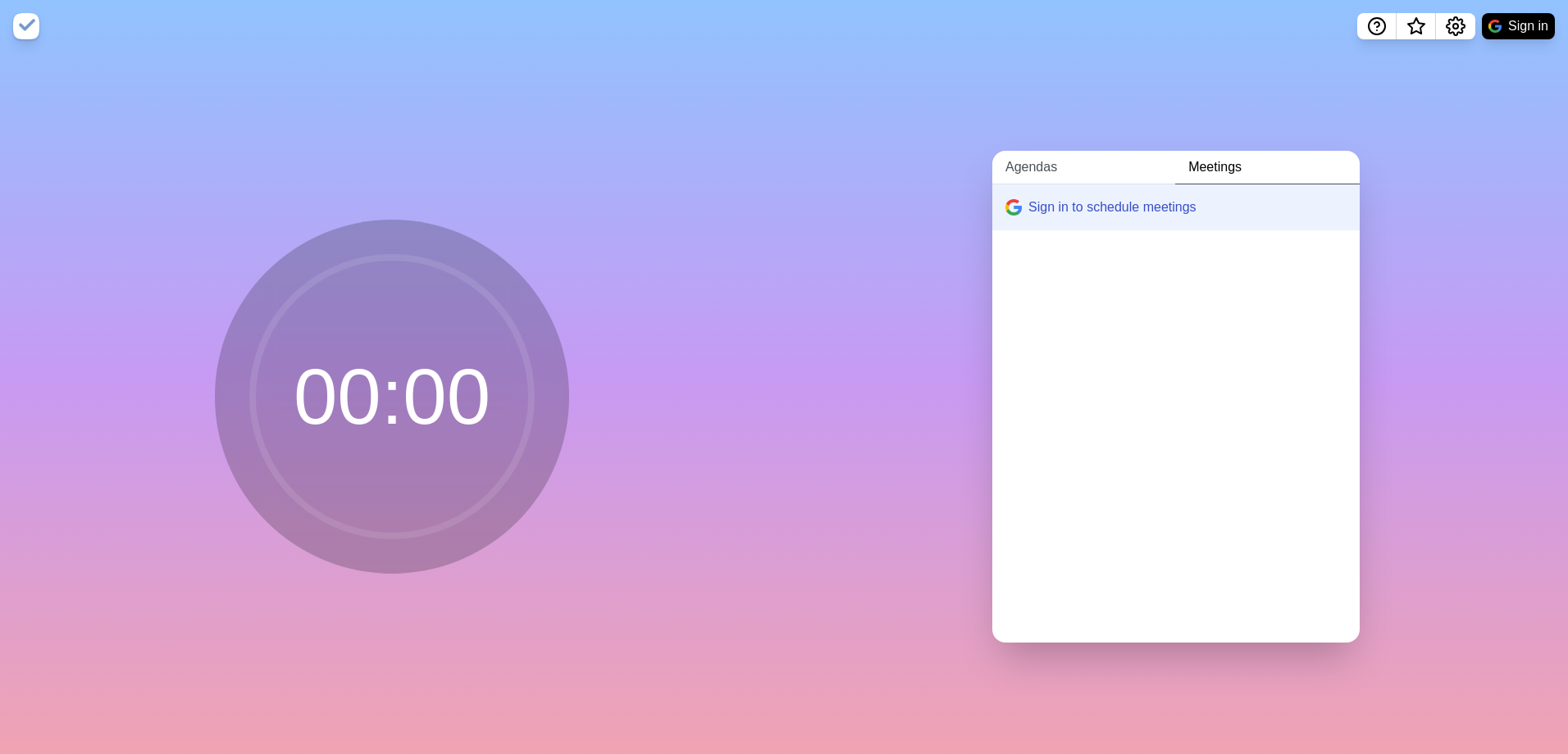
click at [1033, 161] on link "Agendas" at bounding box center [1083, 167] width 183 height 33
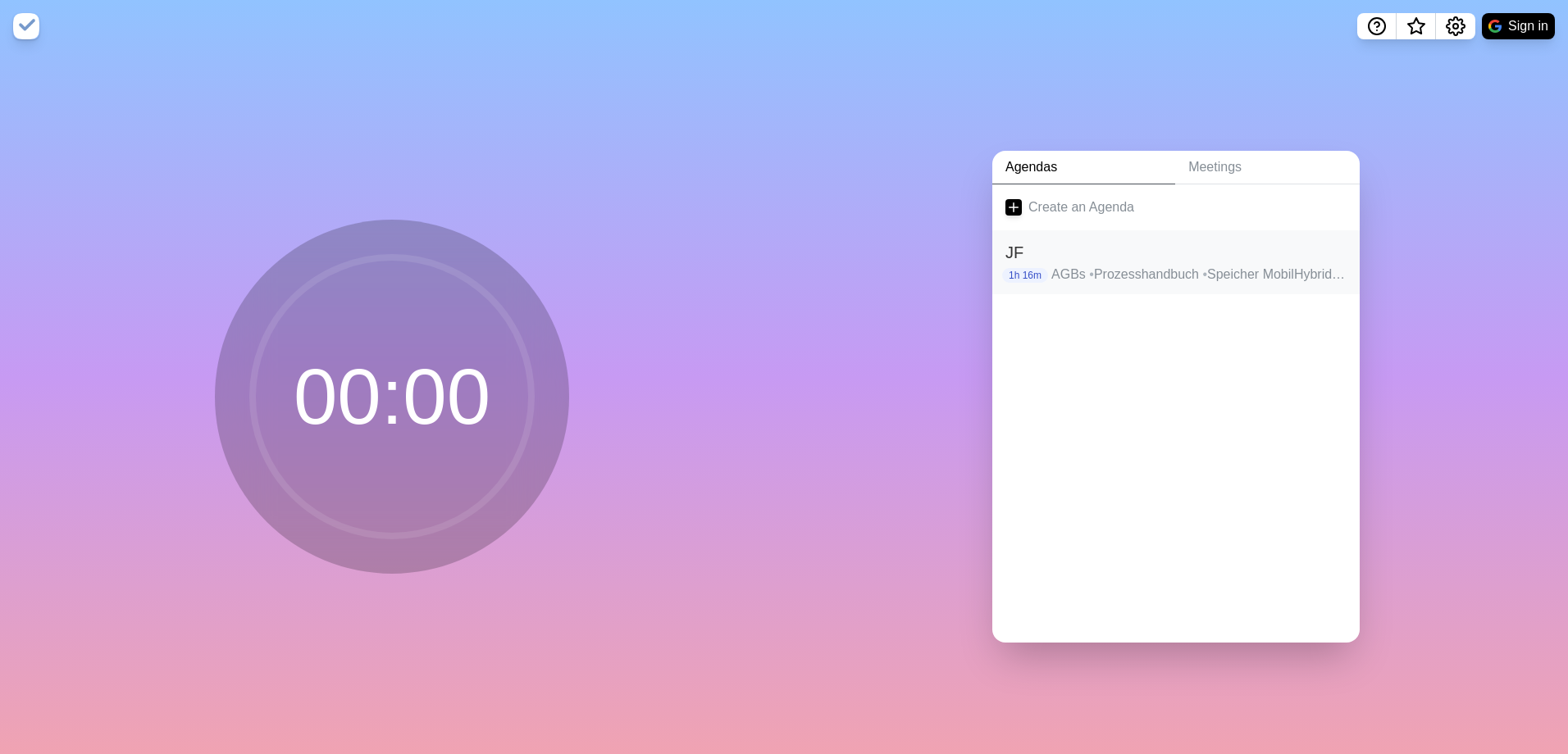
click at [1050, 254] on h2 "JF" at bounding box center [1175, 252] width 341 height 25
